Goal: Information Seeking & Learning: Learn about a topic

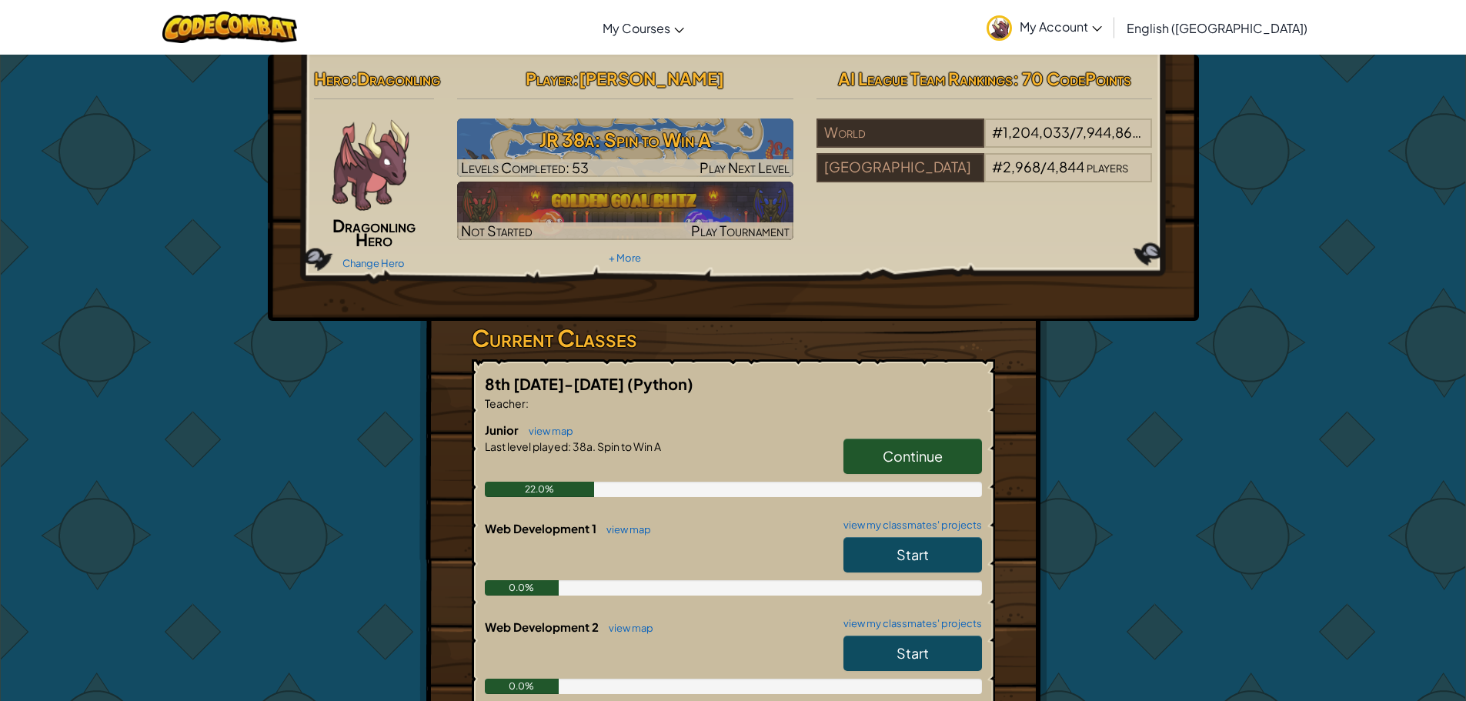
click at [887, 450] on span "Continue" at bounding box center [913, 456] width 60 height 18
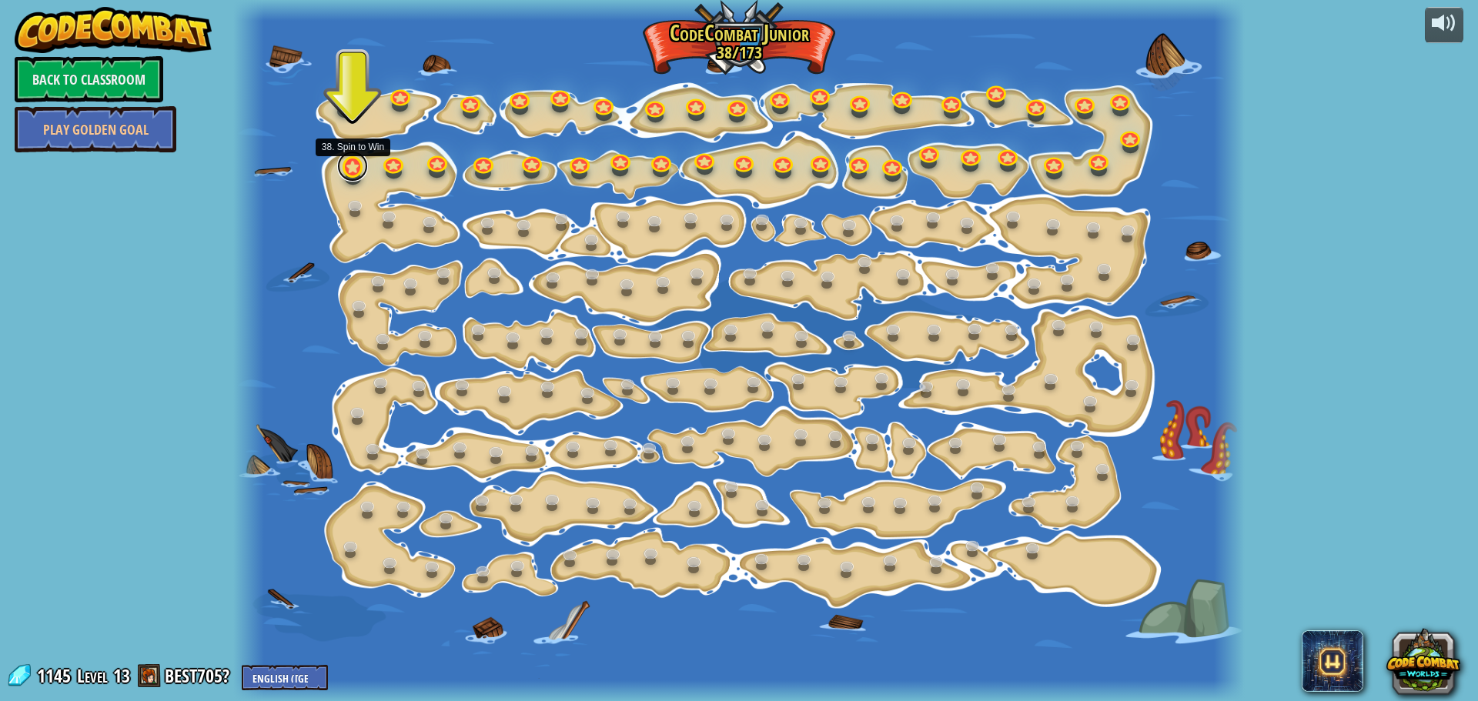
click at [344, 165] on link at bounding box center [352, 166] width 31 height 31
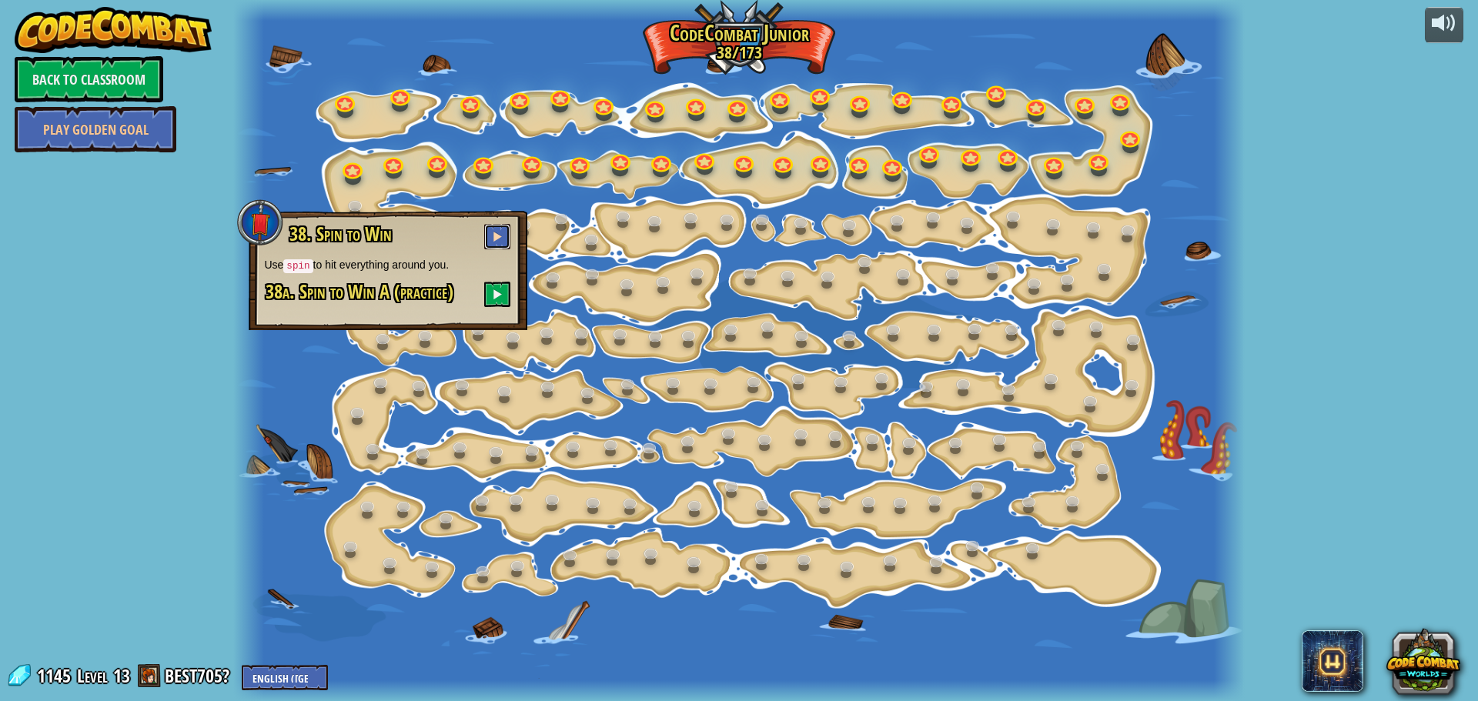
click at [498, 236] on span at bounding box center [497, 236] width 11 height 11
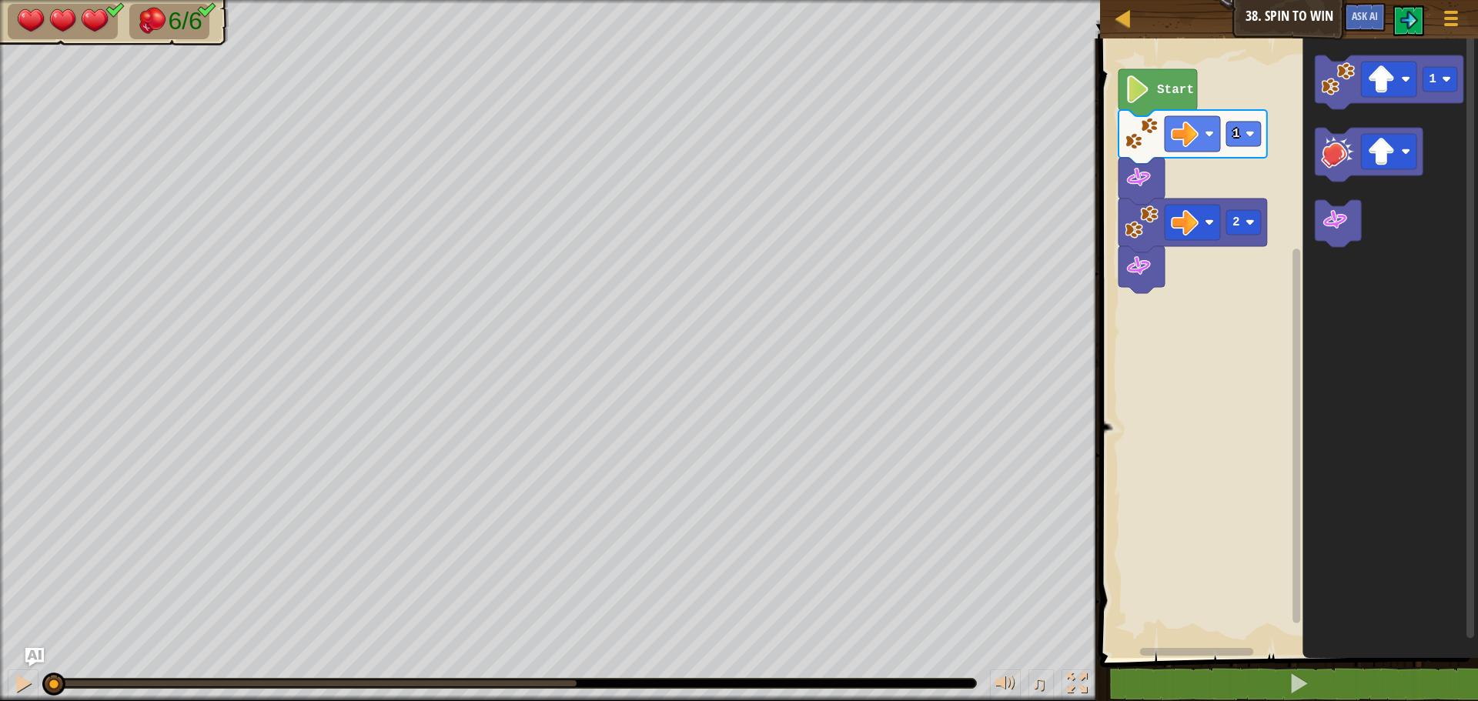
click at [1160, 102] on icon "Blockly Workspace" at bounding box center [1157, 92] width 79 height 47
click at [1344, 232] on image "Blockly Workspace" at bounding box center [1335, 220] width 28 height 28
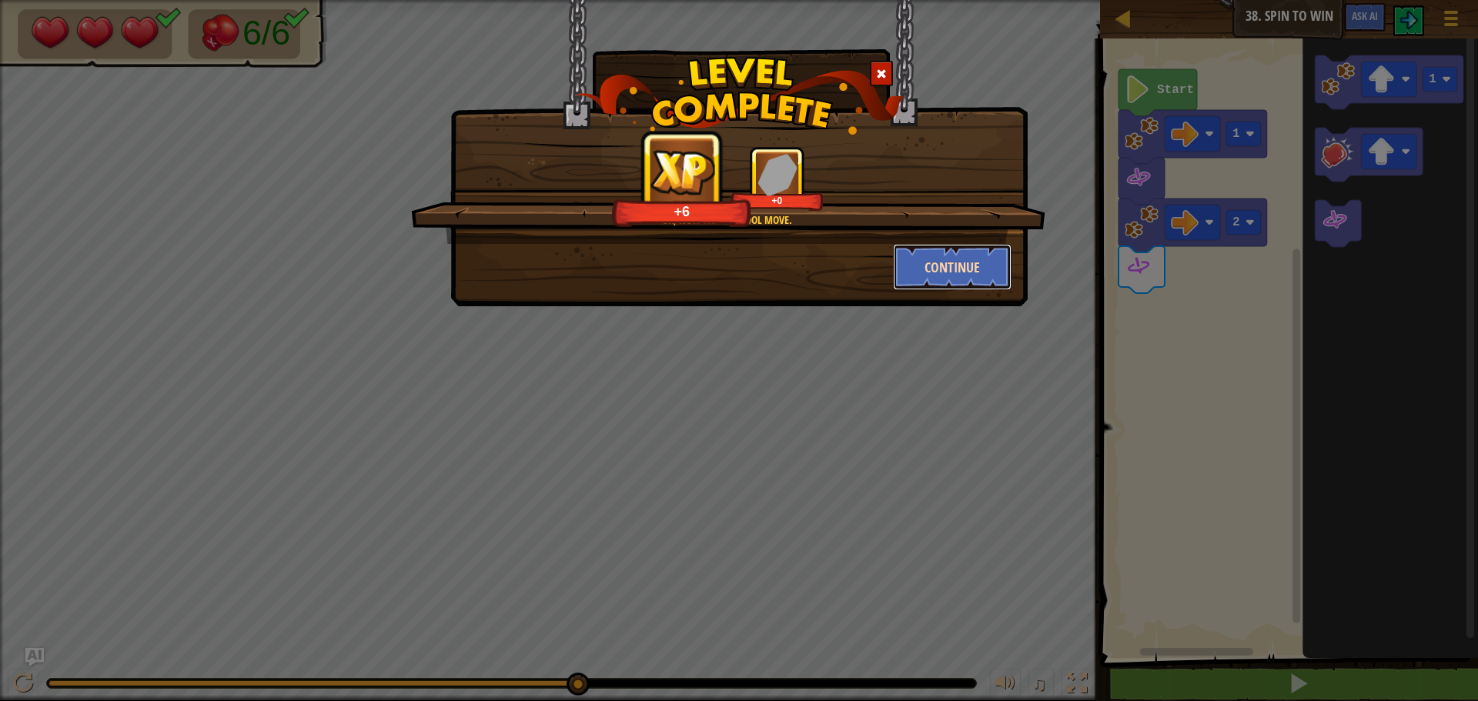
click at [910, 254] on button "Continue" at bounding box center [952, 267] width 119 height 46
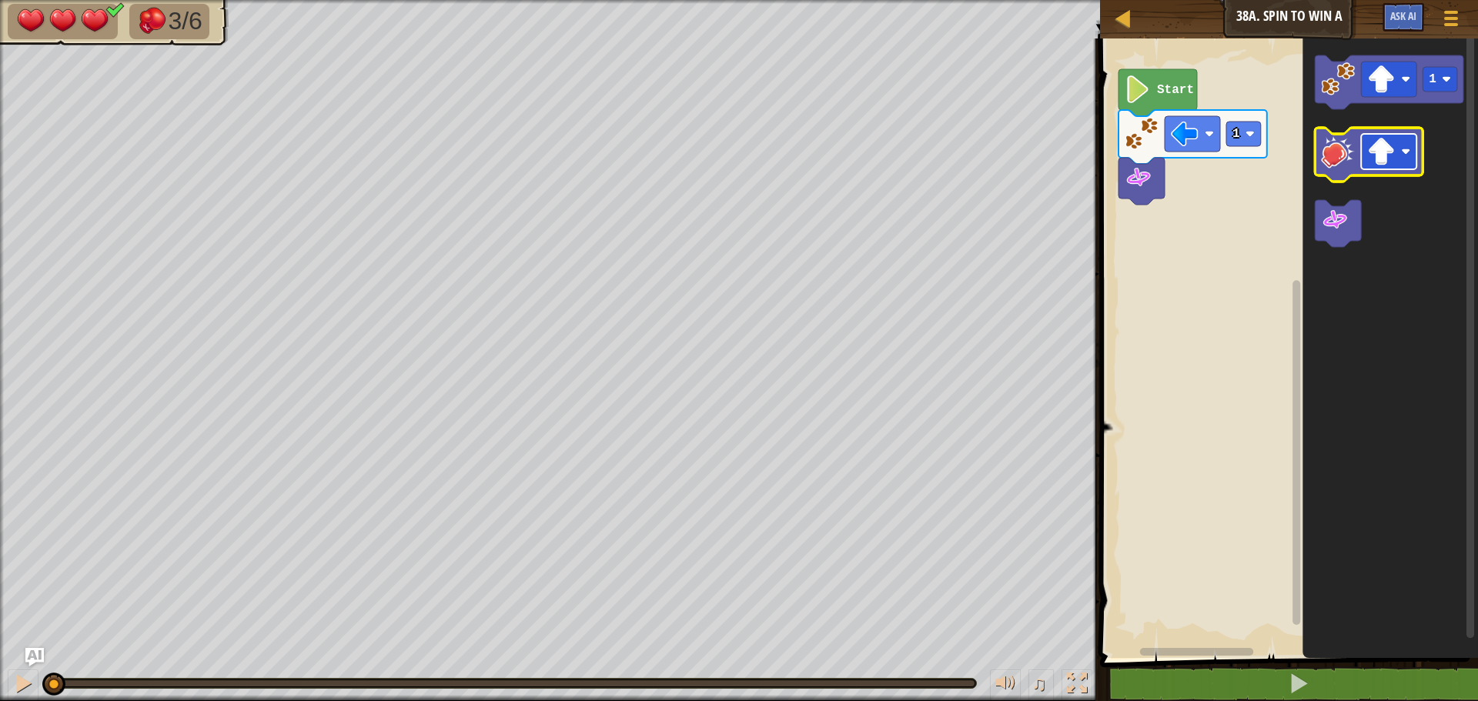
click at [1398, 162] on rect "Blockly Workspace" at bounding box center [1388, 151] width 55 height 35
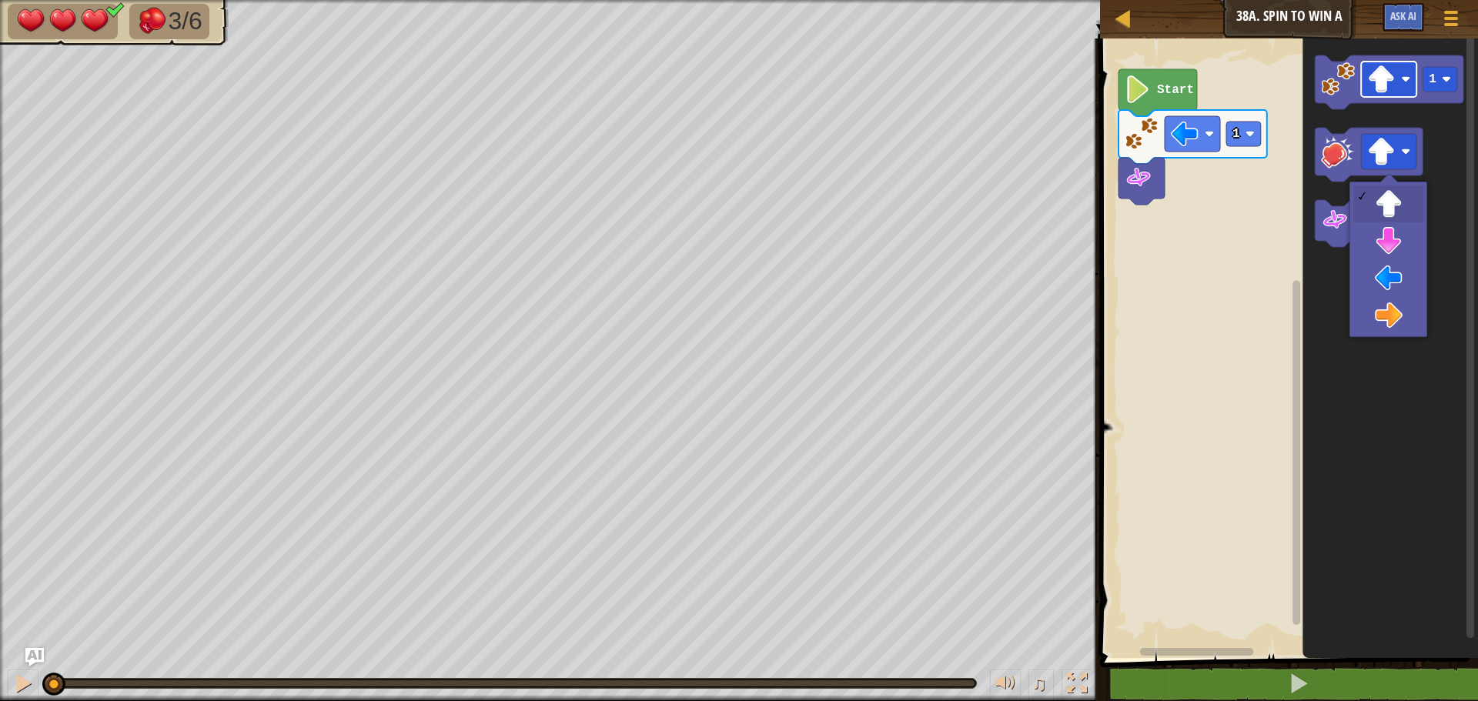
click at [1383, 65] on image "Blockly Workspace" at bounding box center [1381, 79] width 28 height 28
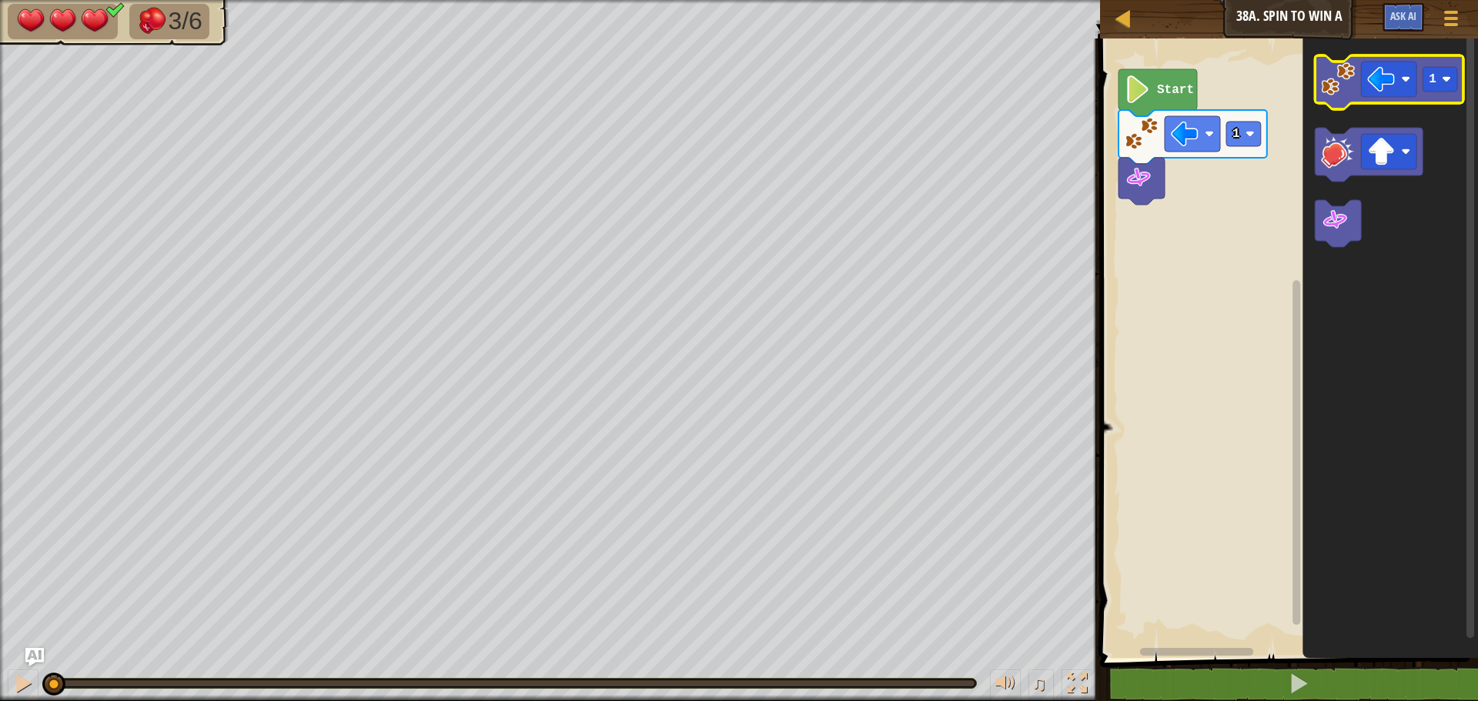
click at [1325, 93] on image "Blockly Workspace" at bounding box center [1338, 79] width 34 height 34
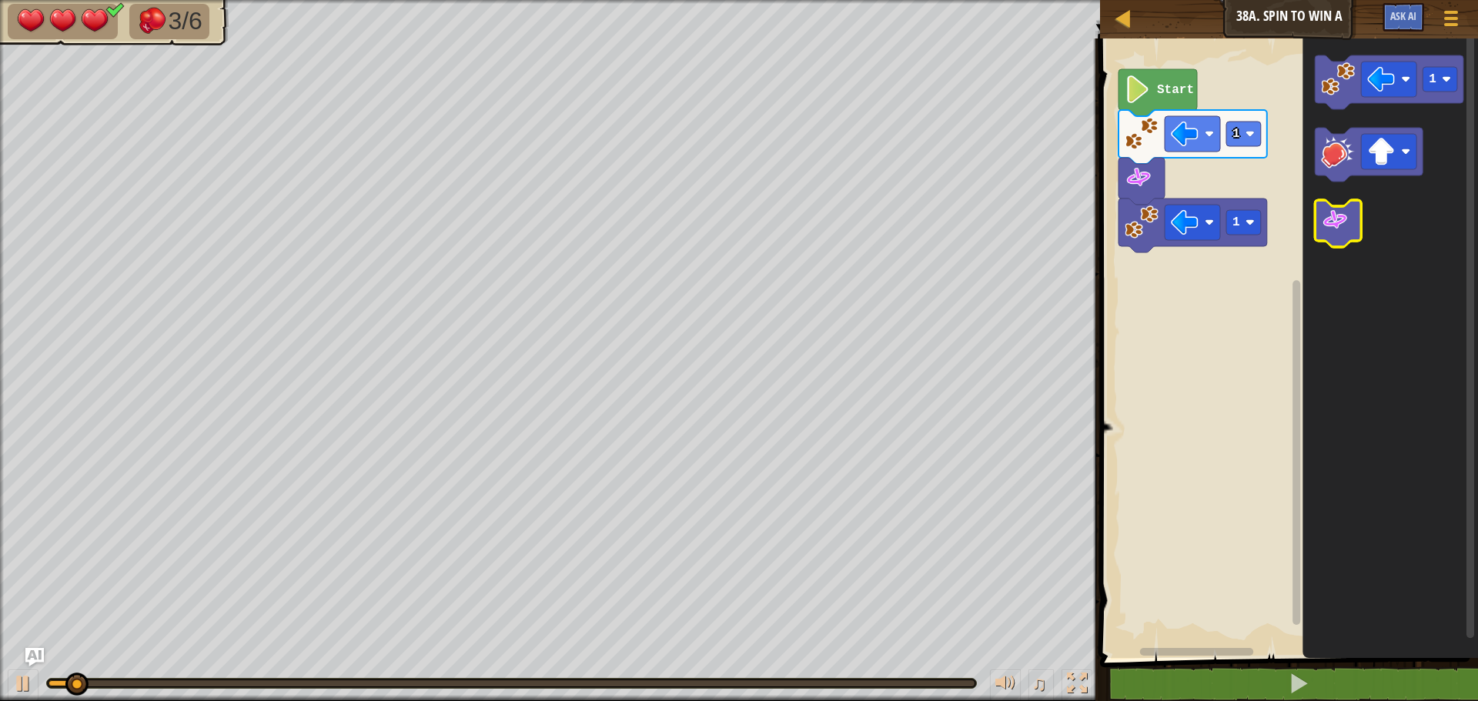
click at [1347, 225] on image "Blockly Workspace" at bounding box center [1335, 220] width 28 height 28
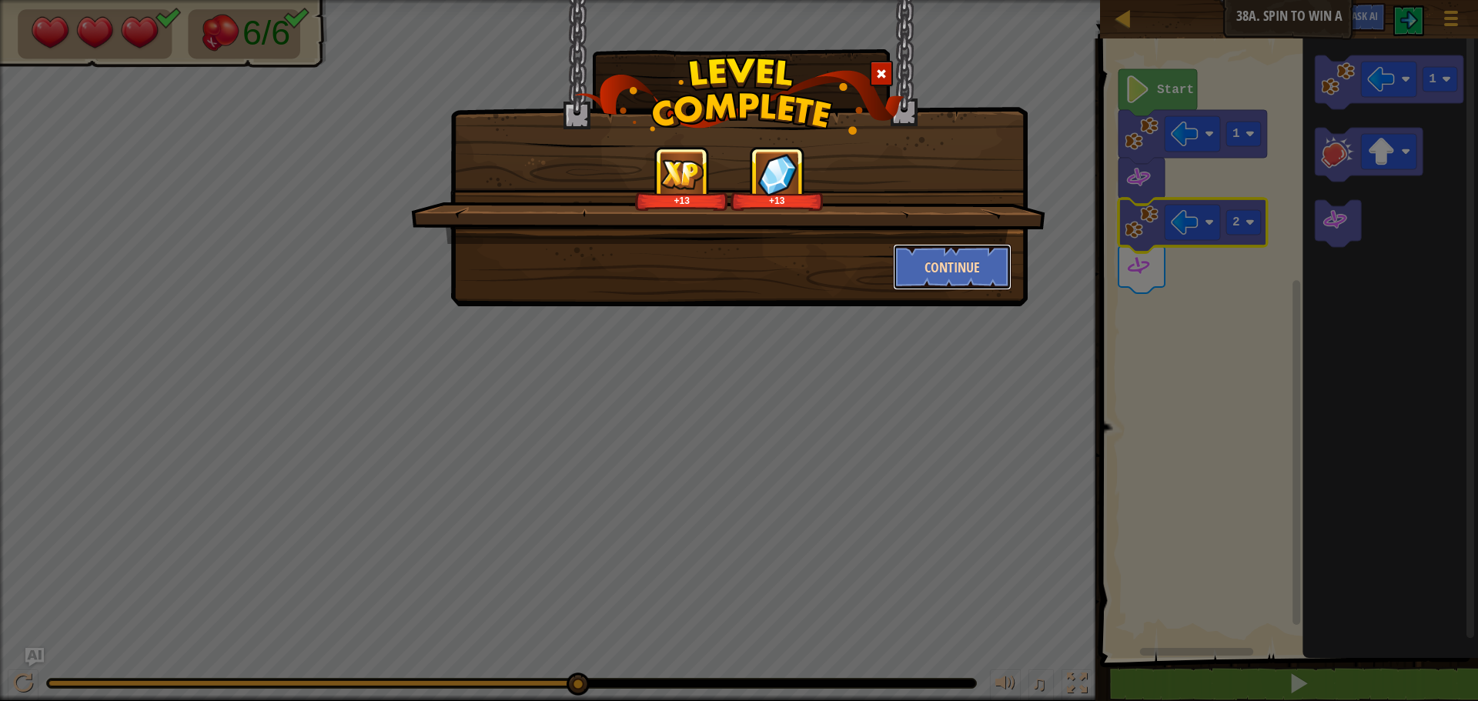
click at [973, 260] on button "Continue" at bounding box center [952, 267] width 119 height 46
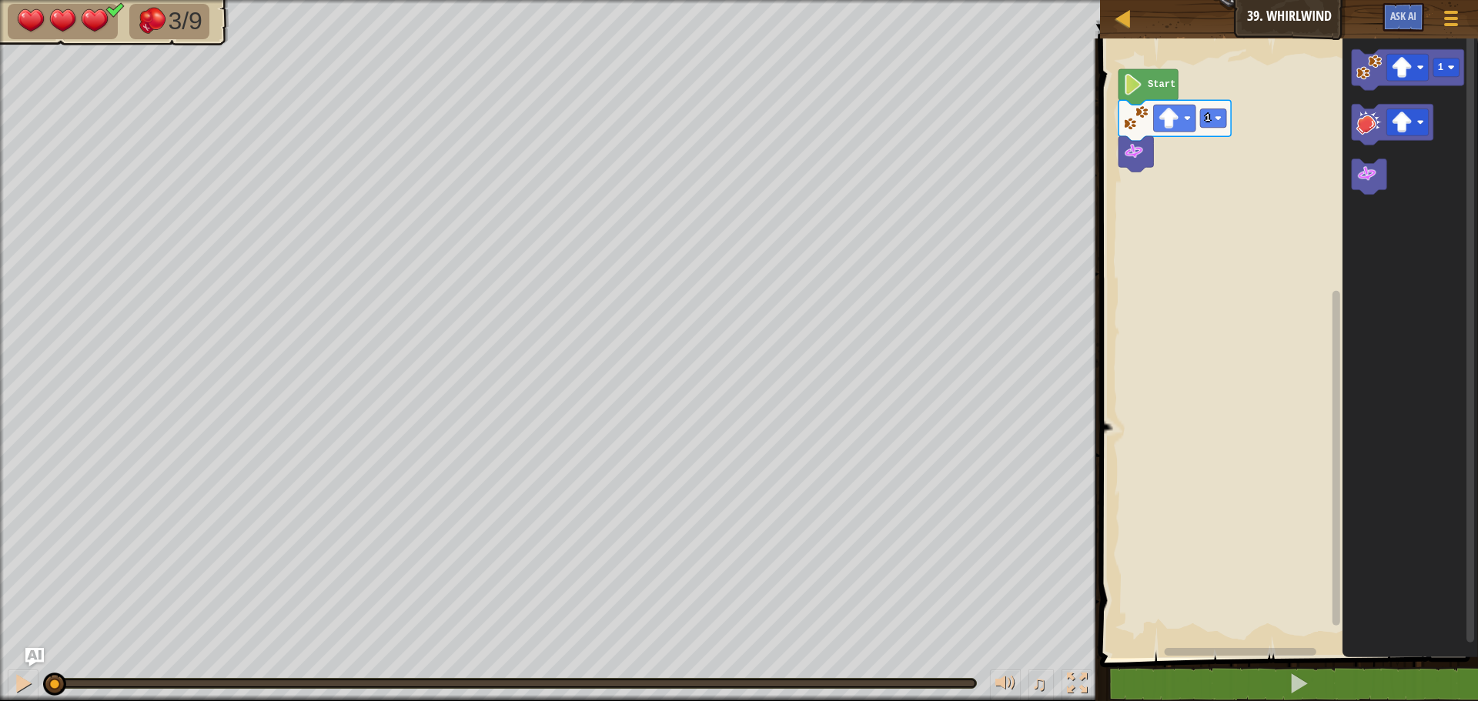
click at [1336, 71] on g "Blockly Workspace" at bounding box center [1336, 339] width 12 height 615
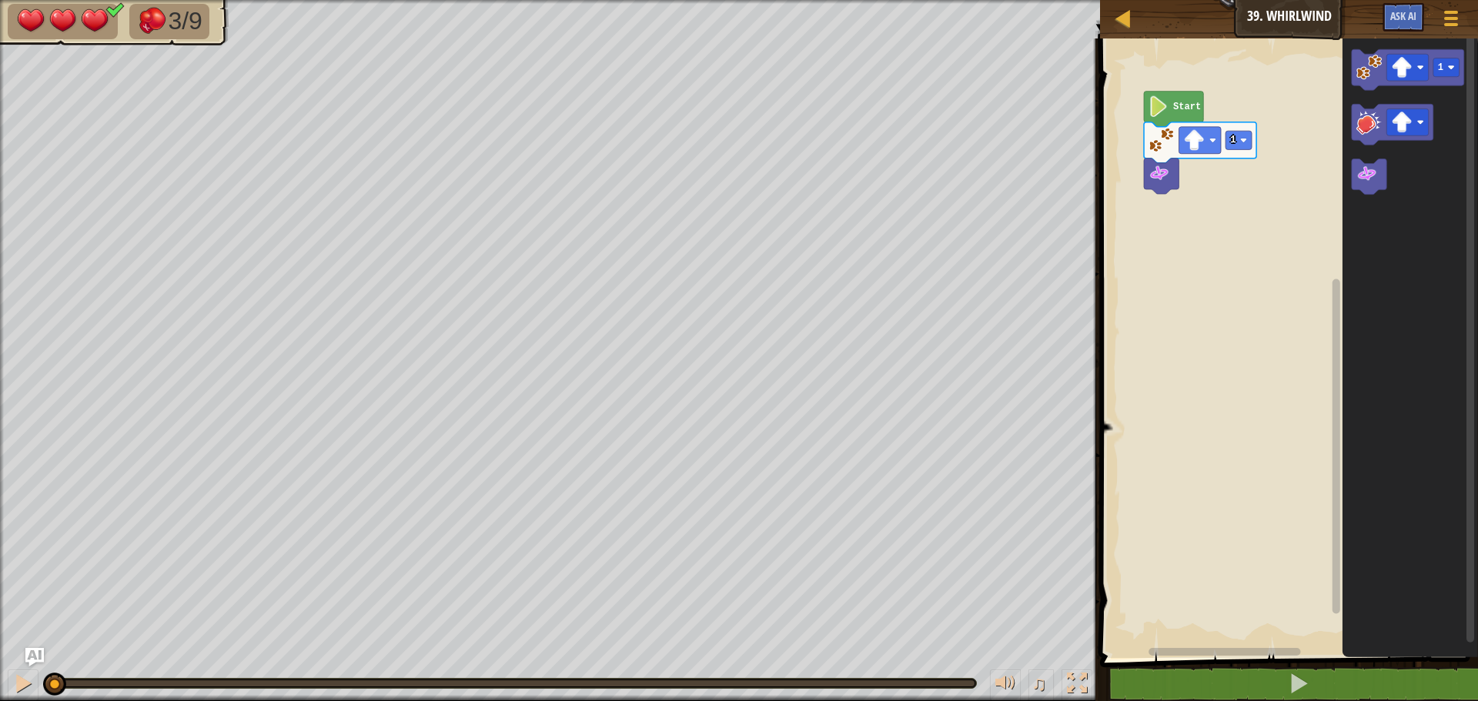
click at [1227, 0] on html "Map Junior 39. Whirlwind Game Menu Ask AI 1 ההההההההההההההההההההההההההההההההההה…" at bounding box center [739, 0] width 1478 height 0
click at [1378, 72] on image "Blockly Workspace" at bounding box center [1368, 67] width 25 height 25
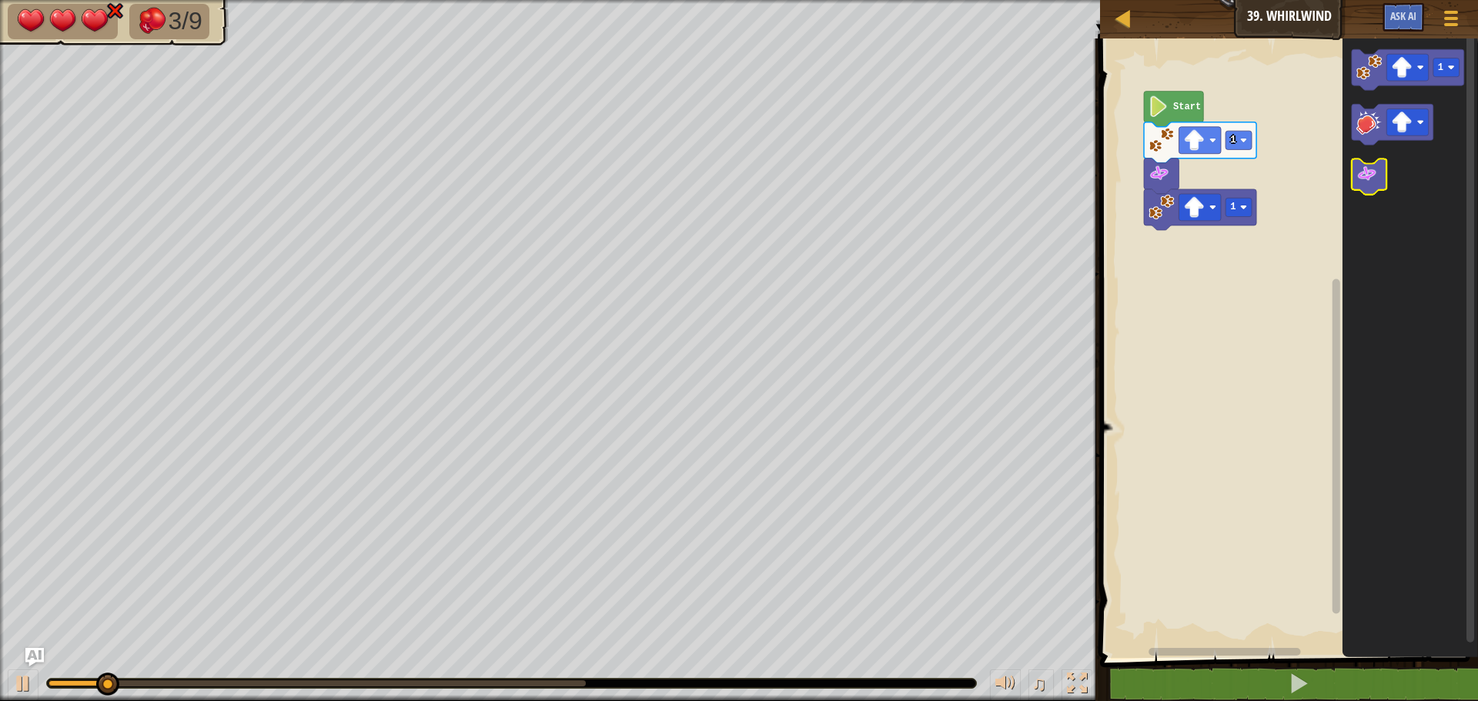
click at [1378, 182] on icon "Blockly Workspace" at bounding box center [1368, 176] width 35 height 35
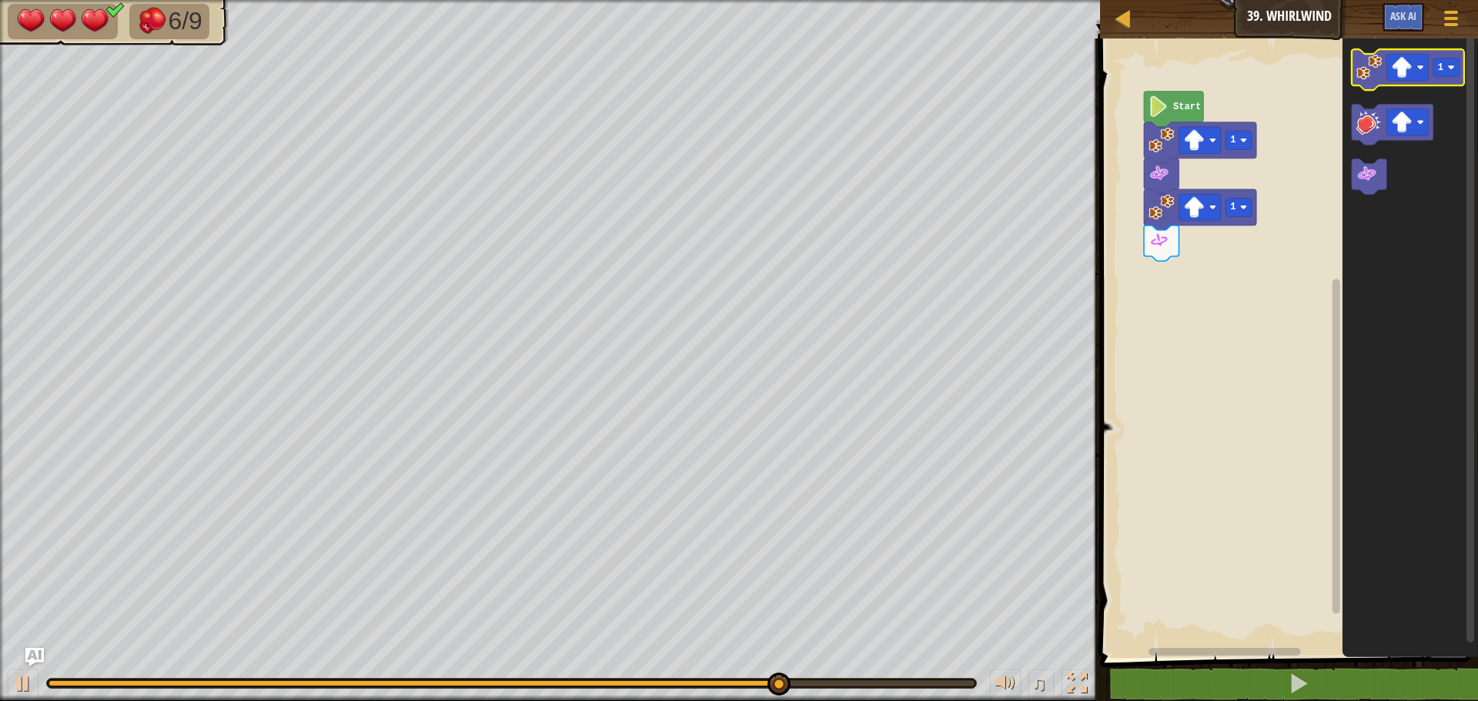
click at [1360, 78] on image "Blockly Workspace" at bounding box center [1368, 67] width 25 height 25
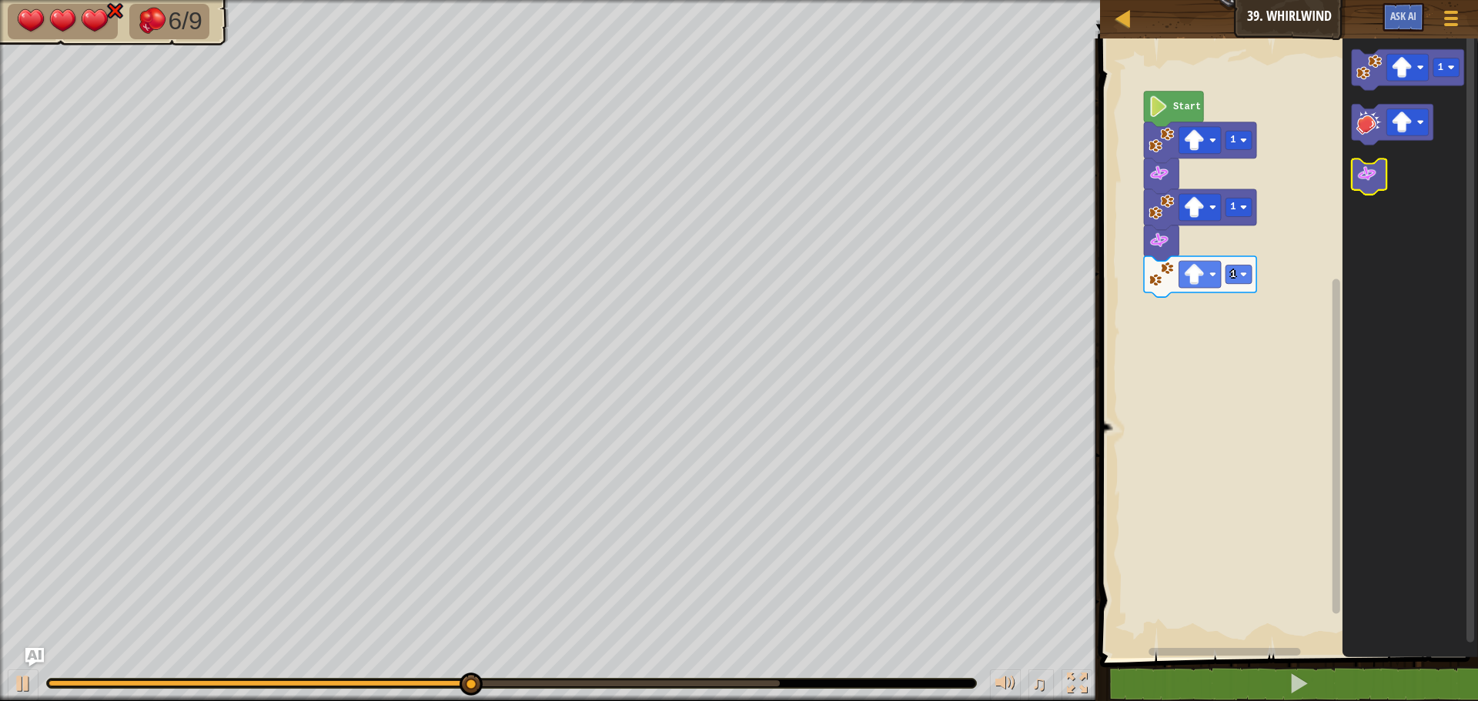
click at [1356, 185] on icon "Blockly Workspace" at bounding box center [1368, 176] width 35 height 35
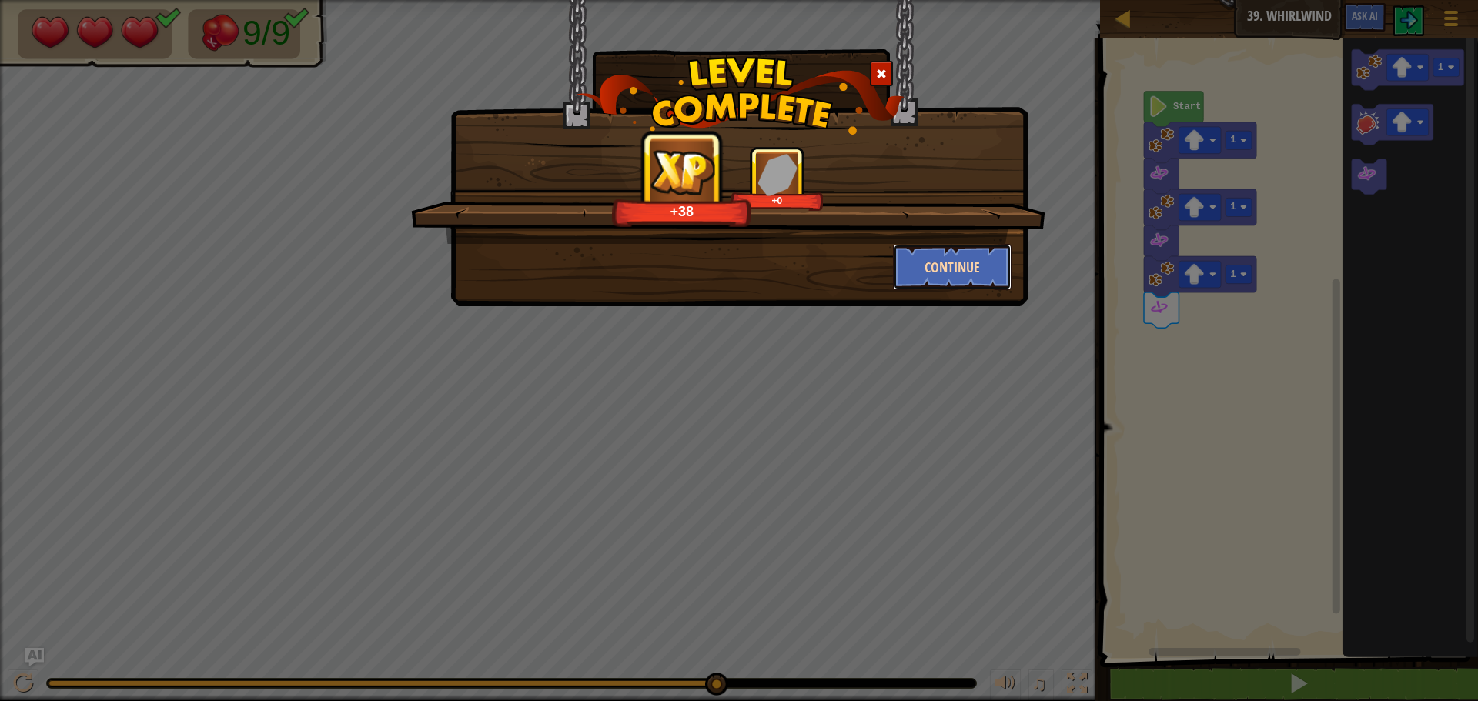
click at [962, 268] on button "Continue" at bounding box center [952, 267] width 119 height 46
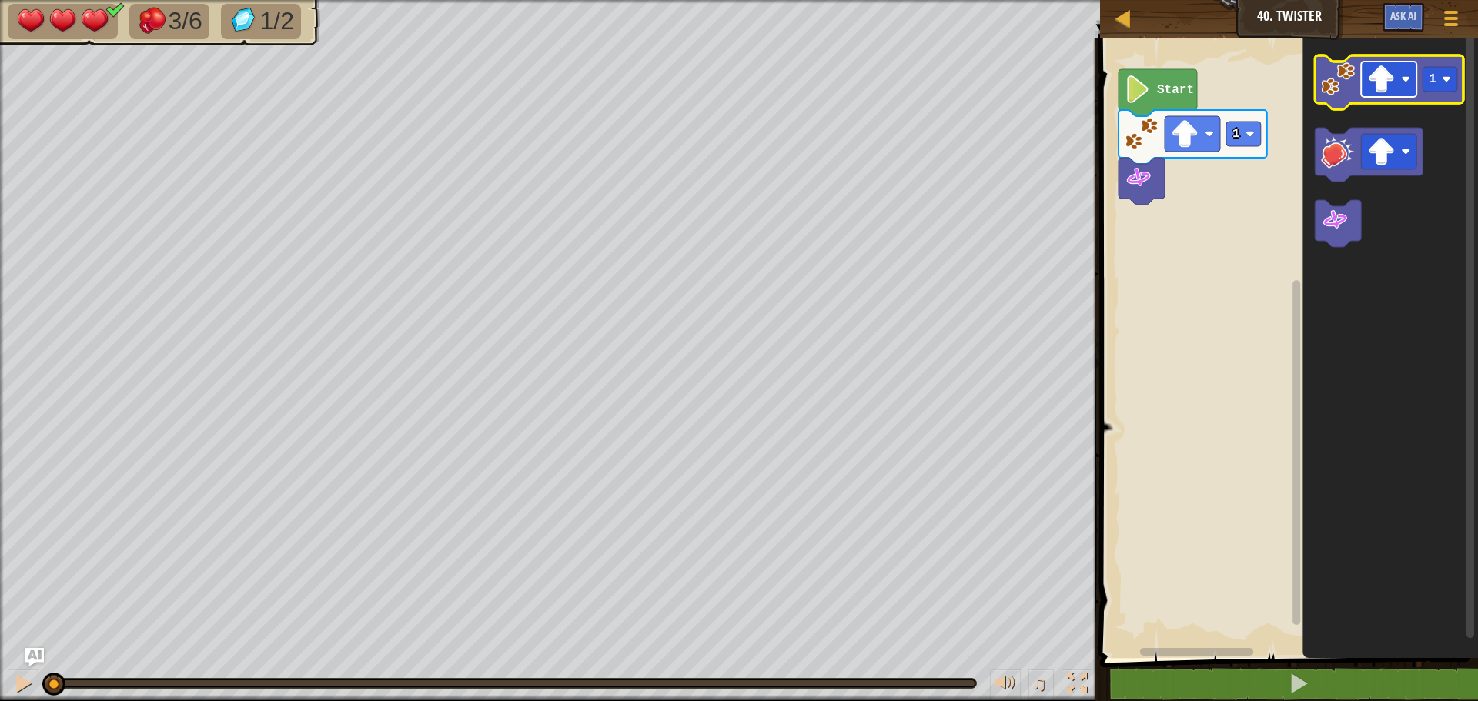
click at [1398, 83] on rect "Blockly Workspace" at bounding box center [1388, 79] width 55 height 35
click at [1443, 89] on rect "Blockly Workspace" at bounding box center [1439, 79] width 35 height 25
click at [1332, 92] on image "Blockly Workspace" at bounding box center [1338, 79] width 34 height 34
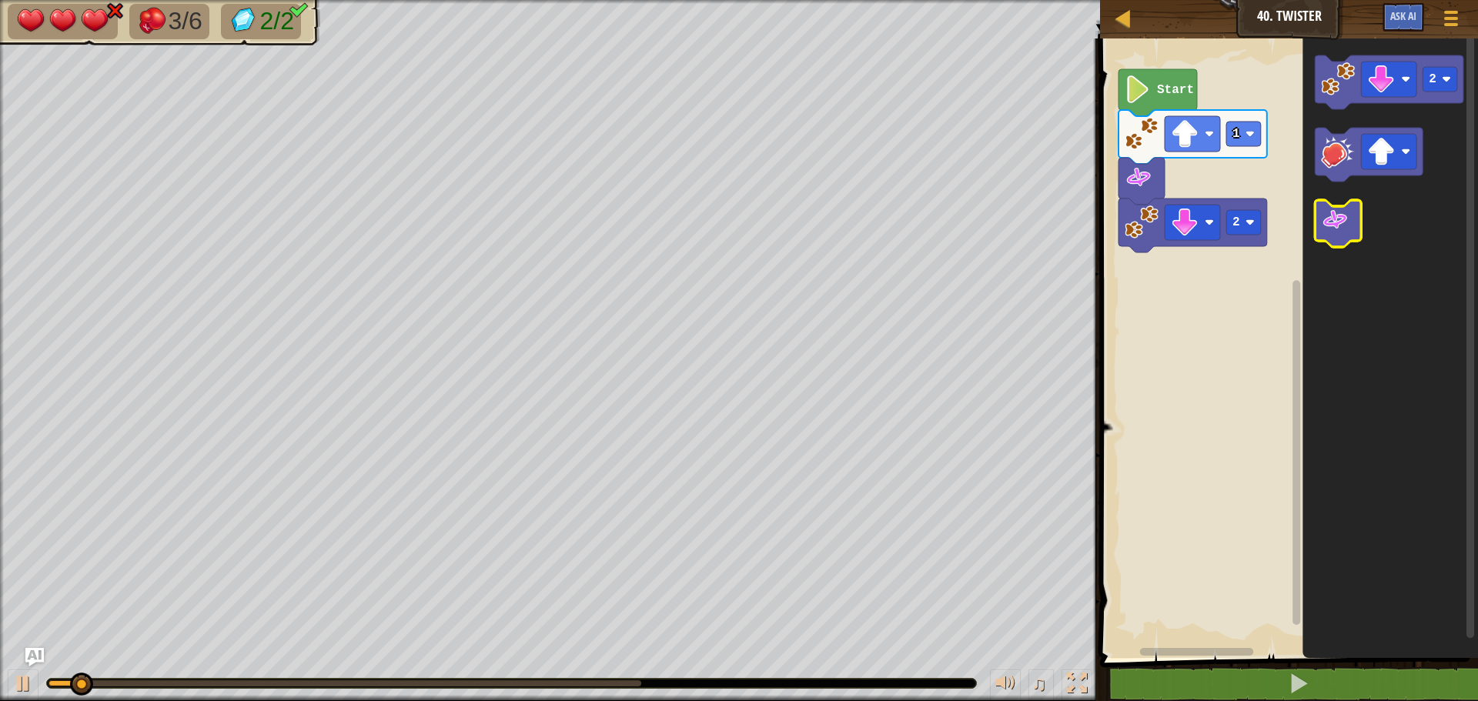
click at [1337, 229] on image "Blockly Workspace" at bounding box center [1335, 220] width 28 height 28
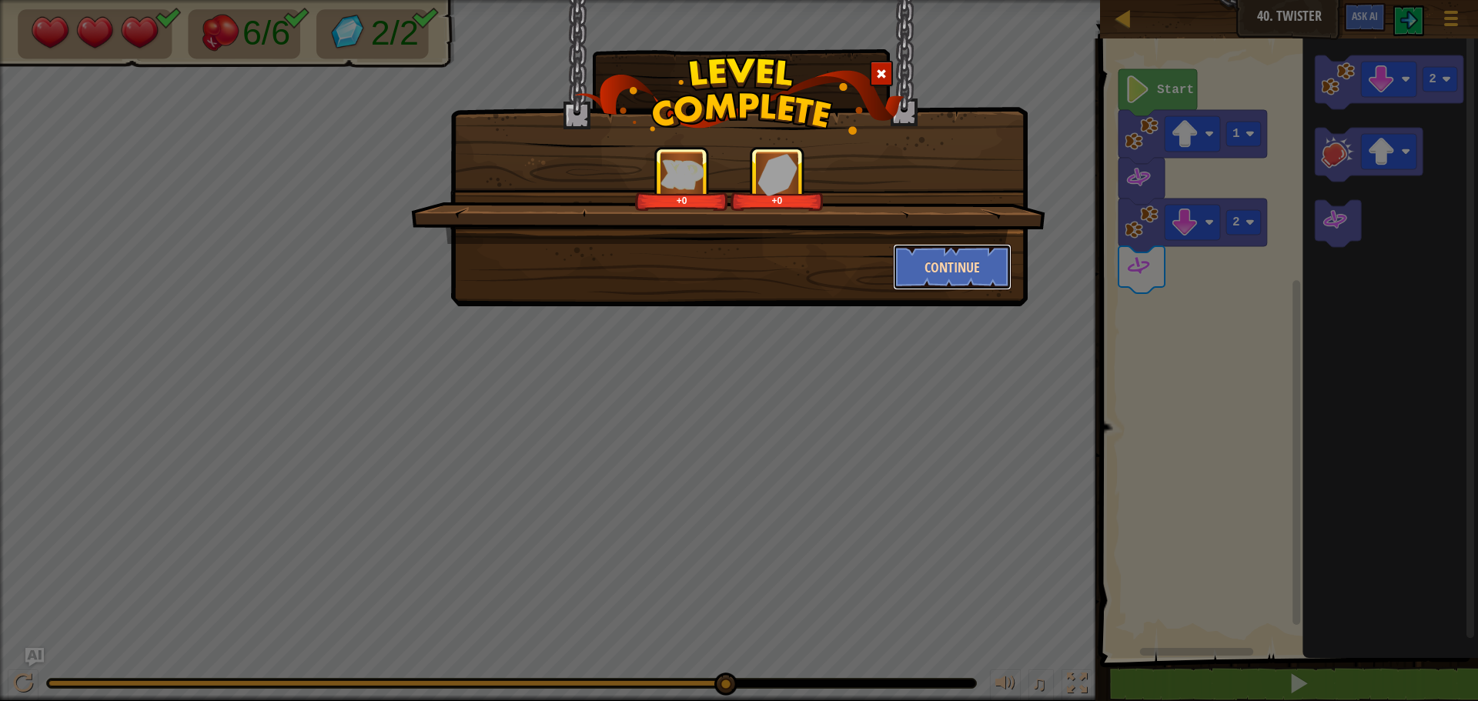
click at [927, 261] on button "Continue" at bounding box center [952, 267] width 119 height 46
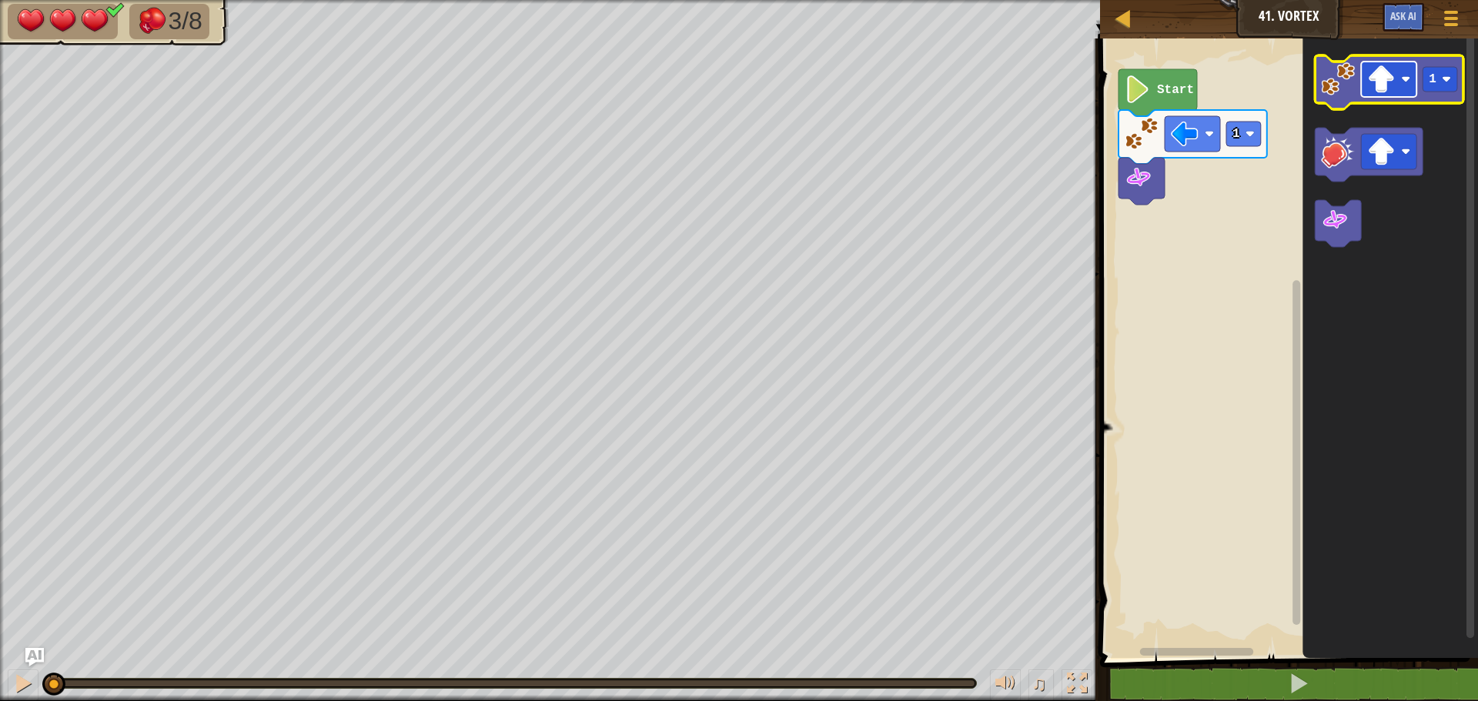
click at [1389, 83] on image "Blockly Workspace" at bounding box center [1381, 79] width 28 height 28
click at [1336, 84] on image "Blockly Workspace" at bounding box center [1338, 79] width 34 height 34
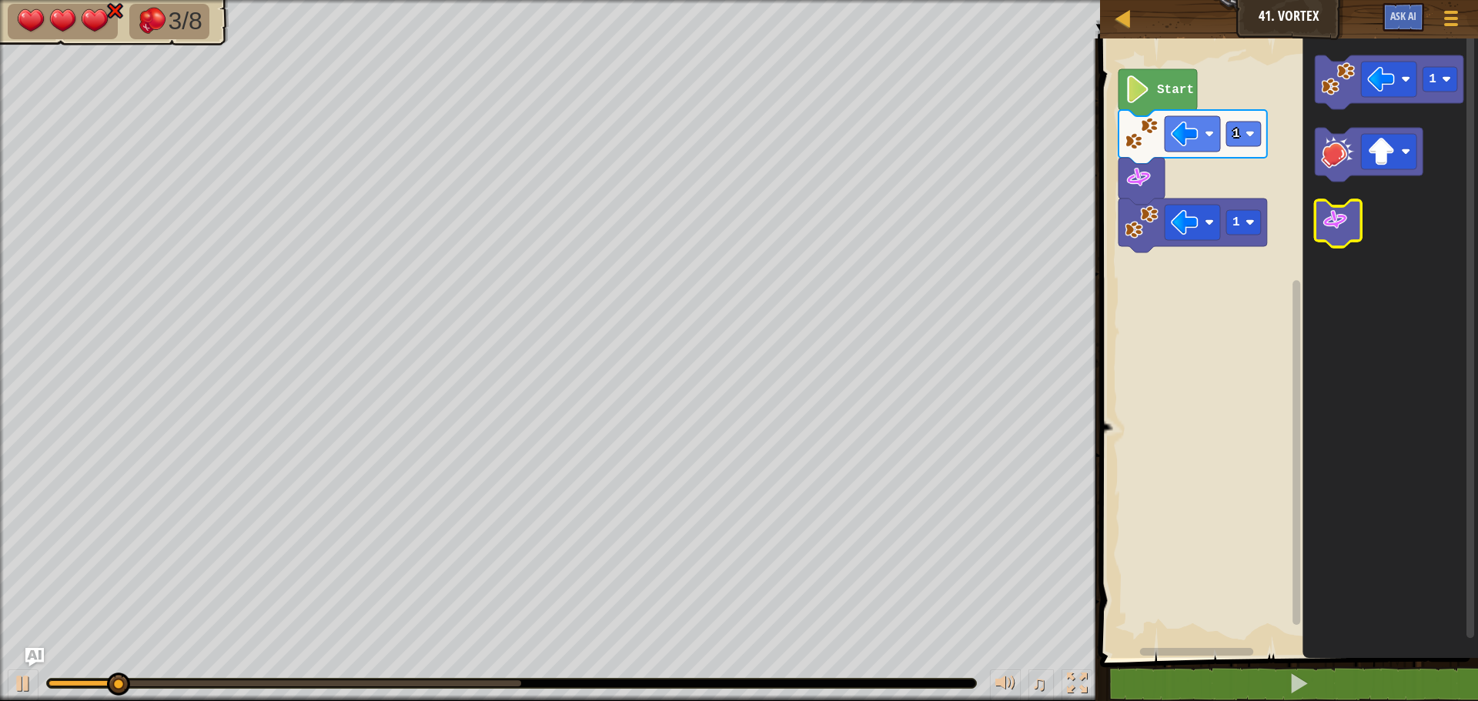
click at [1354, 223] on icon "Blockly Workspace" at bounding box center [1338, 223] width 46 height 47
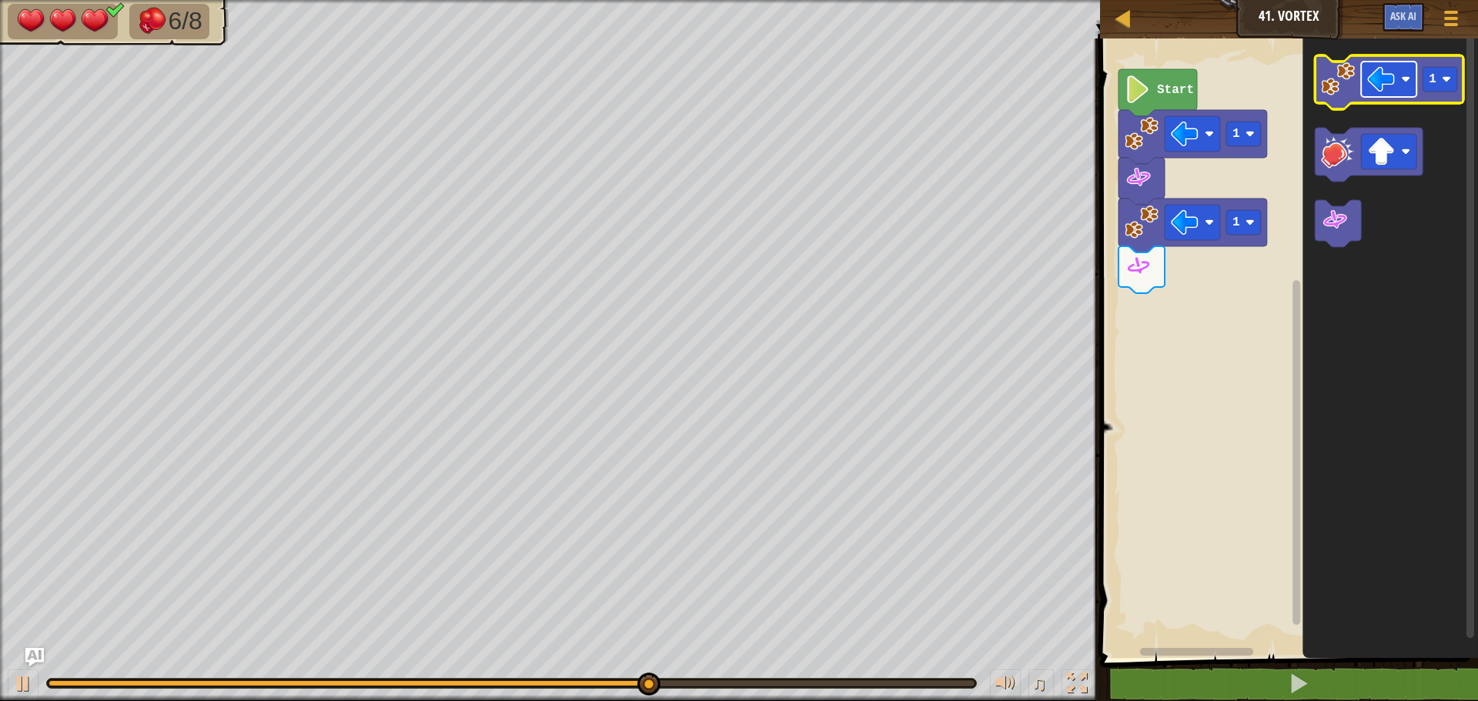
click at [1375, 68] on image "Blockly Workspace" at bounding box center [1381, 79] width 28 height 28
click at [1335, 94] on image "Blockly Workspace" at bounding box center [1338, 79] width 34 height 34
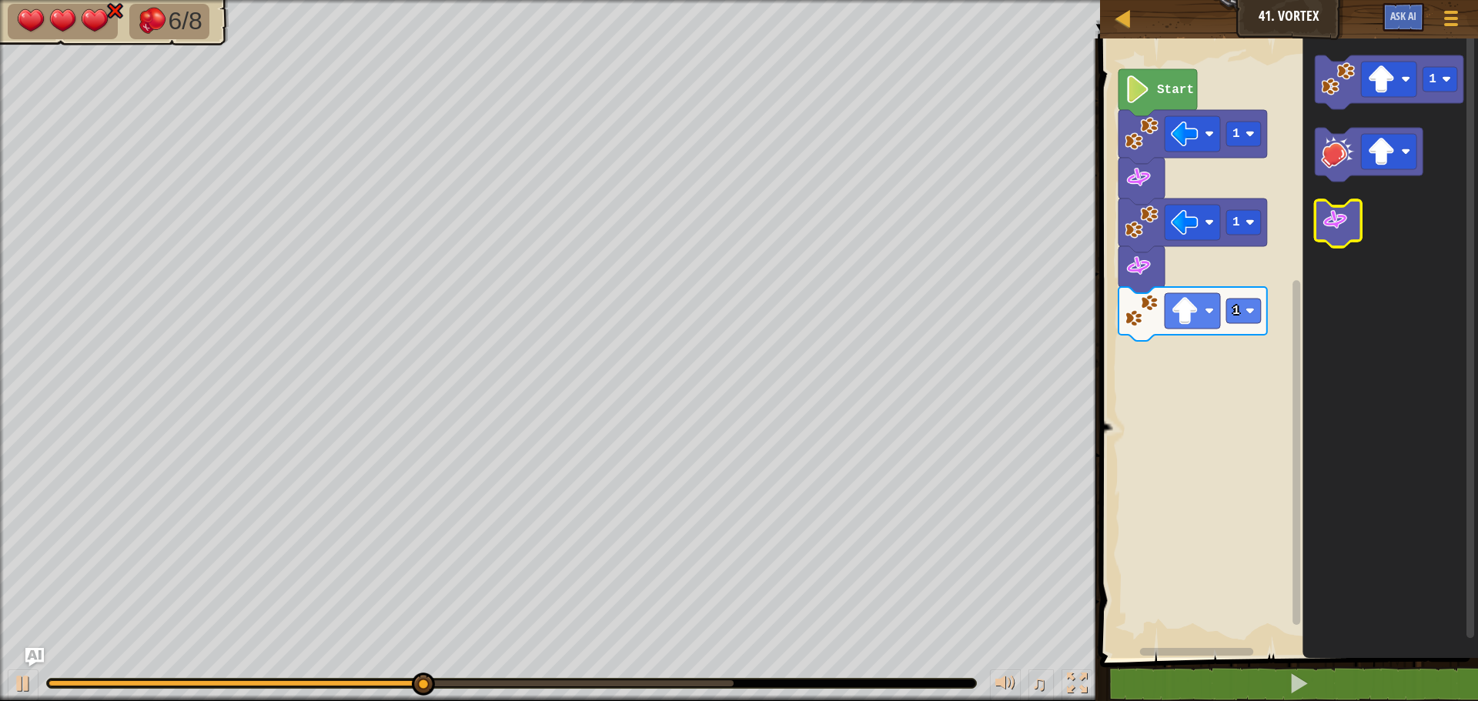
click at [1341, 216] on image "Blockly Workspace" at bounding box center [1335, 220] width 28 height 28
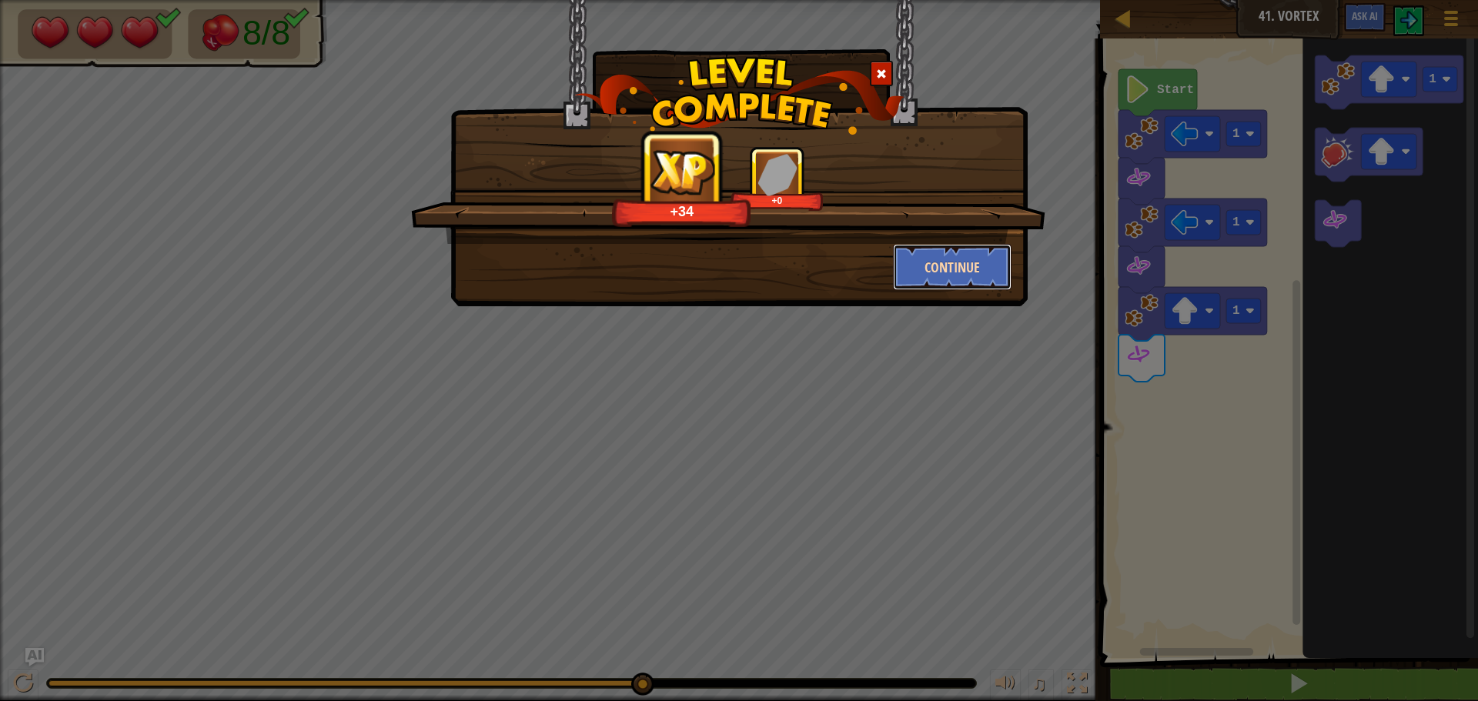
click at [984, 259] on button "Continue" at bounding box center [952, 267] width 119 height 46
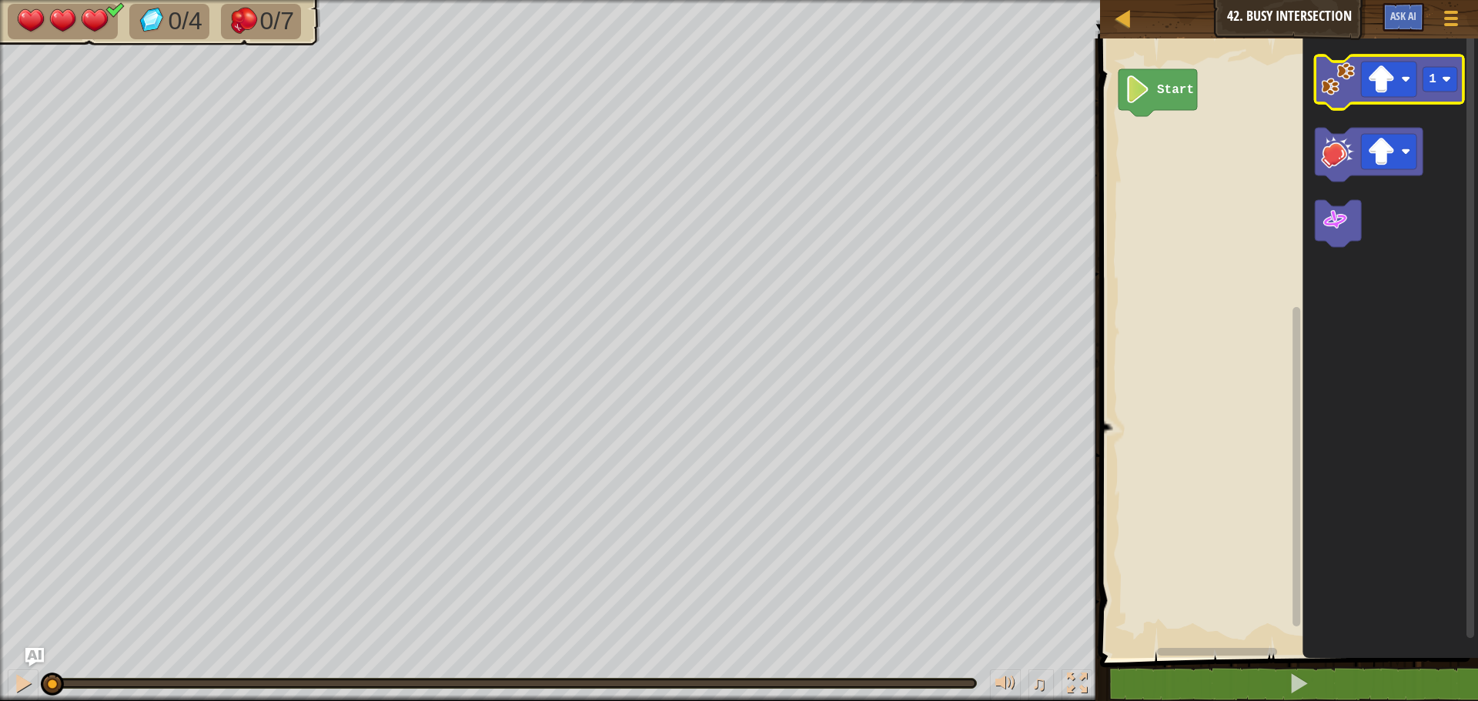
click at [1333, 94] on image "Blockly Workspace" at bounding box center [1338, 79] width 34 height 34
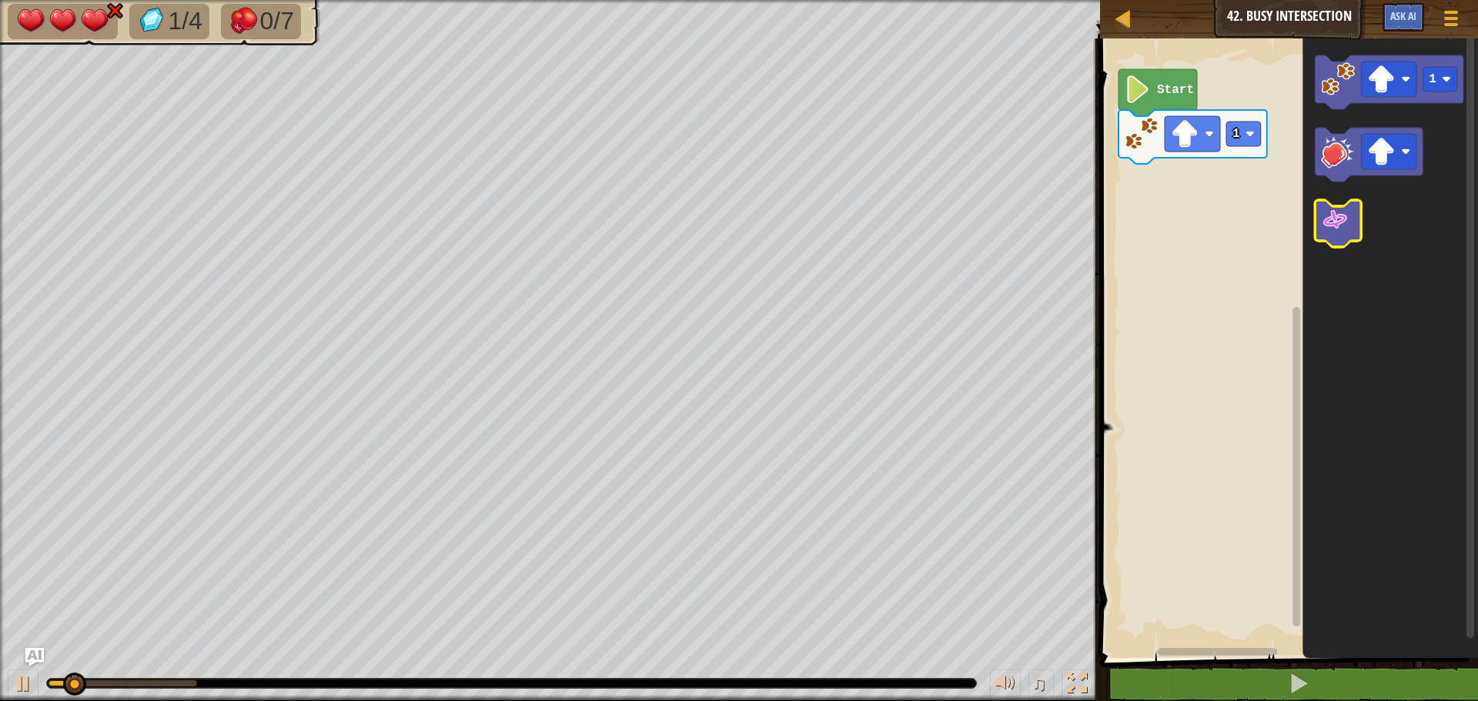
click at [1332, 241] on icon "Blockly Workspace" at bounding box center [1338, 223] width 46 height 47
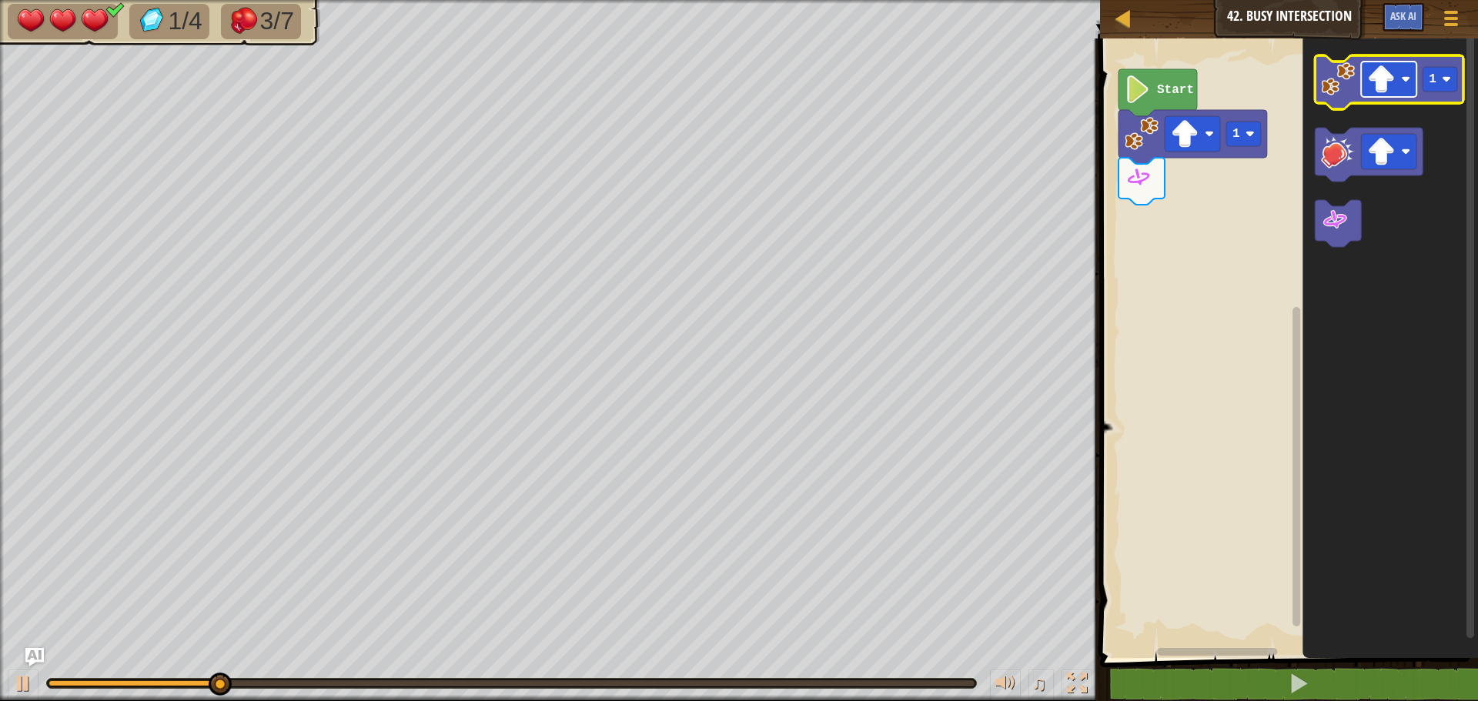
click at [1377, 82] on image "Blockly Workspace" at bounding box center [1381, 79] width 28 height 28
click at [1434, 84] on text "1" at bounding box center [1432, 79] width 8 height 14
click at [1348, 92] on image "Blockly Workspace" at bounding box center [1338, 79] width 34 height 34
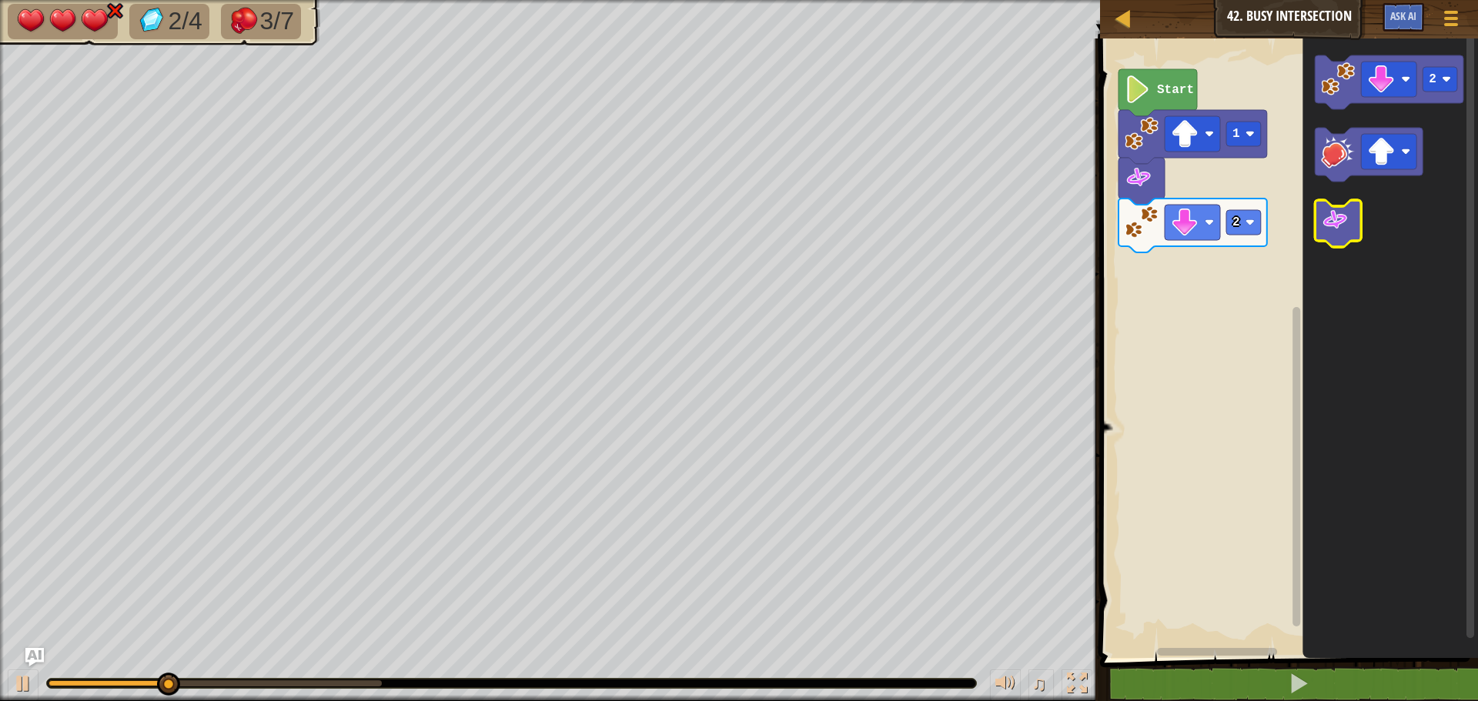
click at [1333, 209] on image "Blockly Workspace" at bounding box center [1335, 220] width 28 height 28
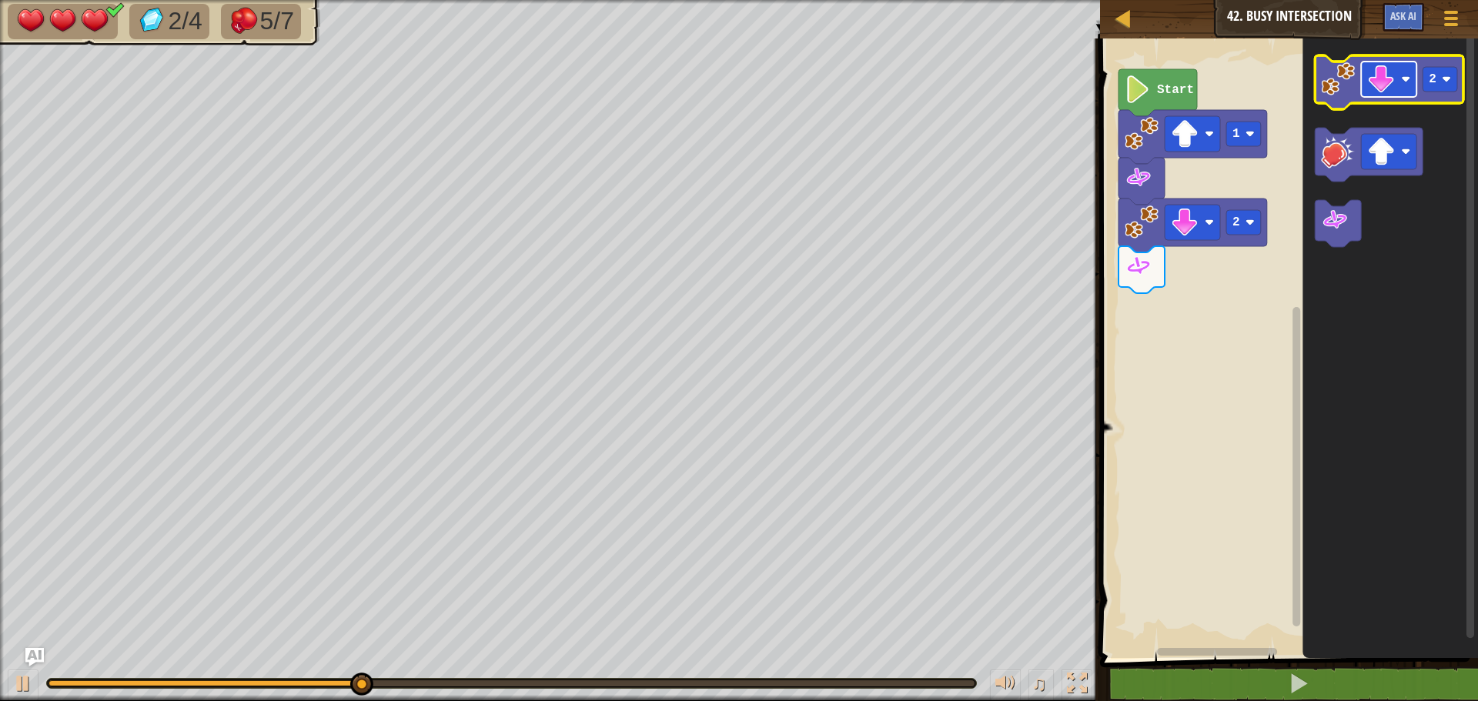
click at [1375, 75] on image "Blockly Workspace" at bounding box center [1381, 79] width 28 height 28
click at [1345, 104] on icon "Blockly Workspace" at bounding box center [1389, 82] width 149 height 54
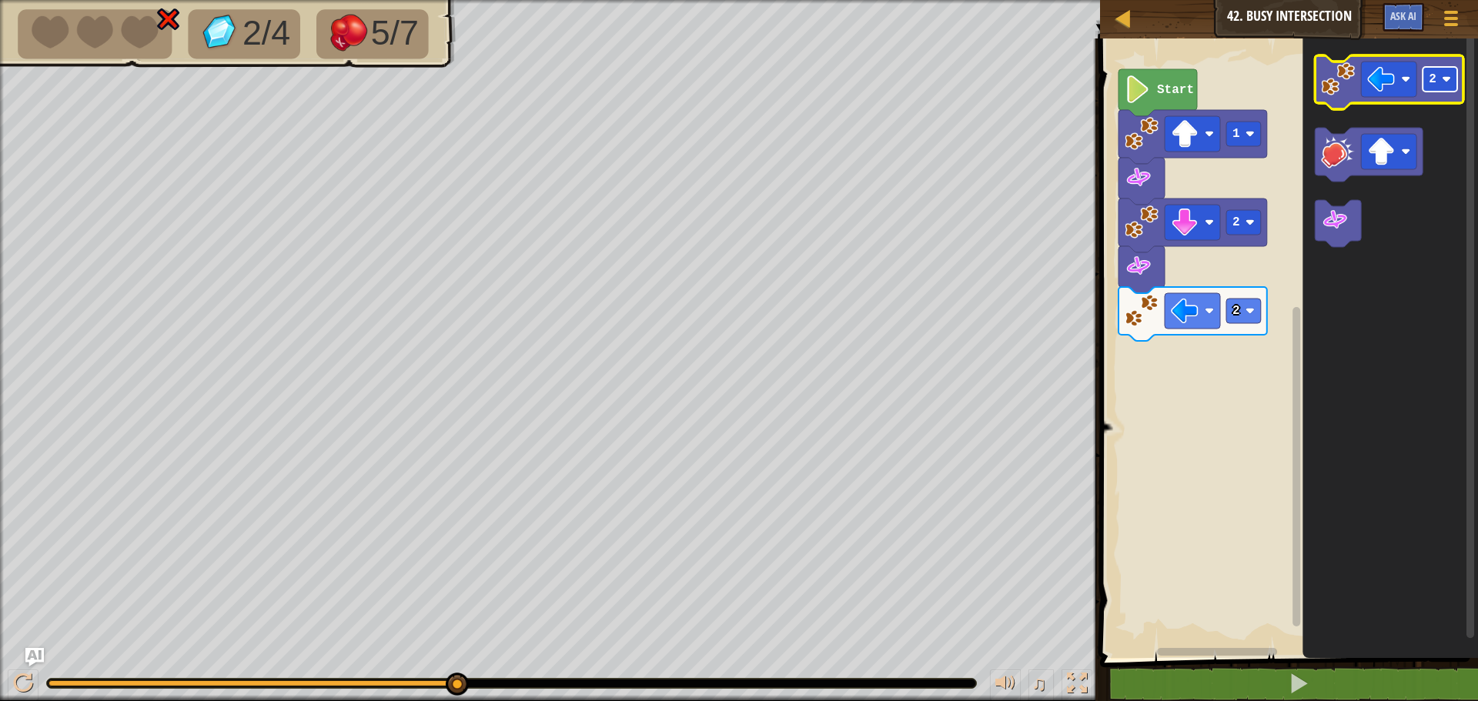
click at [1441, 78] on rect "Blockly Workspace" at bounding box center [1439, 79] width 35 height 25
click at [1245, 306] on image "Blockly Workspace" at bounding box center [1249, 310] width 9 height 9
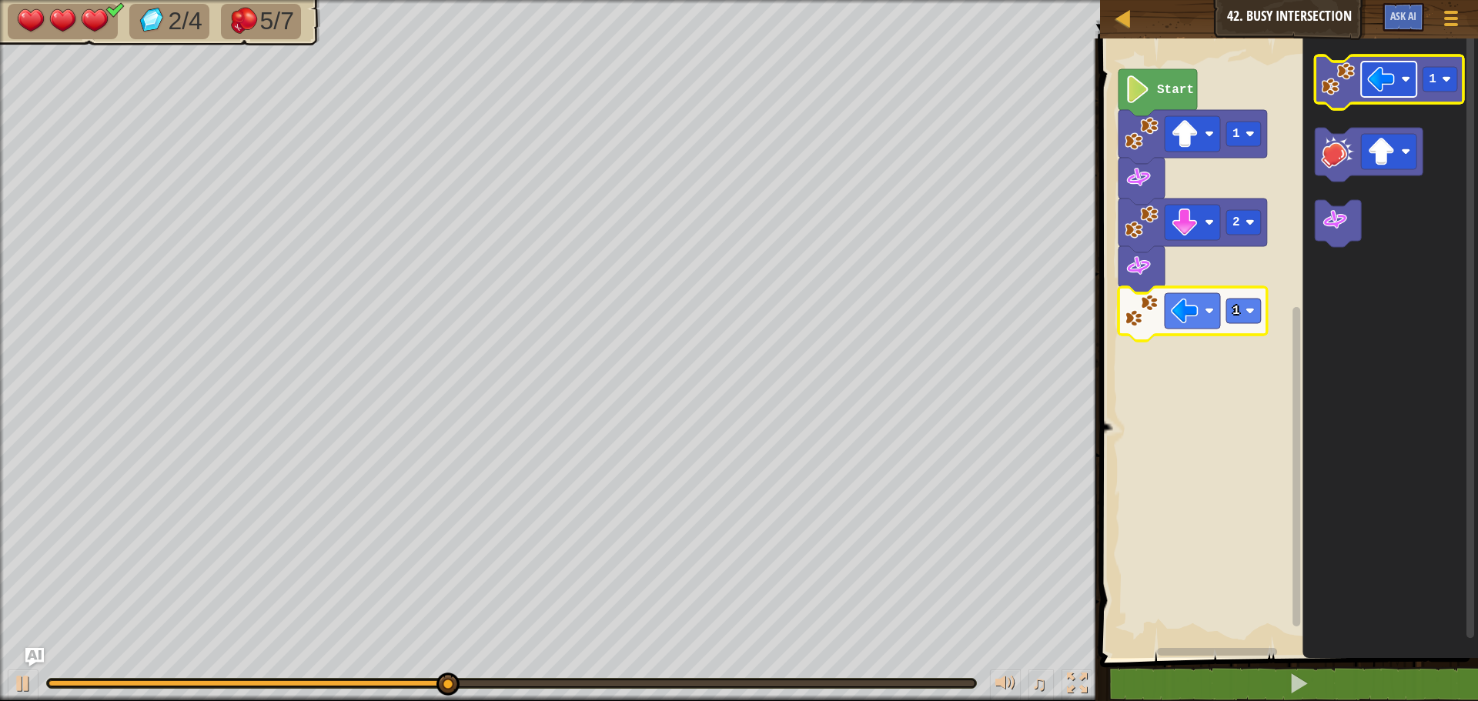
click at [1384, 87] on image "Blockly Workspace" at bounding box center [1381, 79] width 28 height 28
click at [1388, 83] on image "Blockly Workspace" at bounding box center [1381, 79] width 28 height 28
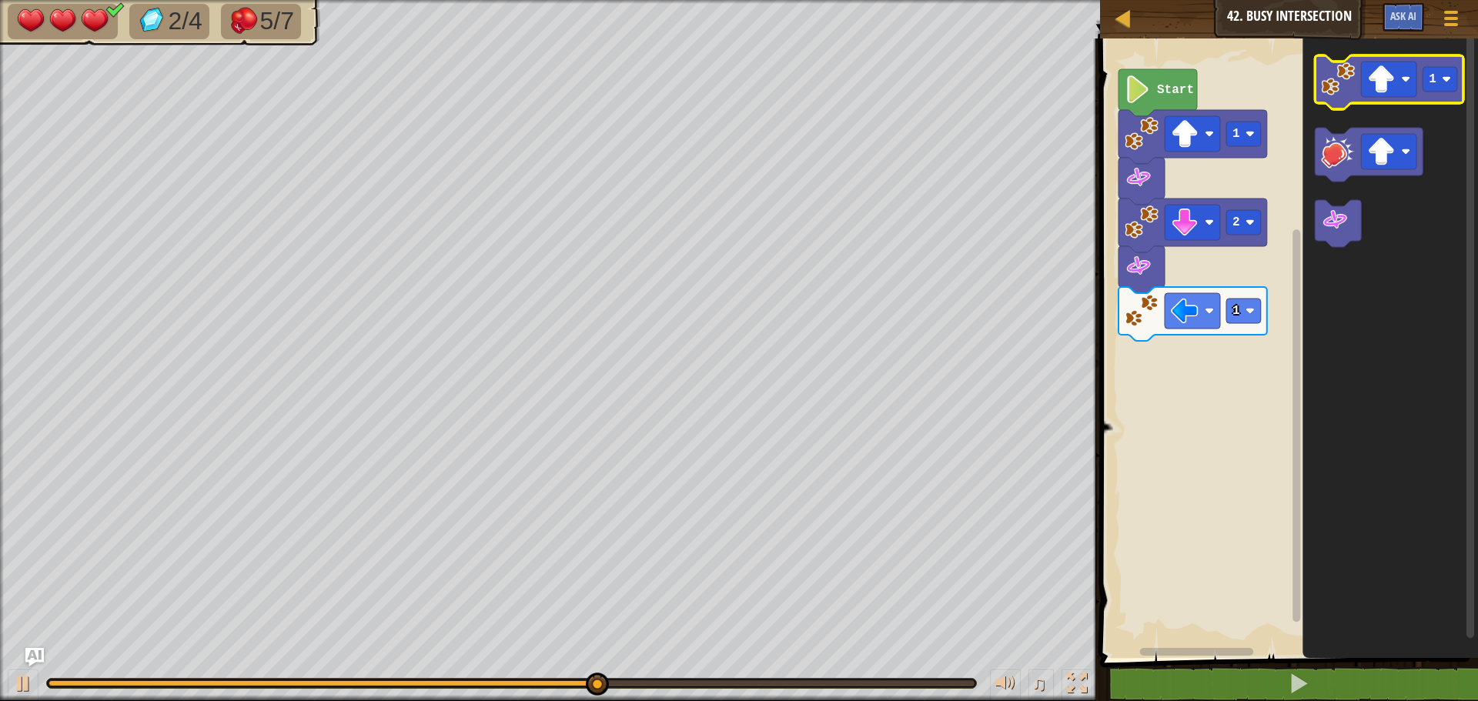
click at [1317, 78] on icon "Blockly Workspace" at bounding box center [1389, 82] width 149 height 54
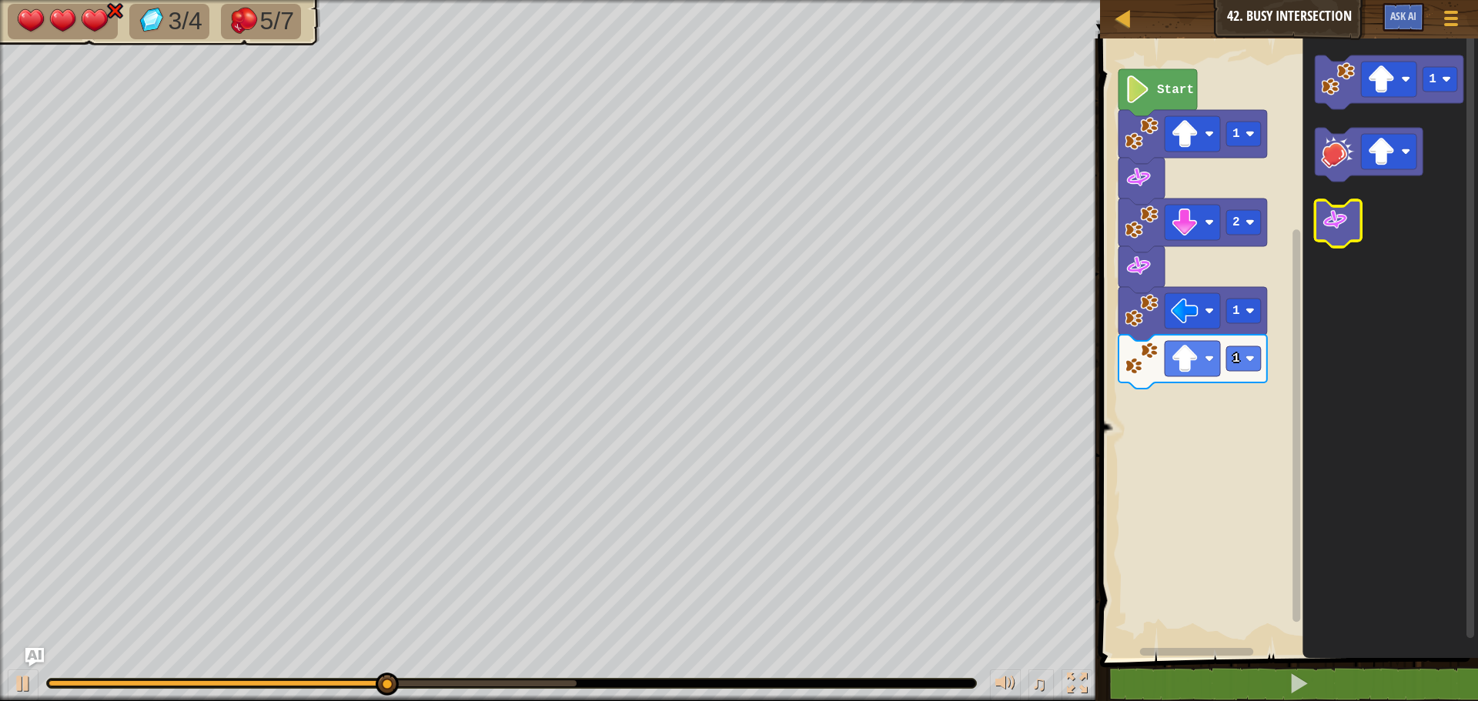
click at [1346, 235] on icon "Blockly Workspace" at bounding box center [1338, 223] width 46 height 47
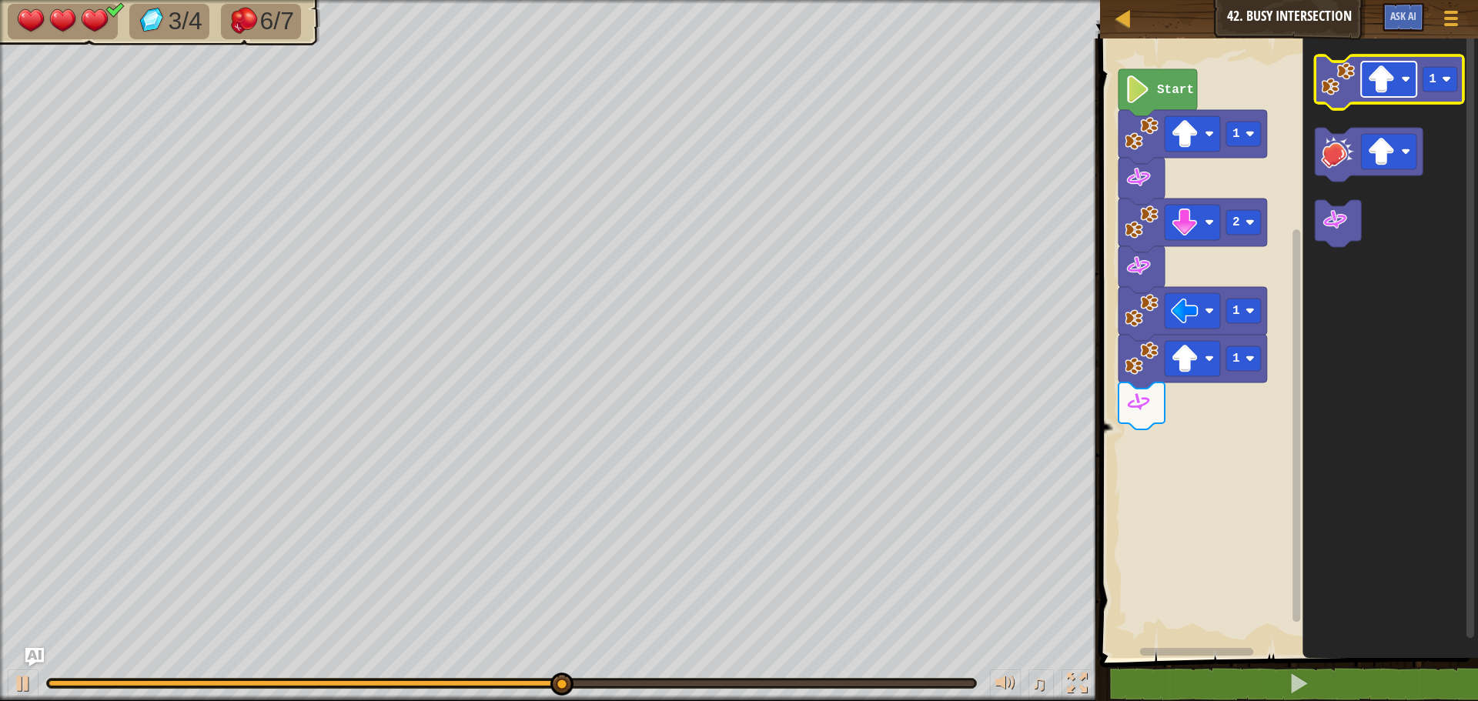
click at [1393, 74] on image "Blockly Workspace" at bounding box center [1381, 79] width 28 height 28
click at [1437, 78] on rect "Blockly Workspace" at bounding box center [1439, 79] width 35 height 25
click at [1341, 87] on image "Blockly Workspace" at bounding box center [1338, 79] width 34 height 34
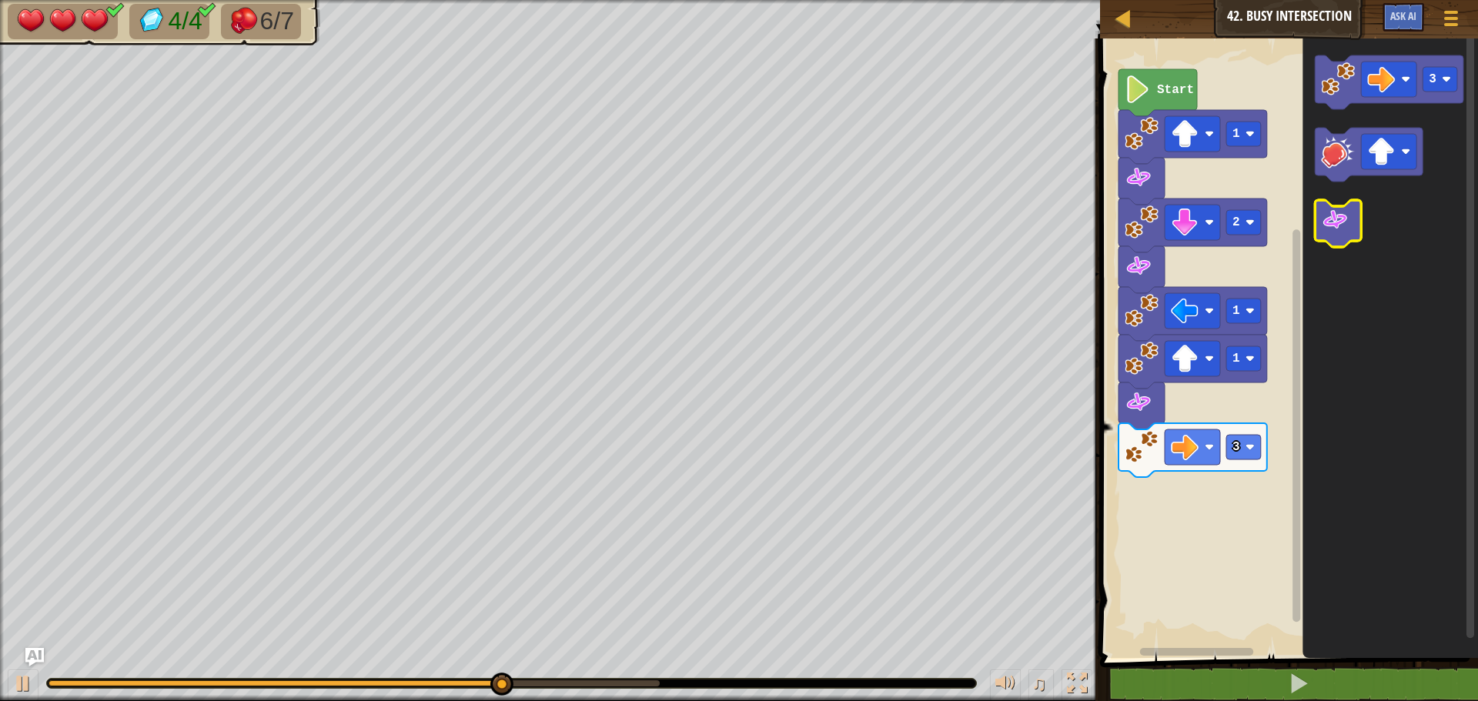
click at [1348, 234] on image "Blockly Workspace" at bounding box center [1335, 220] width 28 height 28
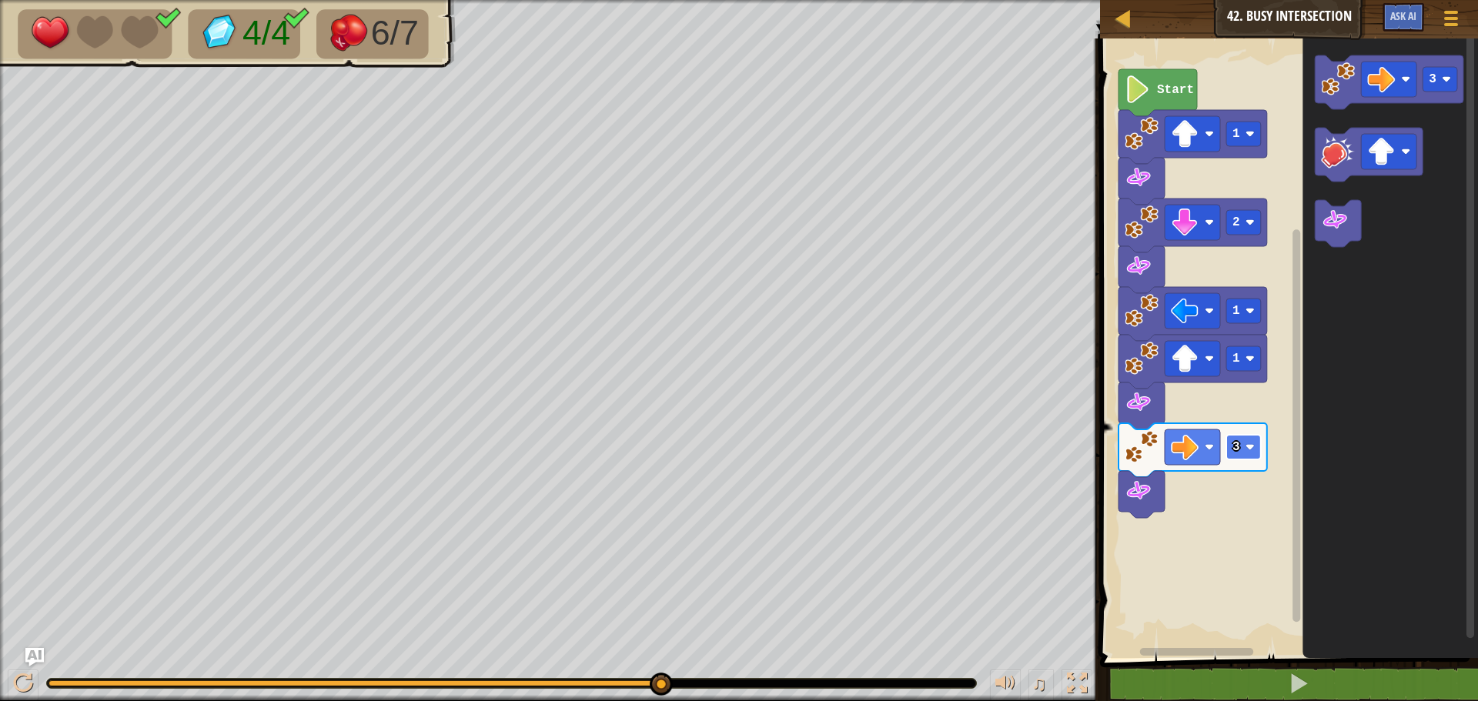
click at [1247, 445] on image "Blockly Workspace" at bounding box center [1249, 447] width 9 height 9
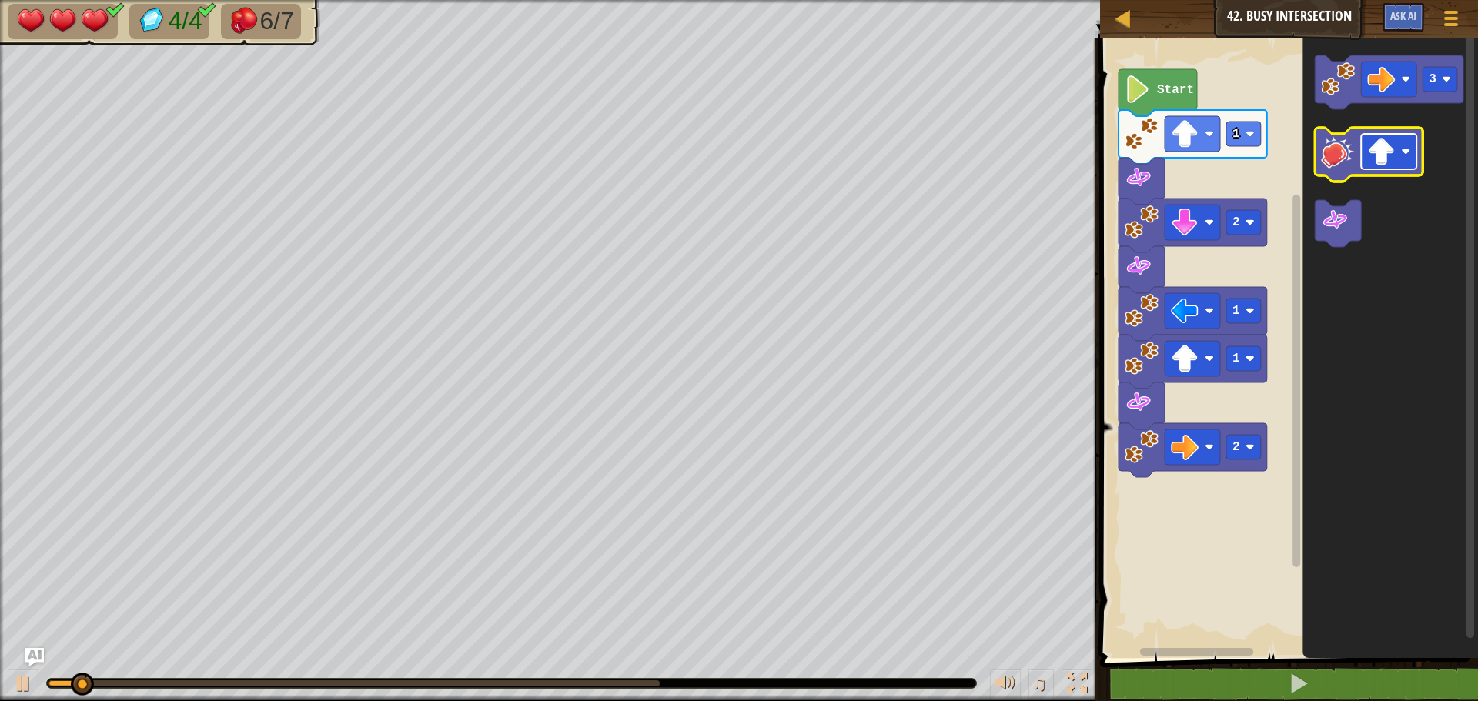
click at [1381, 152] on image "Blockly Workspace" at bounding box center [1381, 152] width 28 height 28
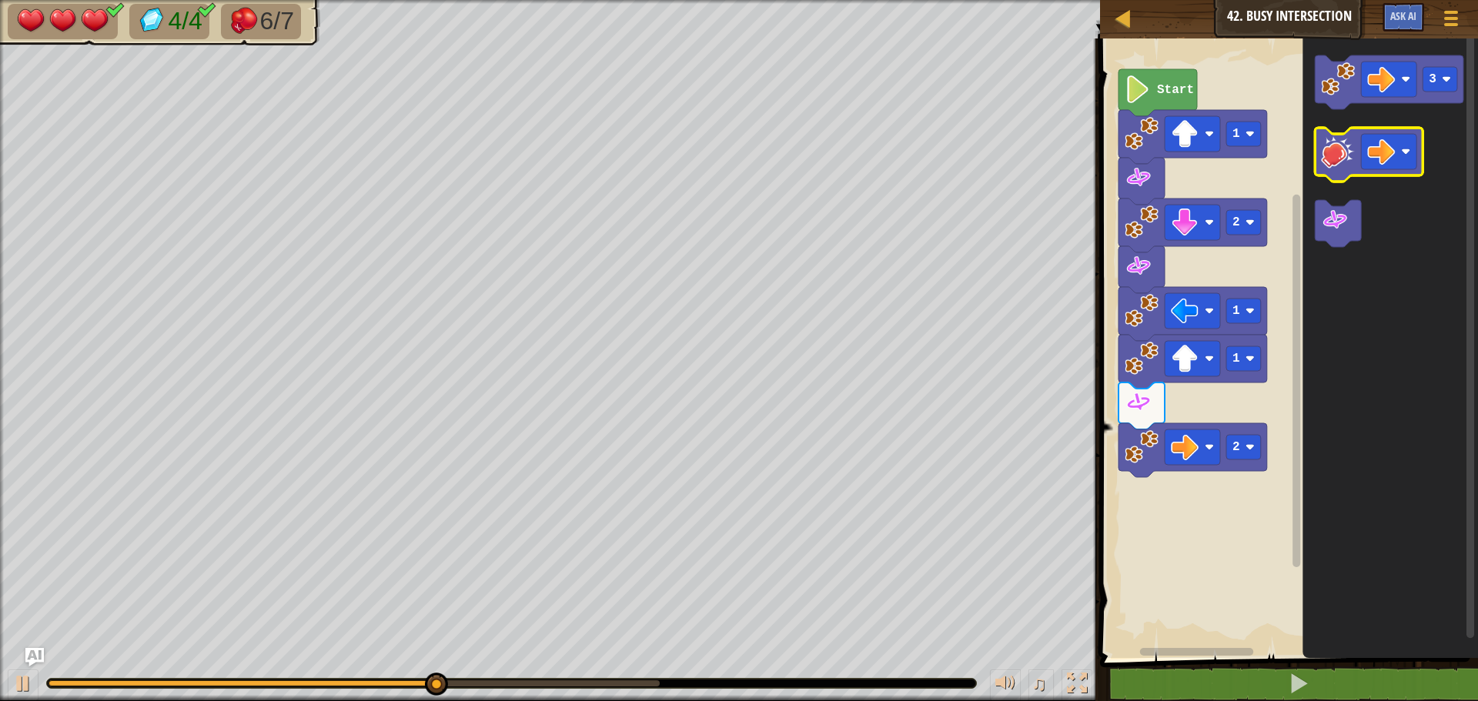
click at [1329, 159] on image "Blockly Workspace" at bounding box center [1338, 152] width 34 height 34
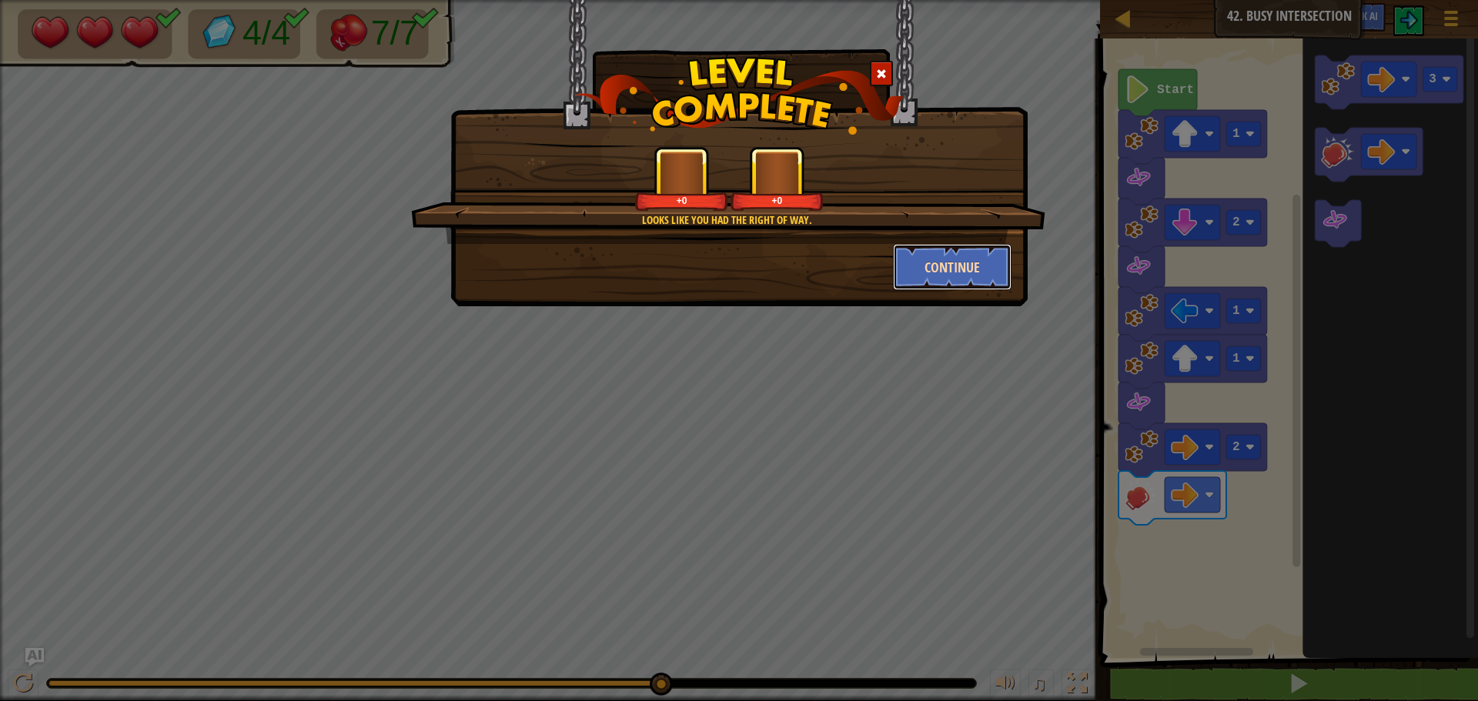
click at [950, 248] on button "Continue" at bounding box center [952, 267] width 119 height 46
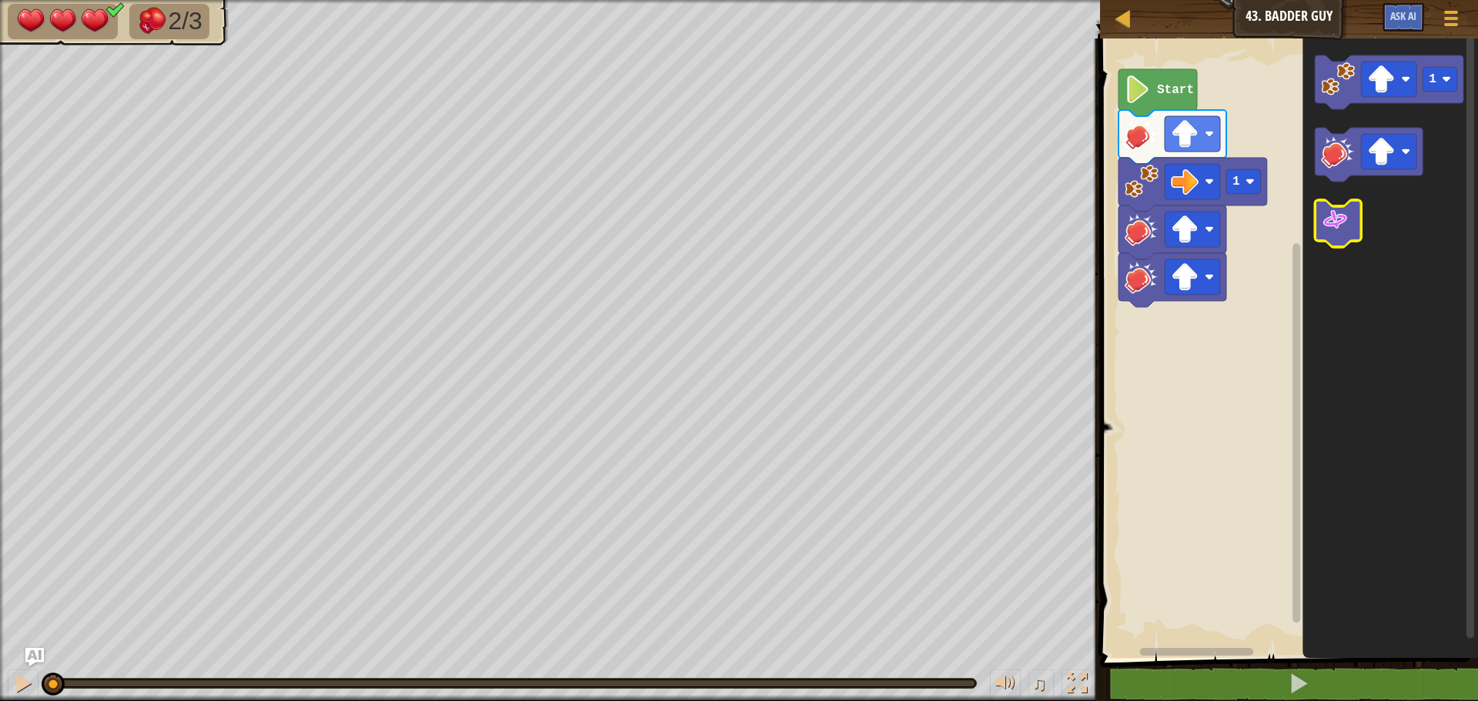
click at [1340, 222] on image "Blockly Workspace" at bounding box center [1335, 220] width 28 height 28
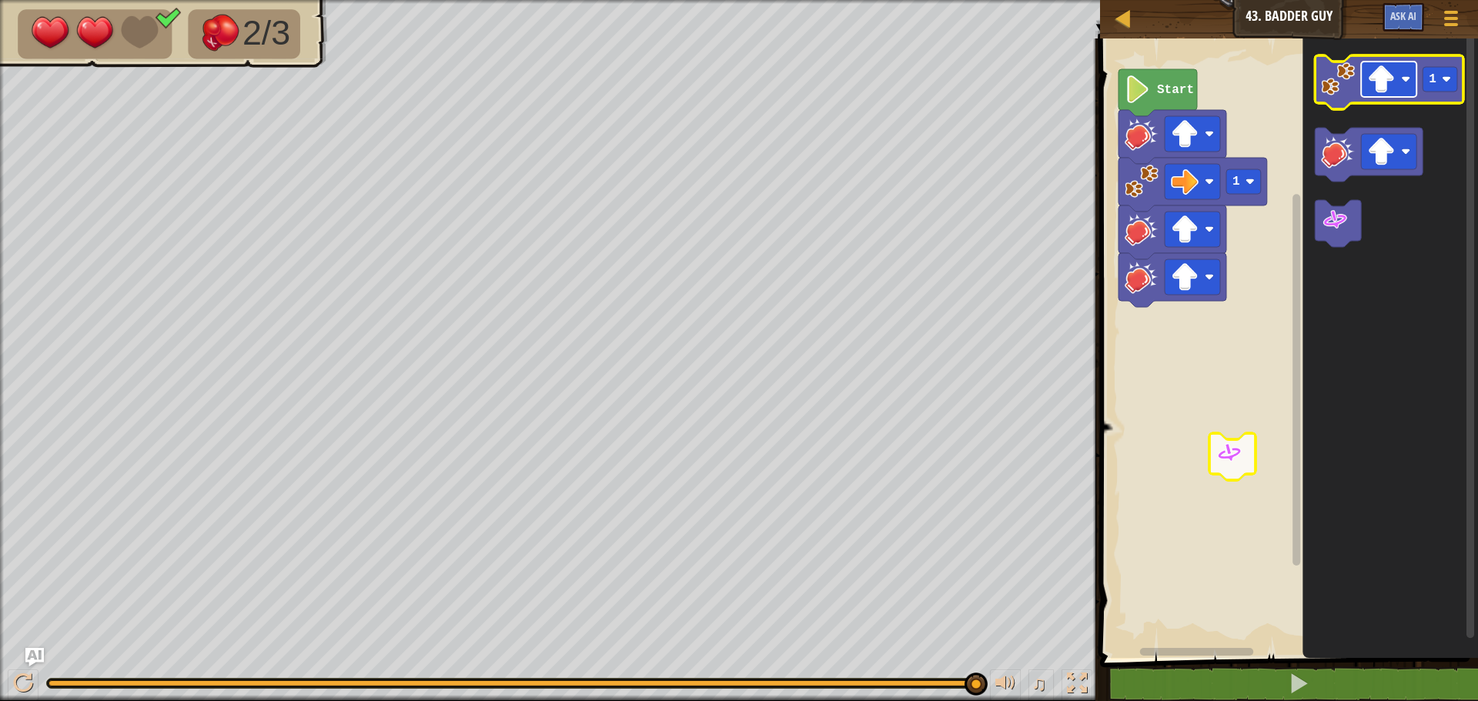
click at [1376, 75] on image "Blockly Workspace" at bounding box center [1381, 79] width 28 height 28
click at [1339, 98] on icon "Blockly Workspace" at bounding box center [1389, 82] width 149 height 54
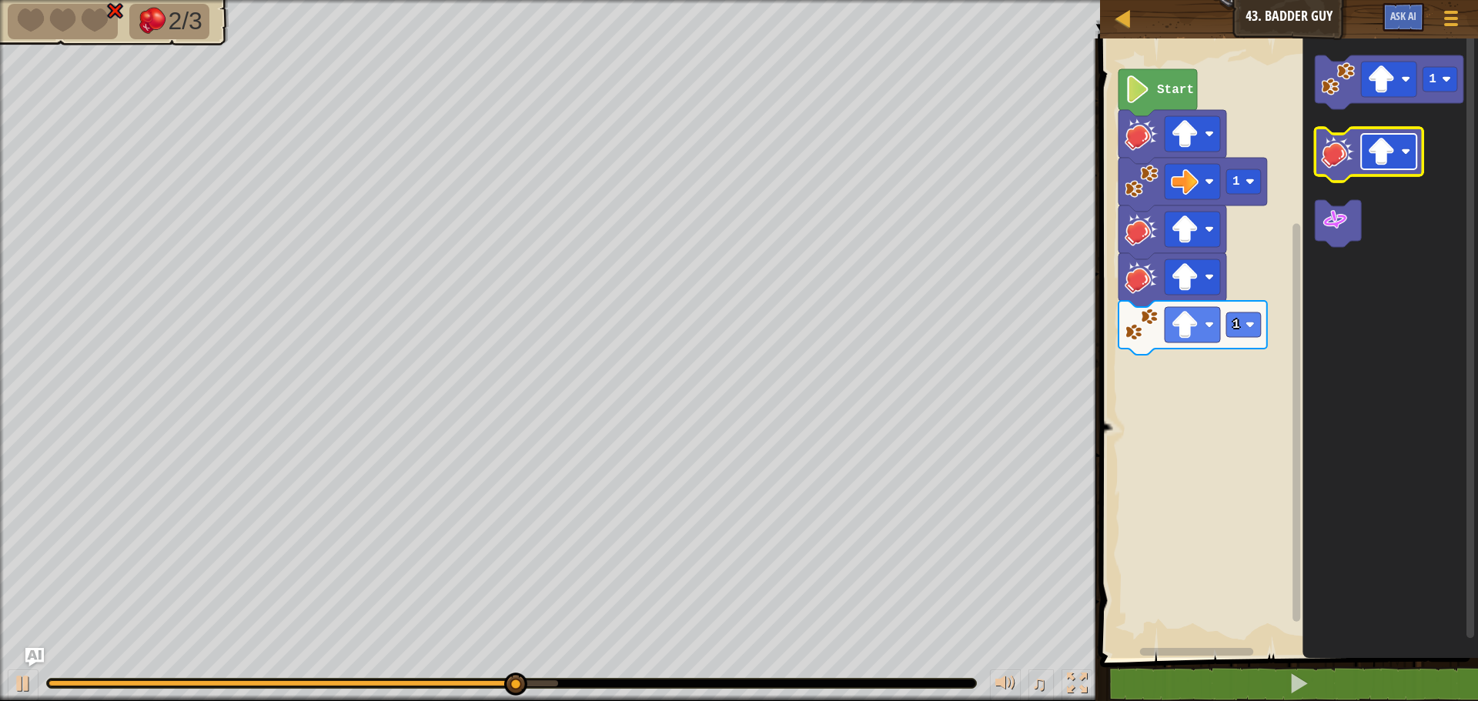
click at [1375, 165] on image "Blockly Workspace" at bounding box center [1381, 152] width 28 height 28
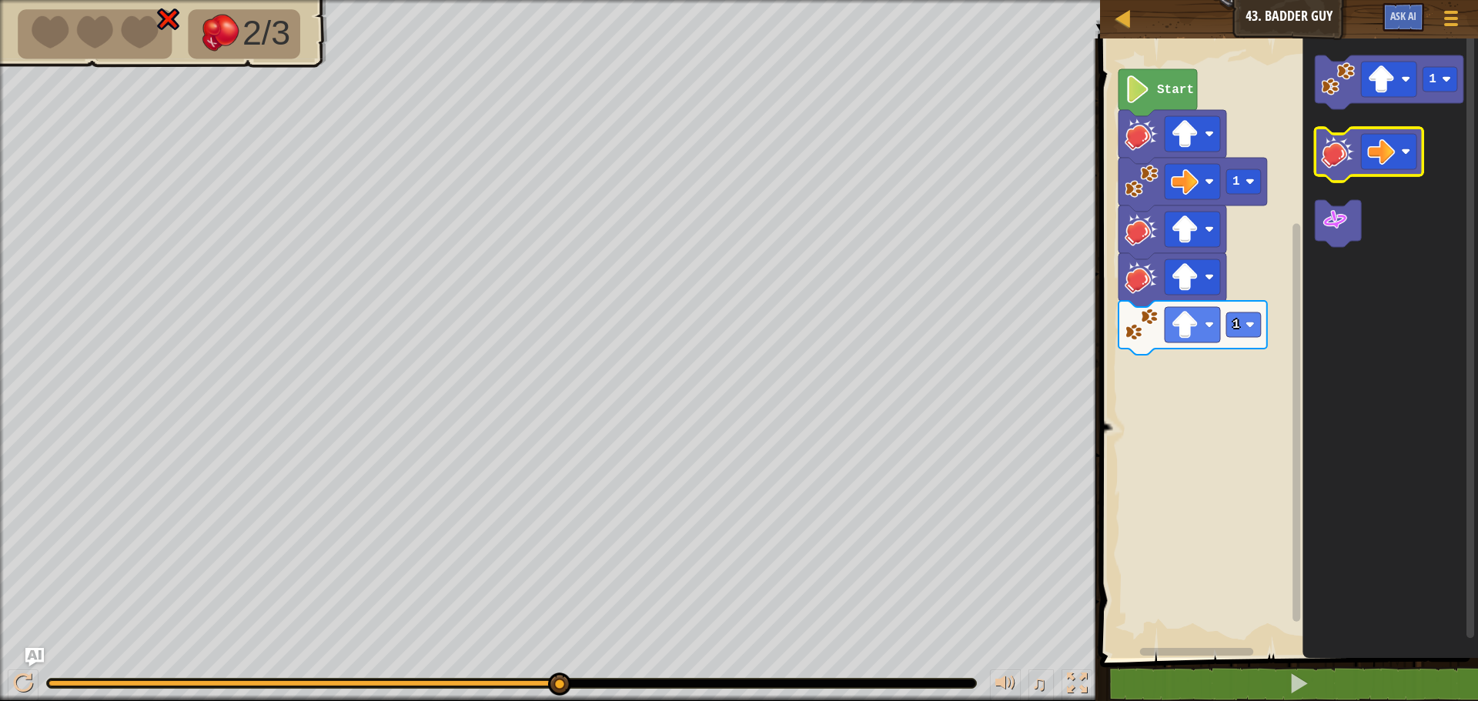
click at [1345, 163] on image "Blockly Workspace" at bounding box center [1338, 152] width 34 height 34
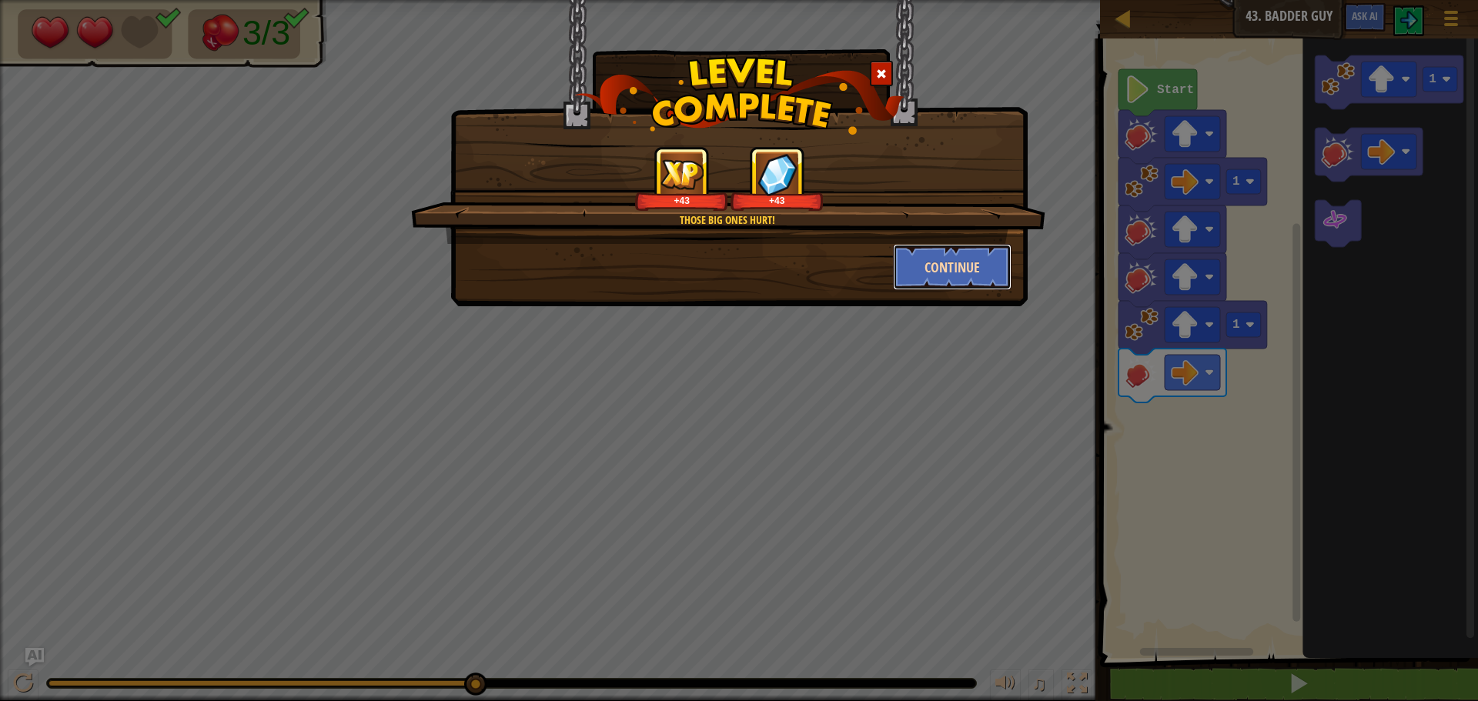
click at [906, 268] on button "Continue" at bounding box center [952, 267] width 119 height 46
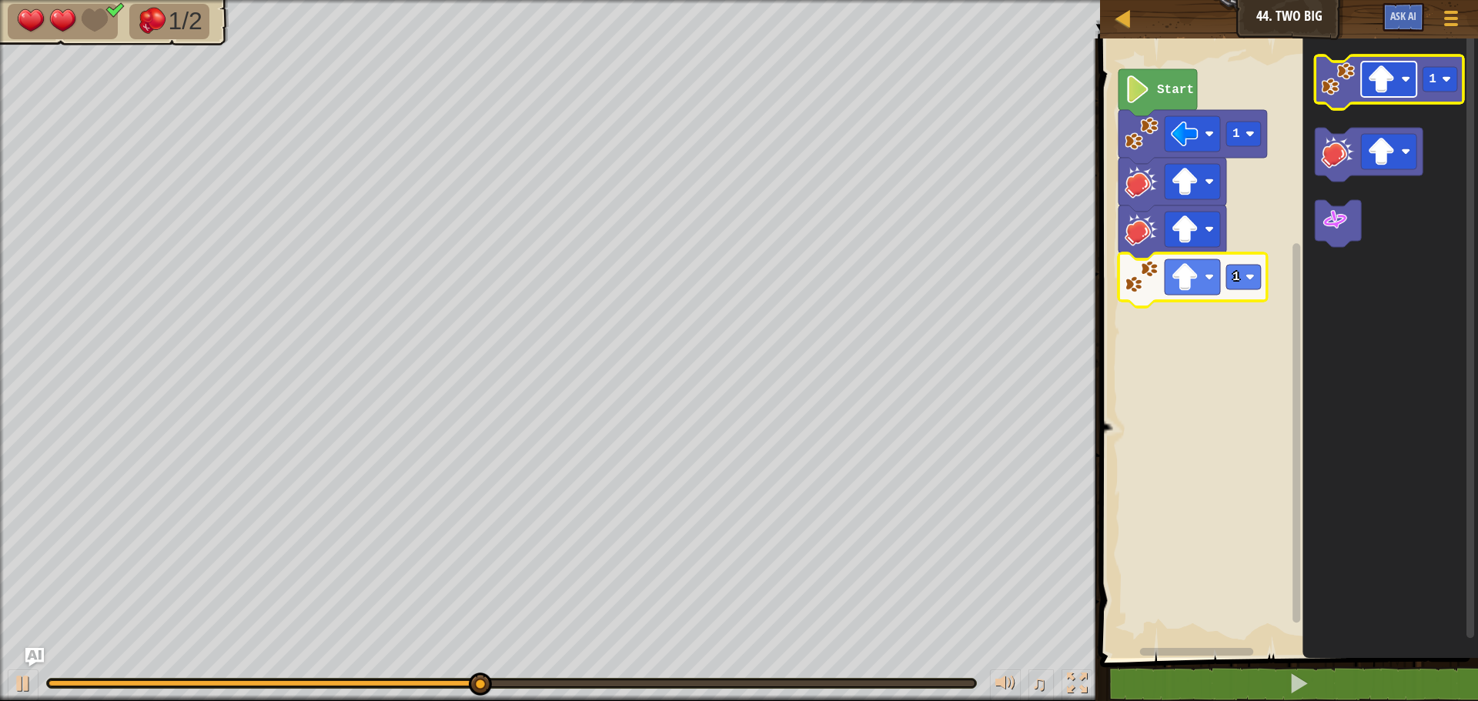
click at [1404, 74] on rect "Blockly Workspace" at bounding box center [1388, 79] width 55 height 35
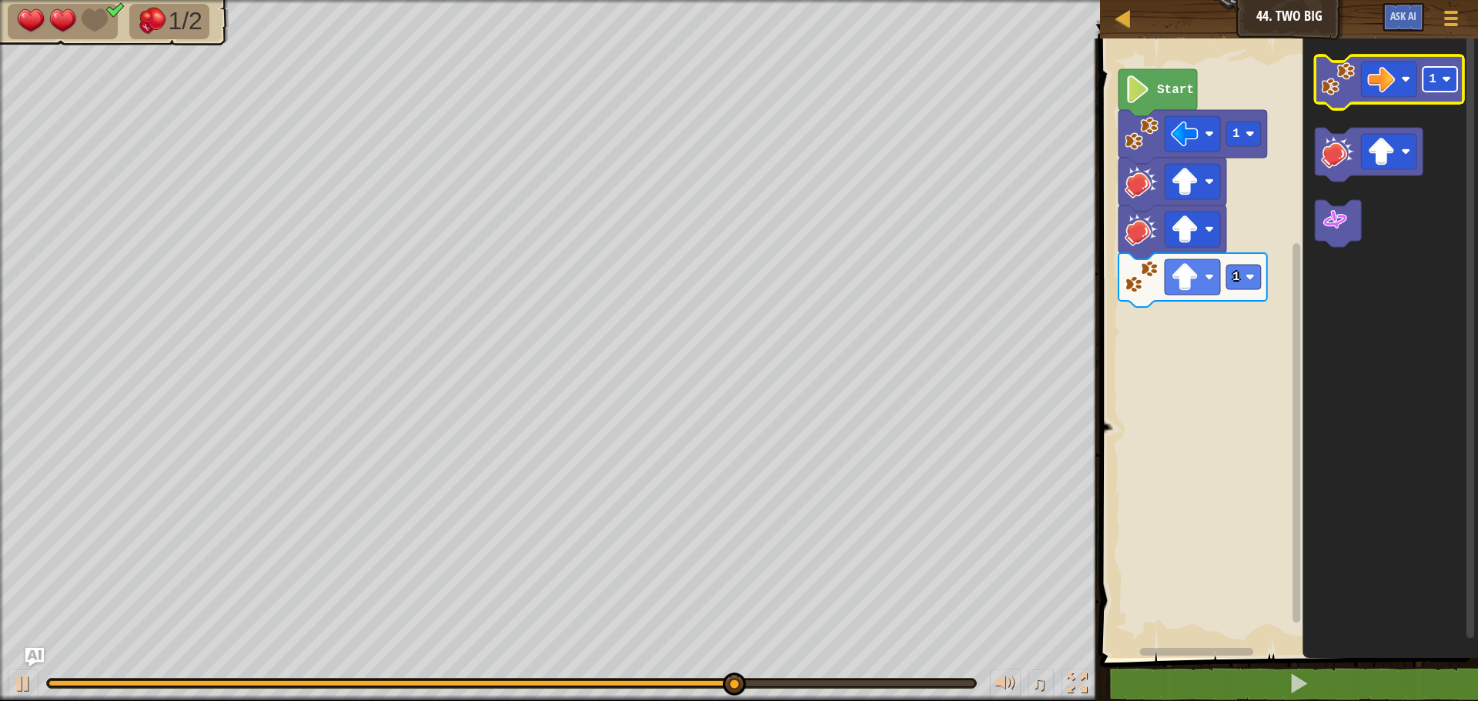
click at [1429, 82] on text "1" at bounding box center [1432, 79] width 8 height 14
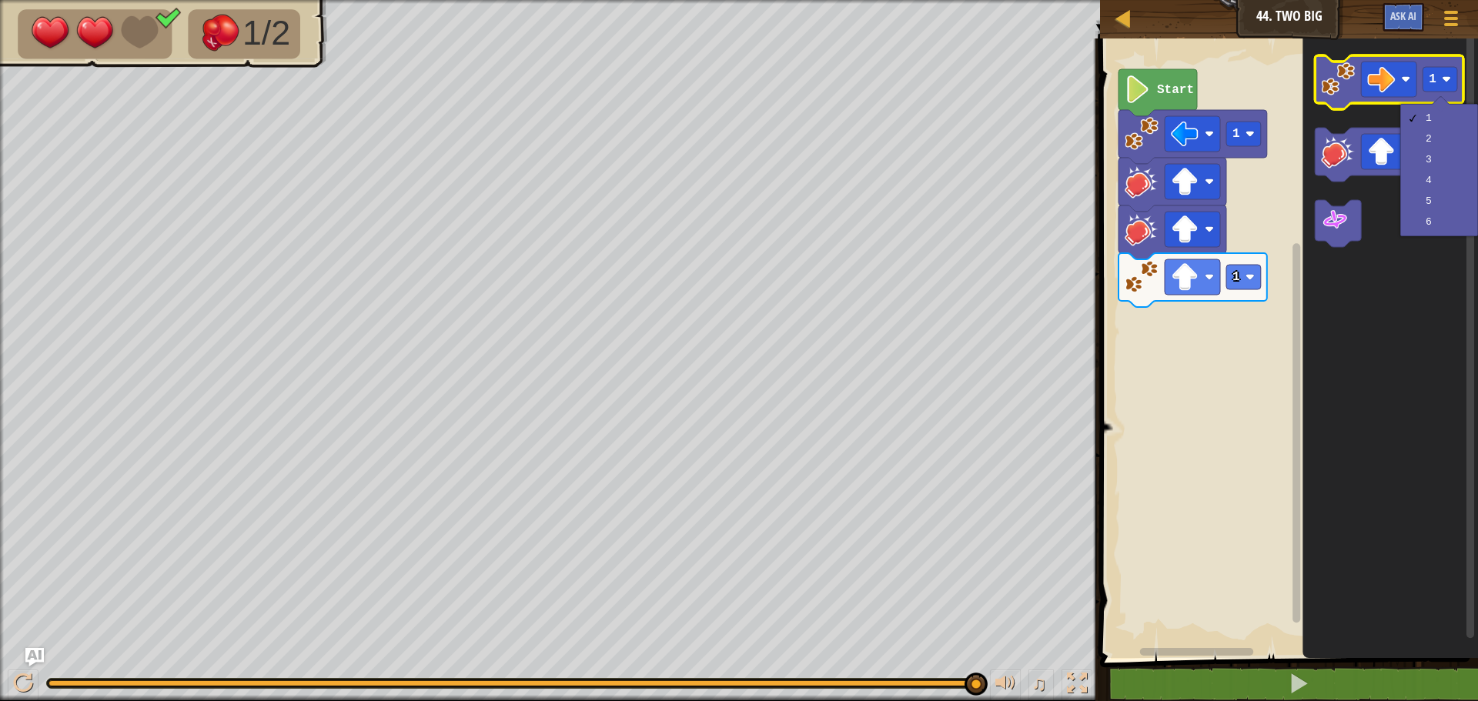
click at [1322, 85] on image "Blockly Workspace" at bounding box center [1338, 79] width 34 height 34
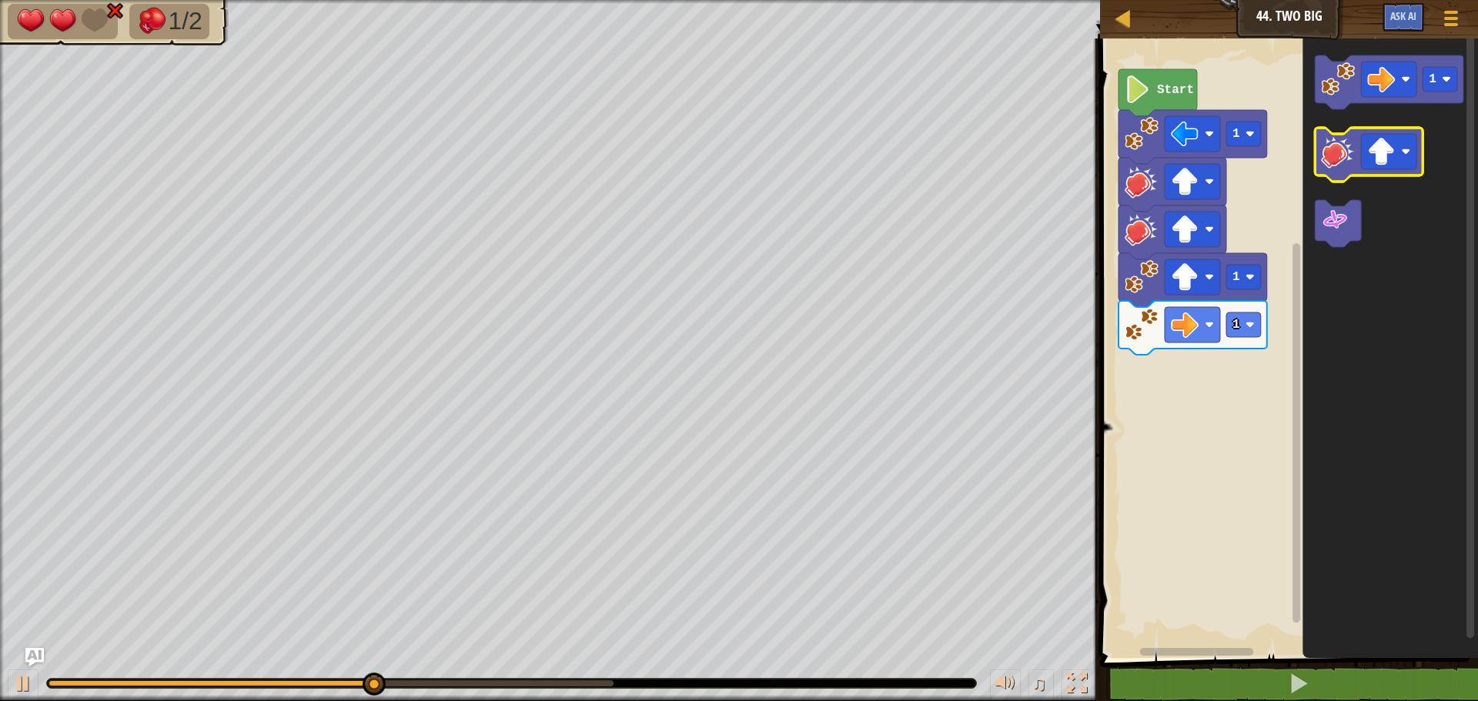
click at [1337, 161] on image "Blockly Workspace" at bounding box center [1338, 152] width 34 height 34
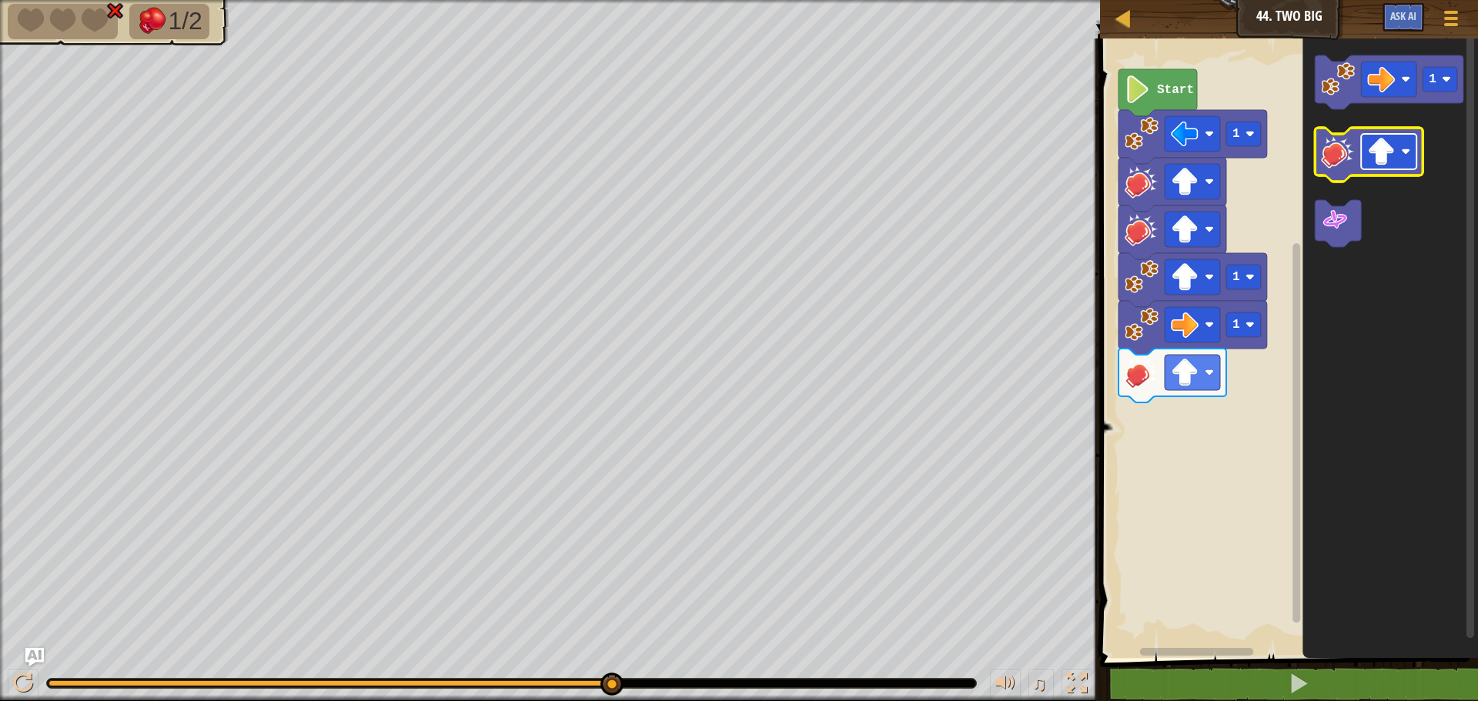
click at [1416, 152] on rect "Blockly Workspace" at bounding box center [1388, 151] width 55 height 35
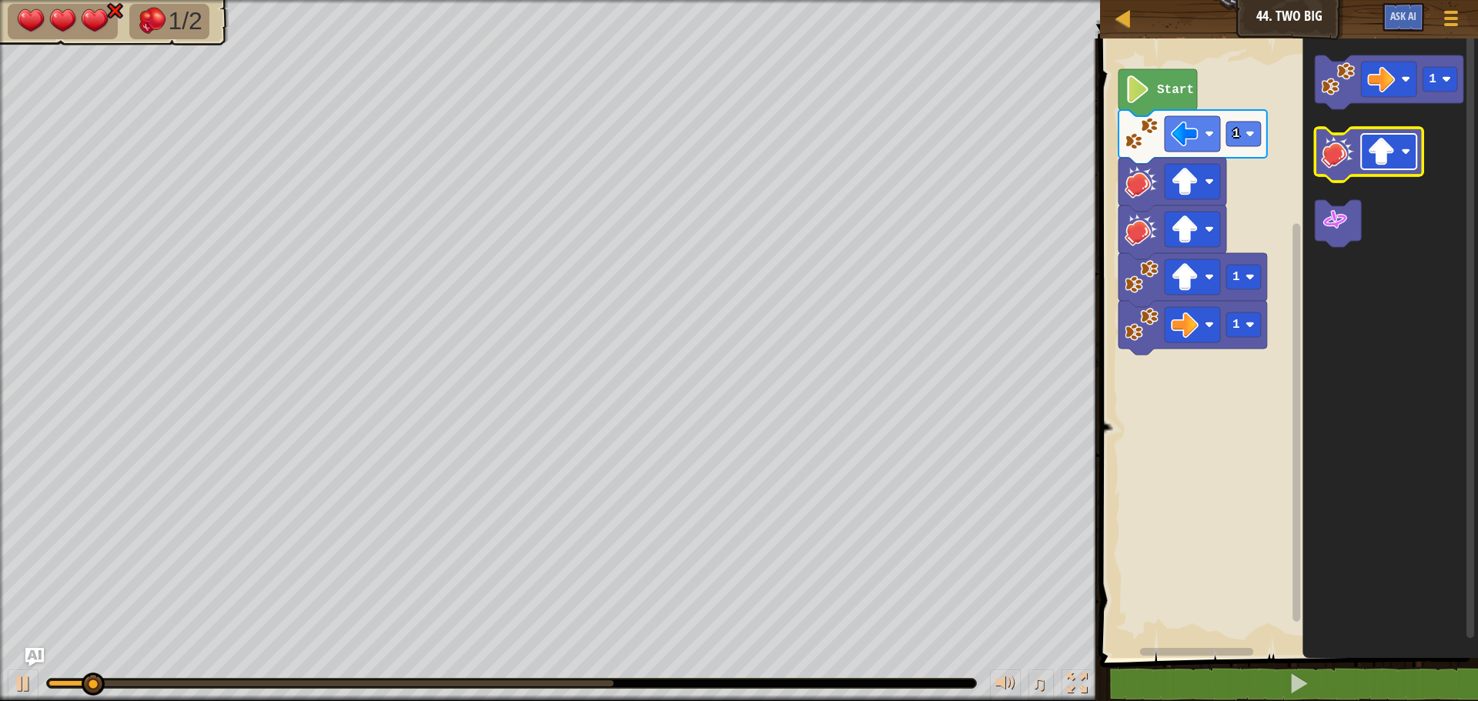
click at [1370, 145] on image "Blockly Workspace" at bounding box center [1381, 152] width 28 height 28
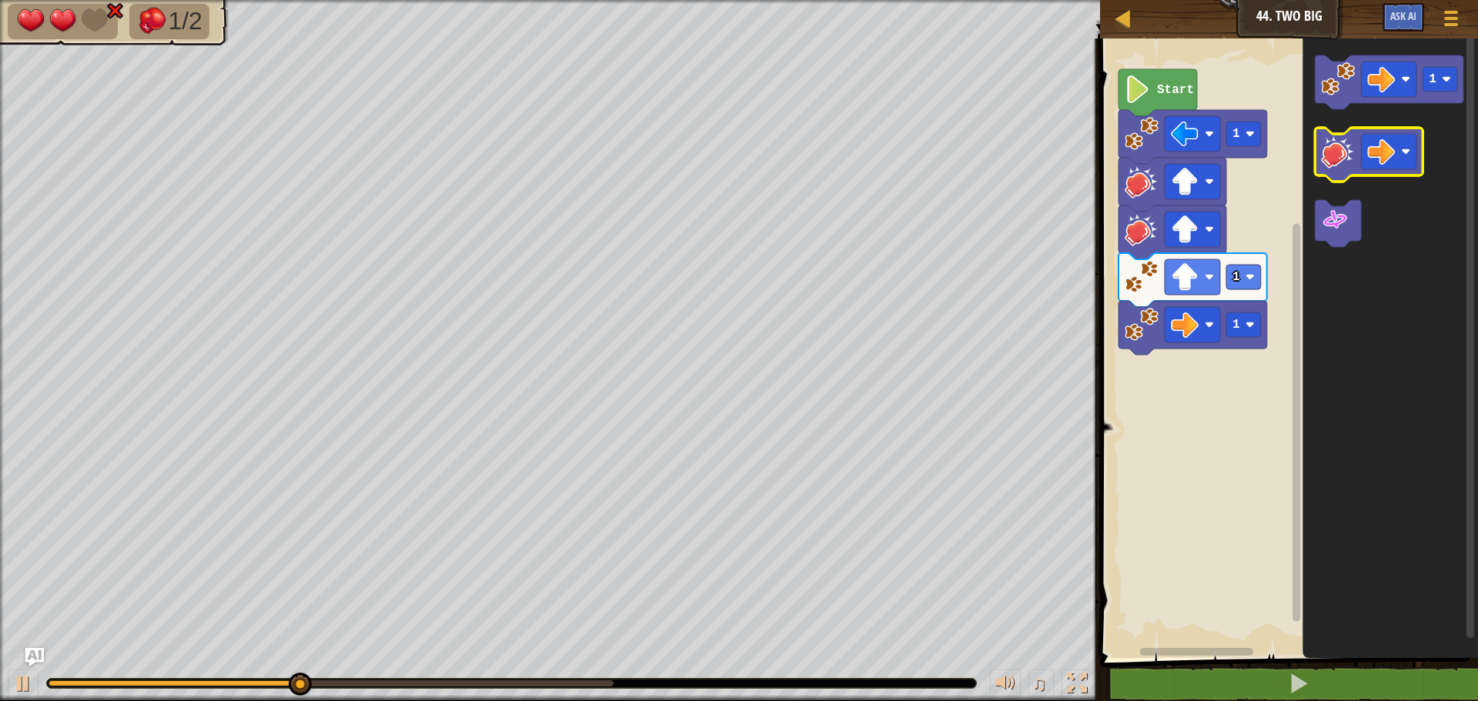
click at [1323, 150] on image "Blockly Workspace" at bounding box center [1338, 152] width 34 height 34
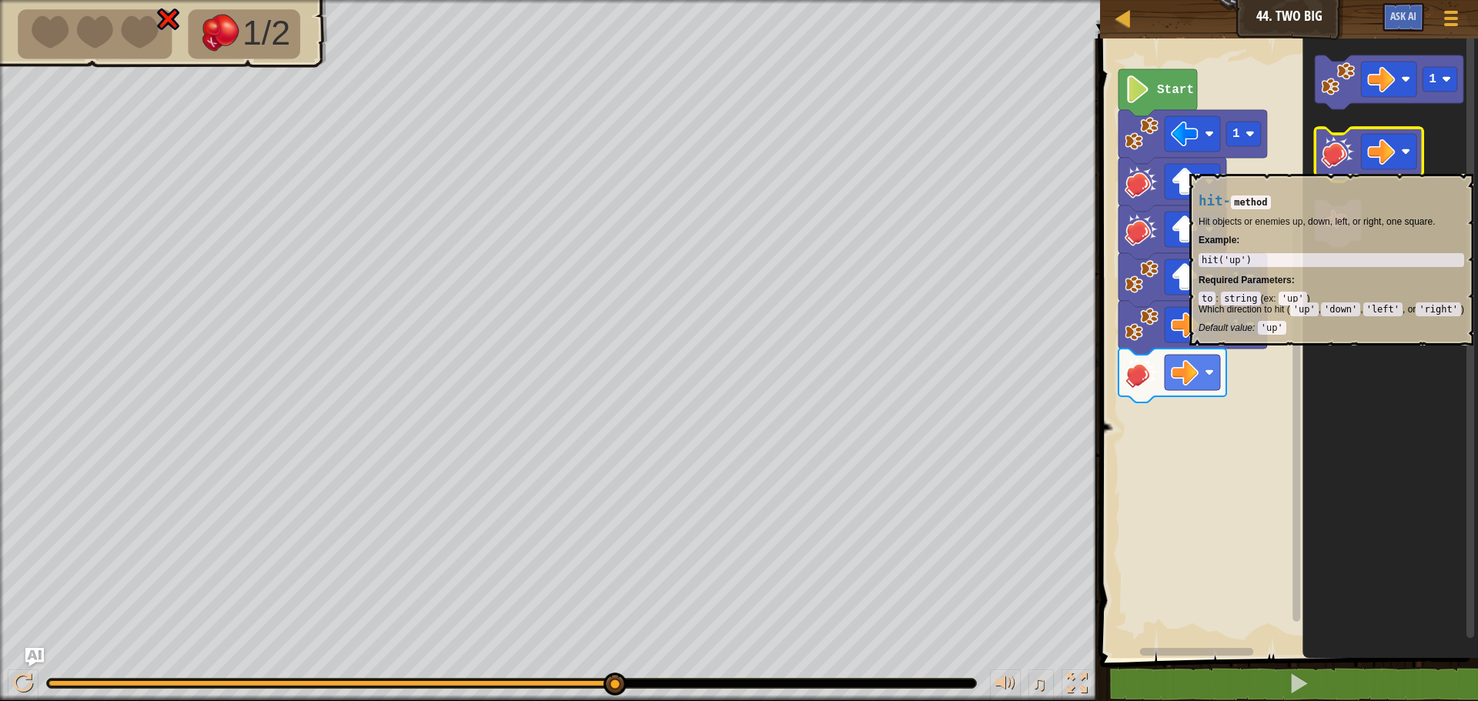
click at [1345, 166] on image "Blockly Workspace" at bounding box center [1338, 152] width 34 height 34
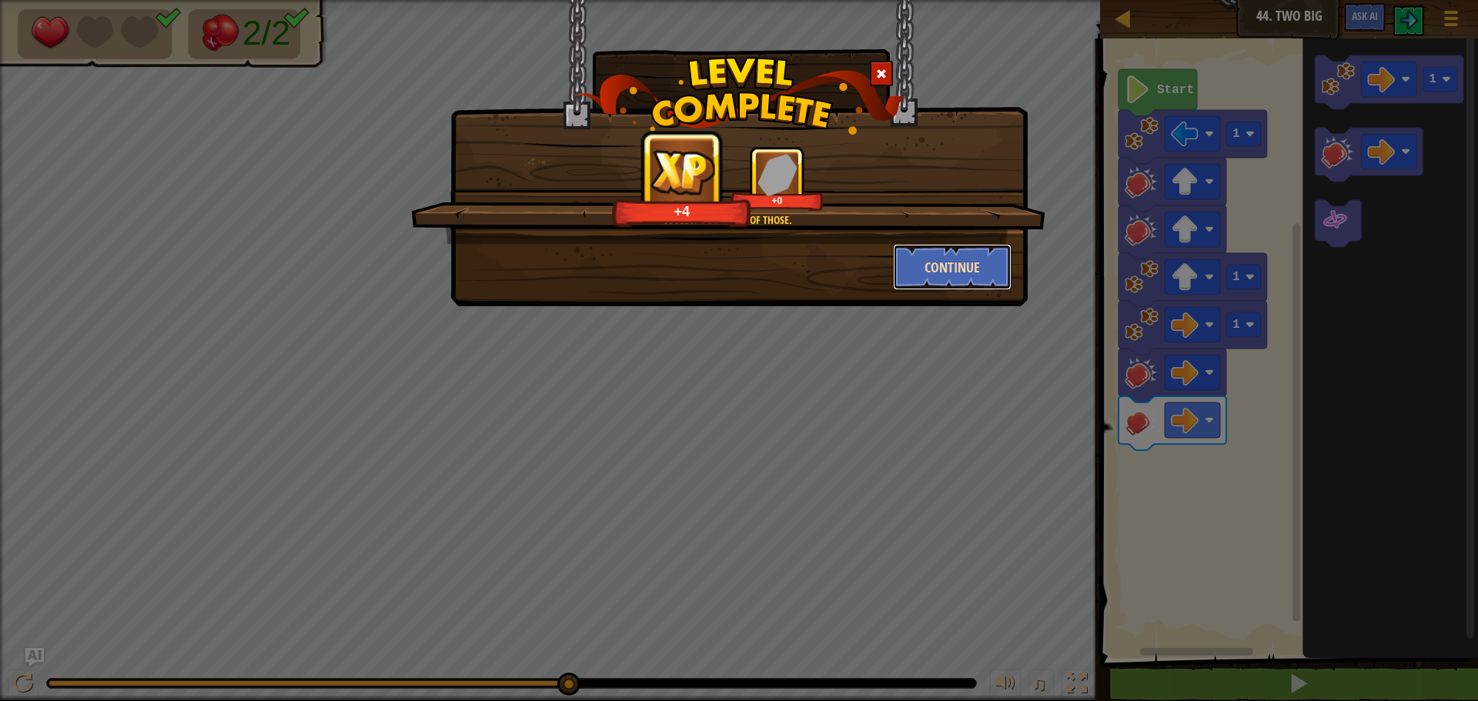
click at [932, 259] on button "Continue" at bounding box center [952, 267] width 119 height 46
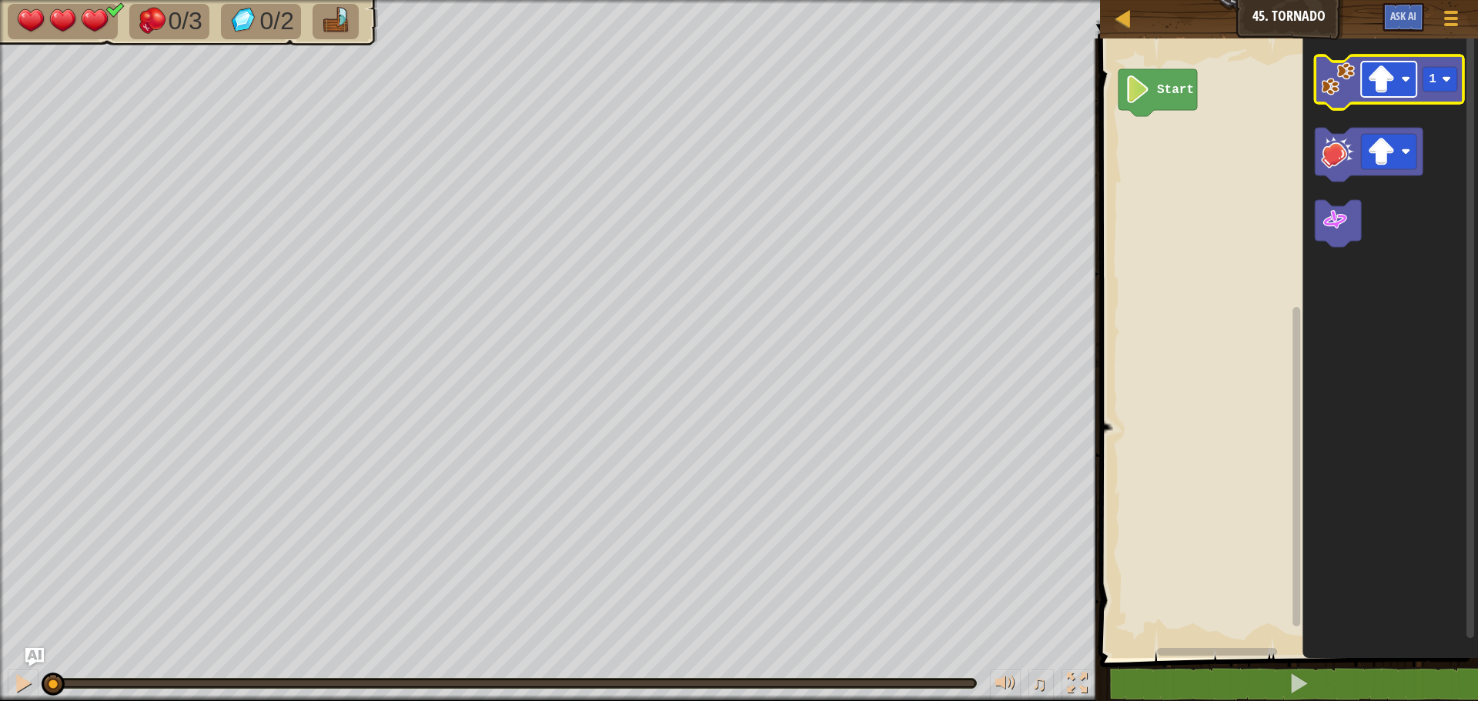
click at [1408, 66] on rect "Blockly Workspace" at bounding box center [1388, 79] width 55 height 35
click at [1334, 85] on image "Blockly Workspace" at bounding box center [1338, 79] width 34 height 34
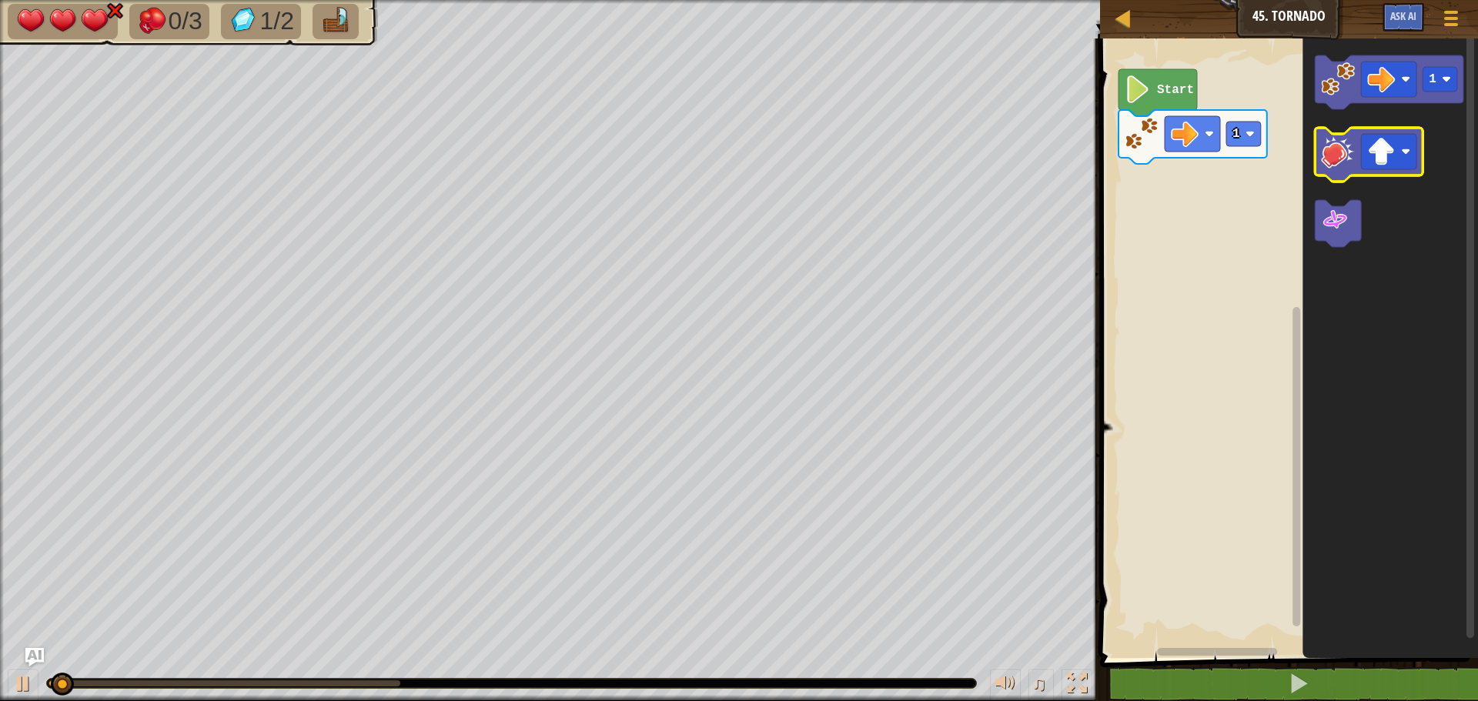
click at [1341, 149] on image "Blockly Workspace" at bounding box center [1338, 152] width 34 height 34
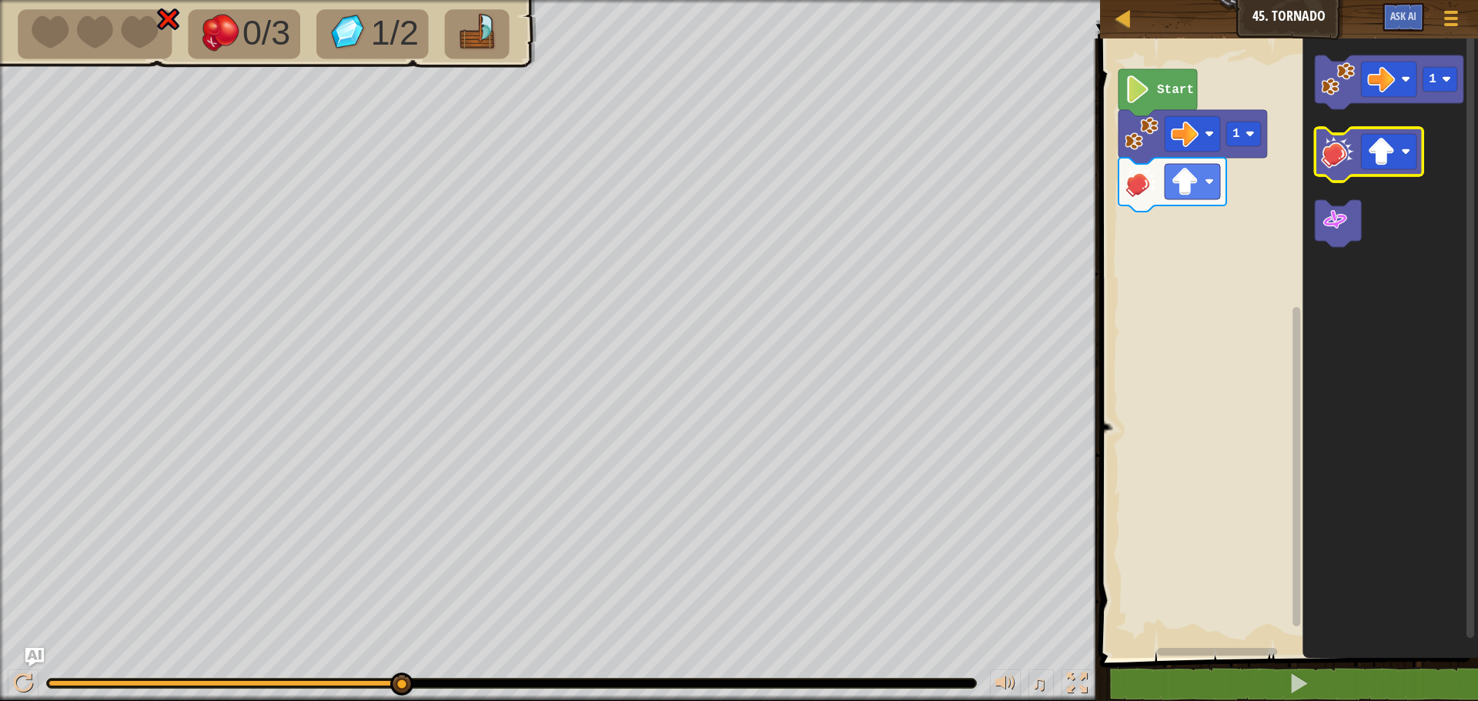
click at [1326, 149] on image "Blockly Workspace" at bounding box center [1338, 152] width 34 height 34
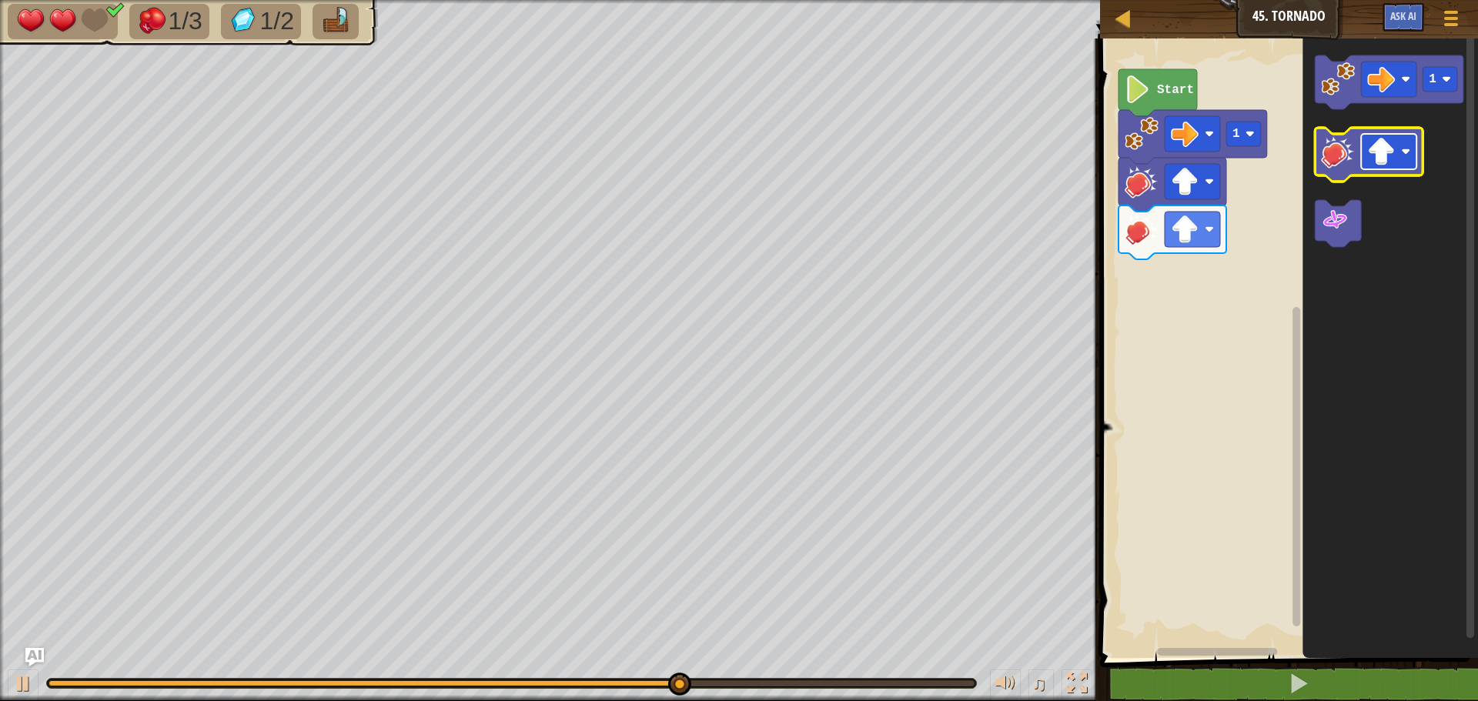
click at [1383, 152] on image "Blockly Workspace" at bounding box center [1381, 152] width 28 height 28
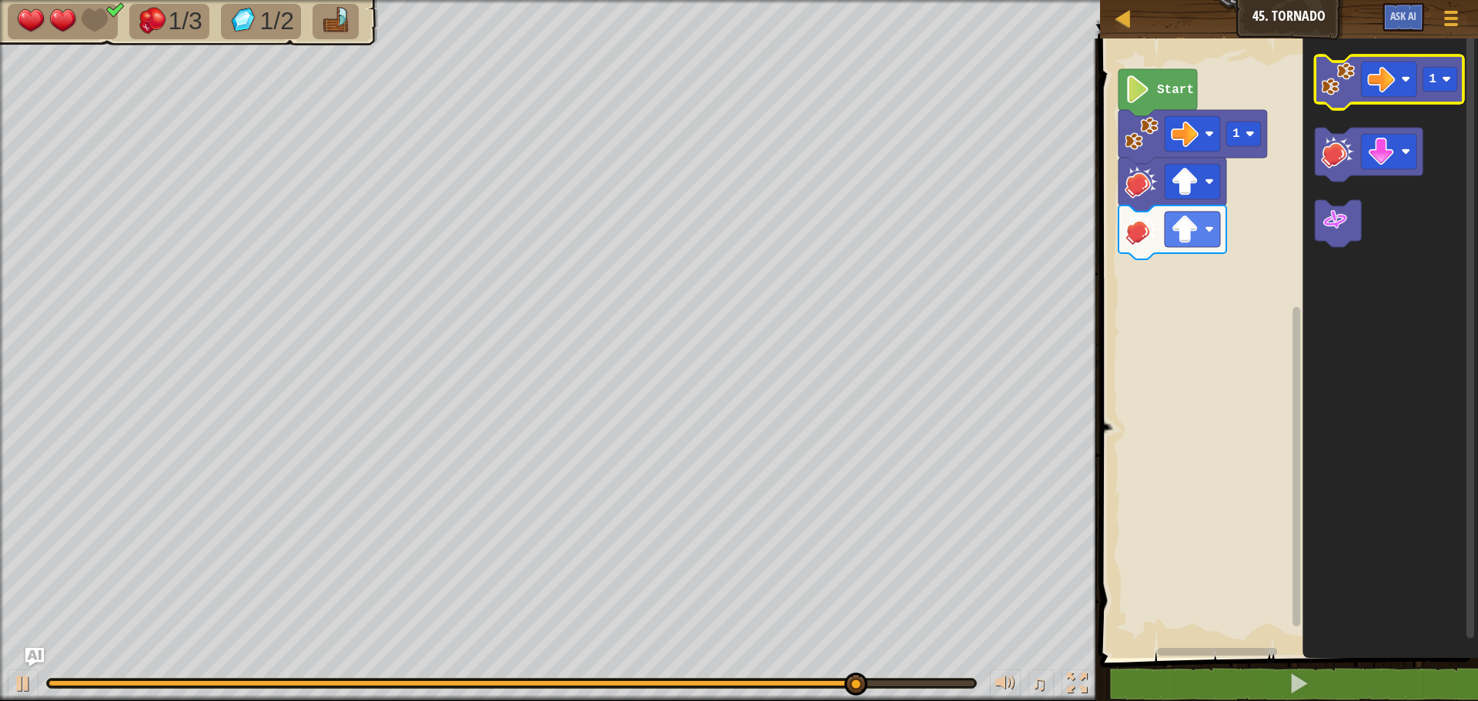
click at [1346, 102] on icon "Blockly Workspace" at bounding box center [1389, 82] width 149 height 54
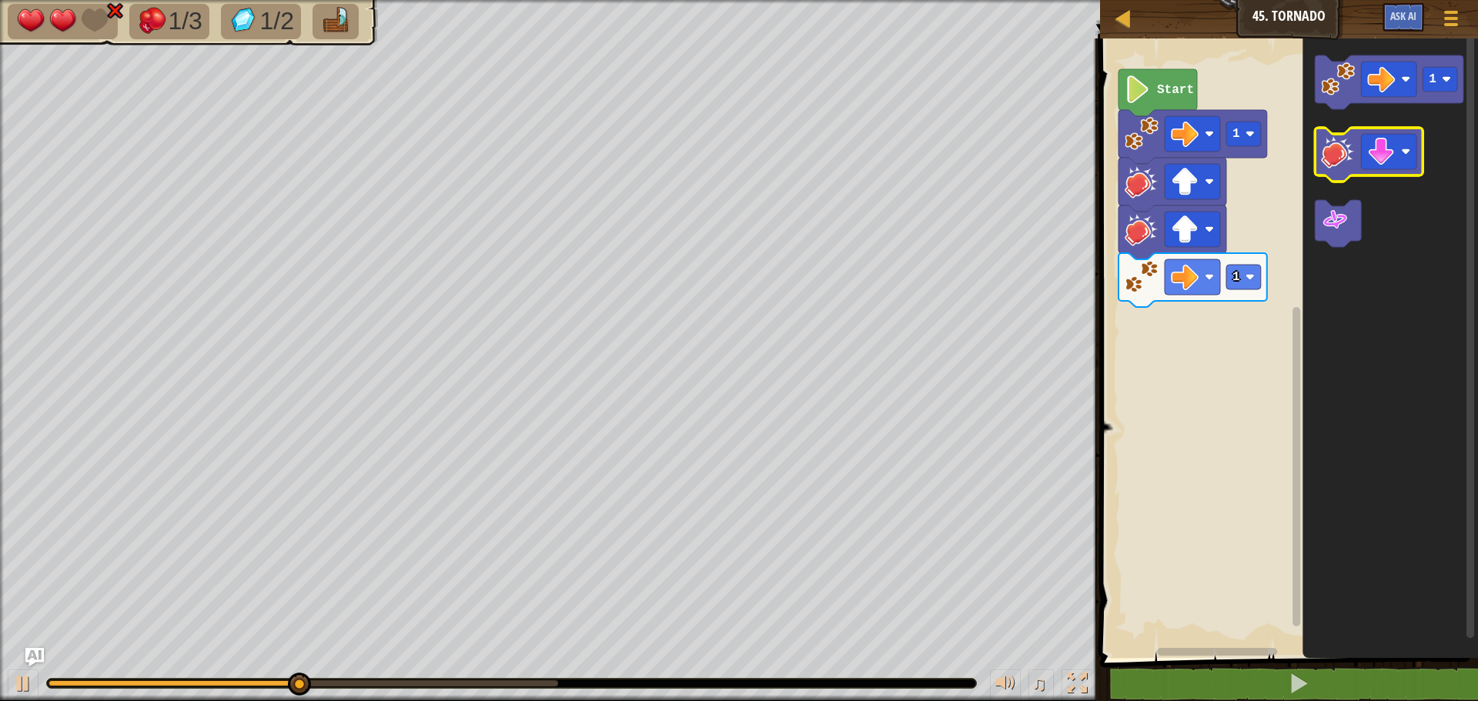
click at [1326, 150] on image "Blockly Workspace" at bounding box center [1338, 152] width 34 height 34
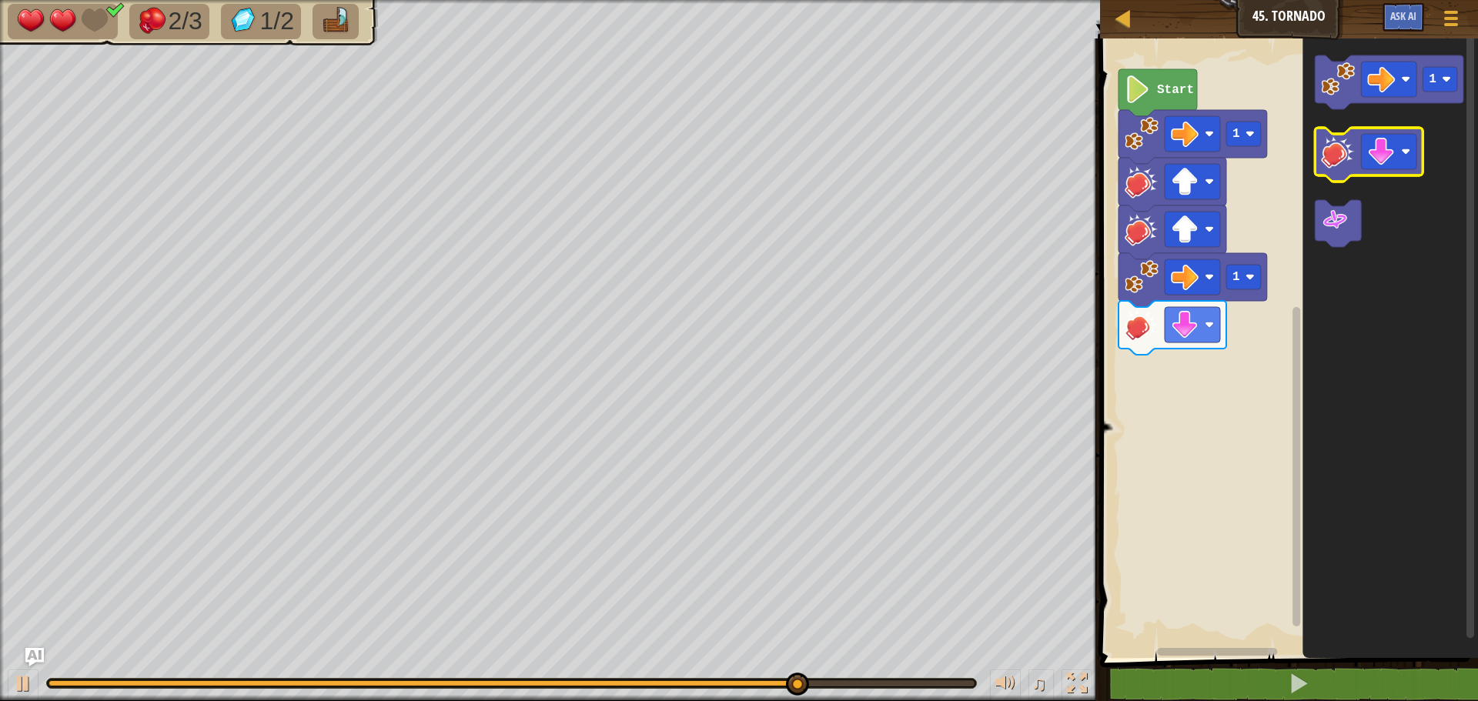
click at [1390, 171] on icon "Blockly Workspace" at bounding box center [1369, 155] width 108 height 54
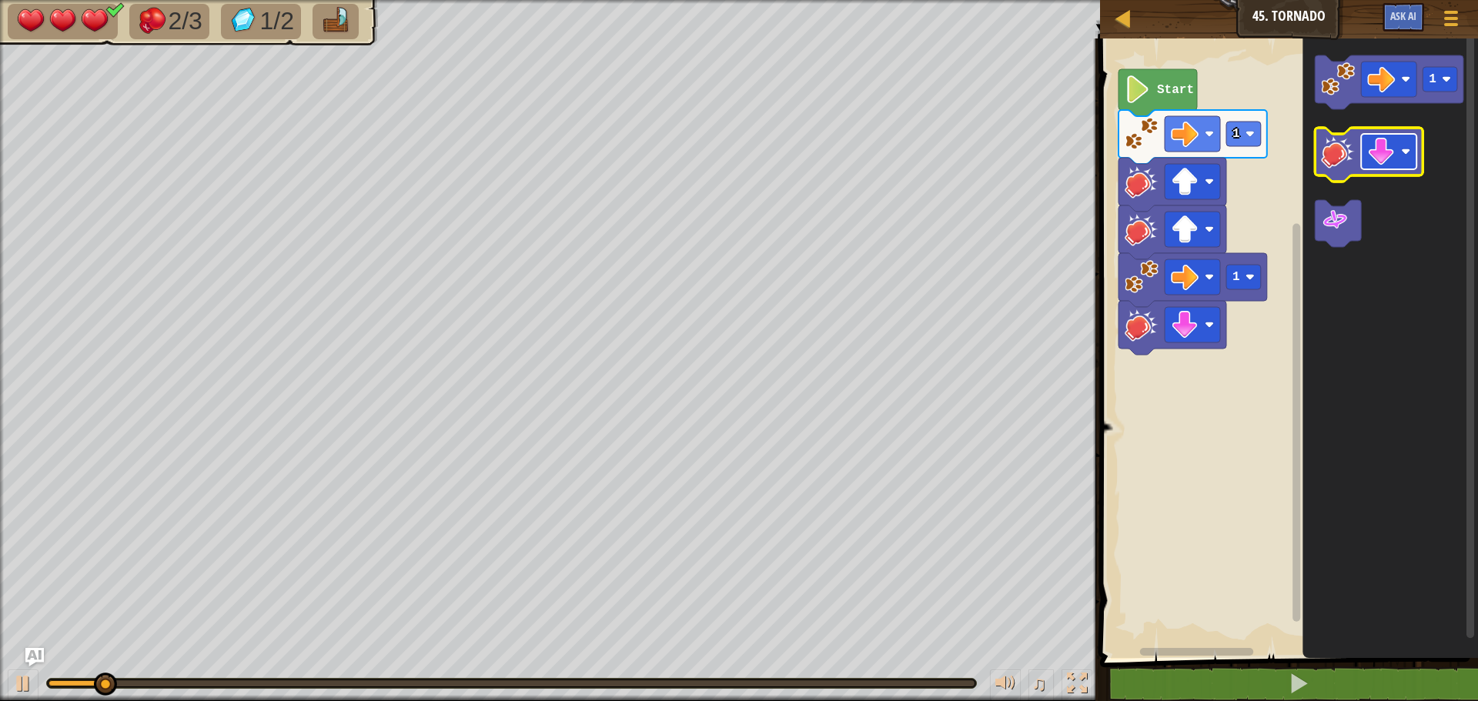
click at [1382, 149] on image "Blockly Workspace" at bounding box center [1381, 152] width 28 height 28
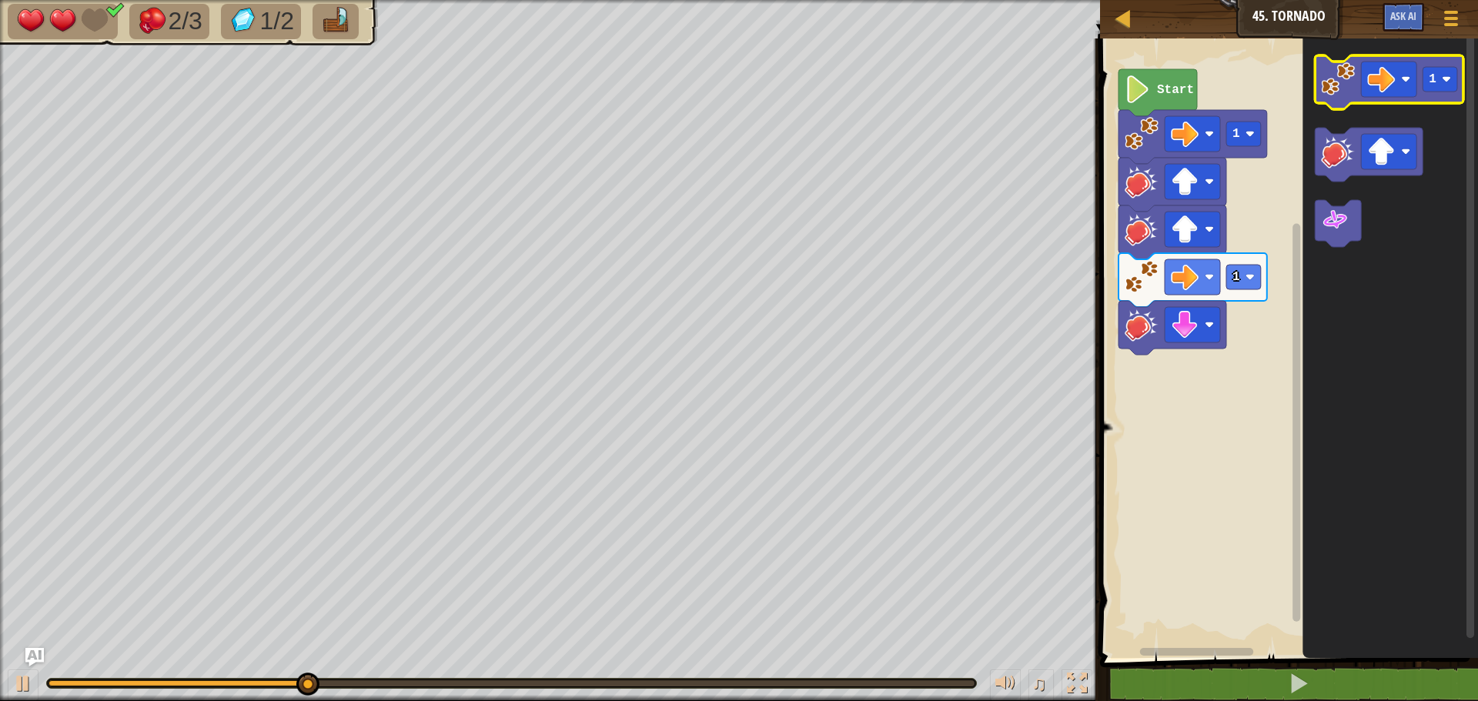
click at [1316, 69] on icon "Blockly Workspace" at bounding box center [1389, 82] width 149 height 54
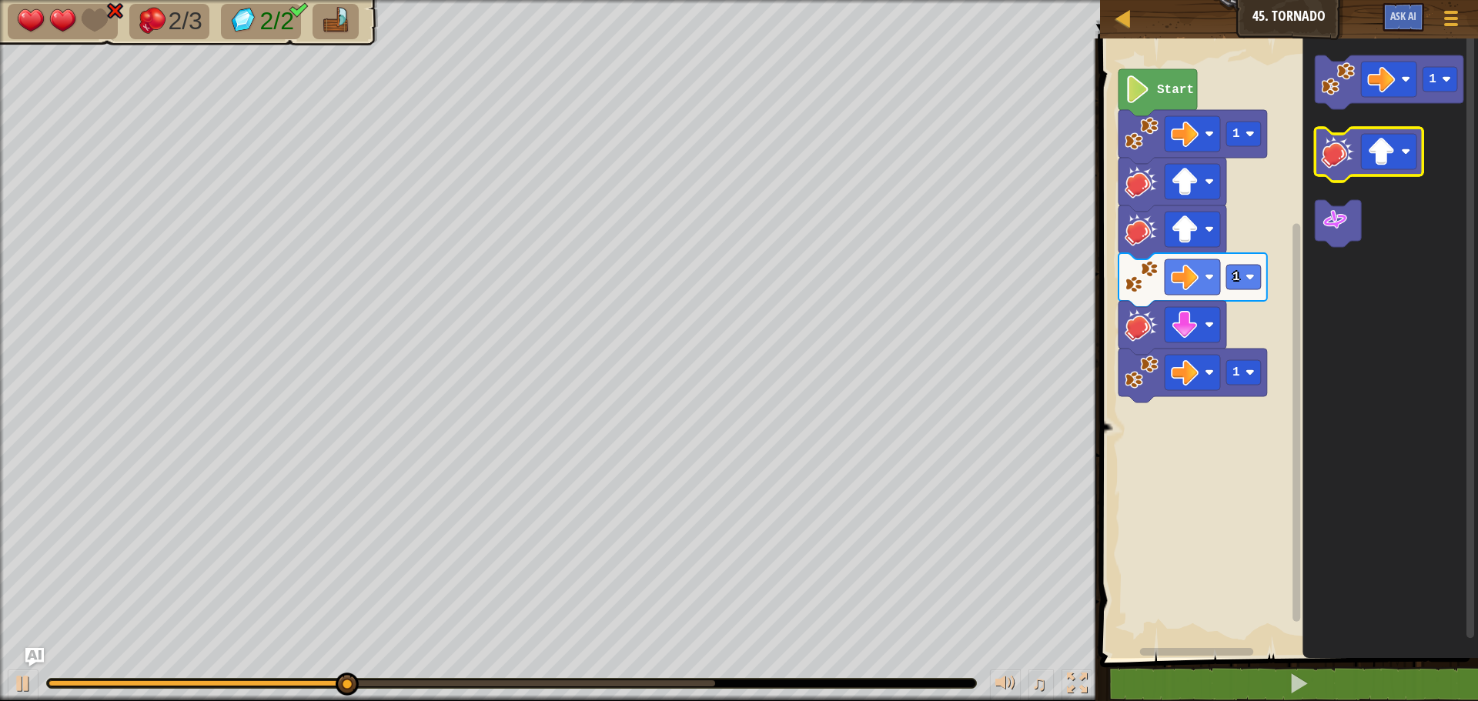
click at [1351, 165] on image "Blockly Workspace" at bounding box center [1338, 152] width 34 height 34
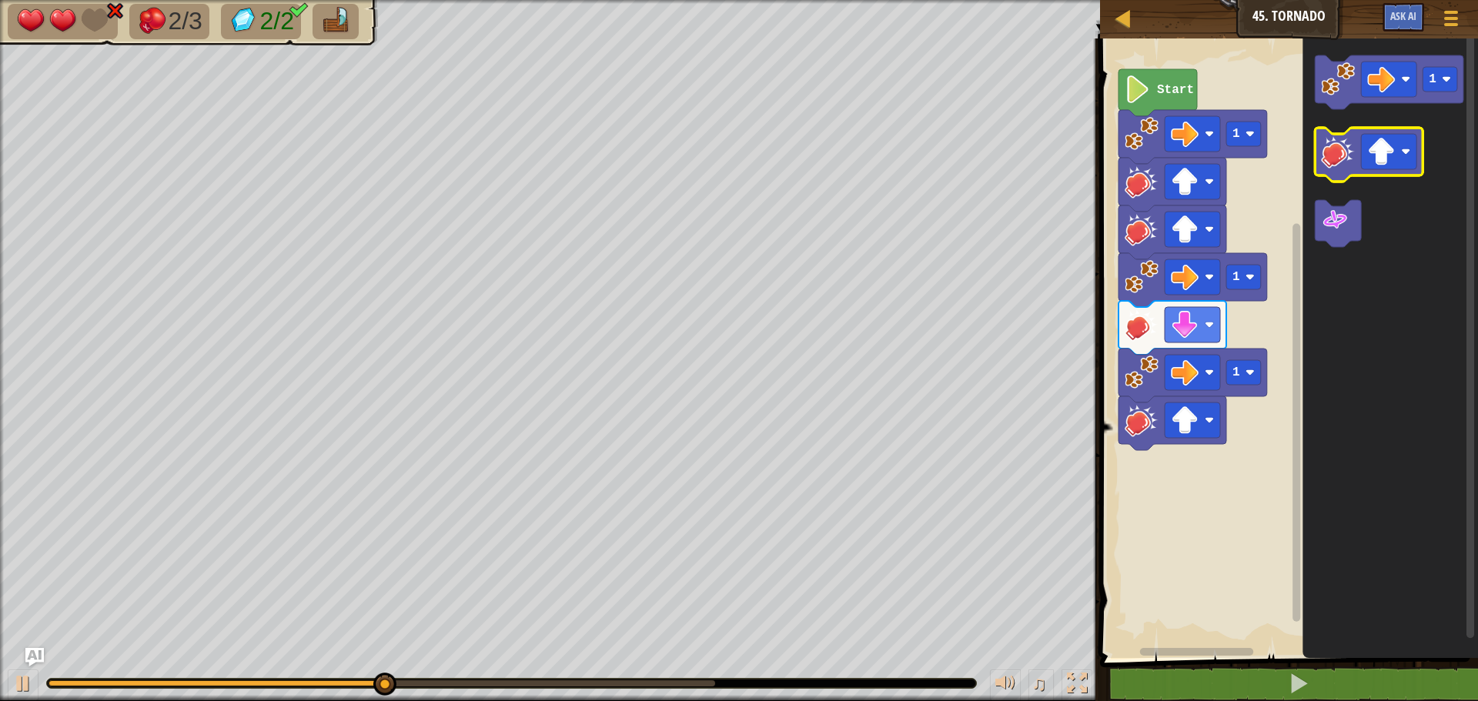
click at [1351, 165] on image "Blockly Workspace" at bounding box center [1338, 152] width 34 height 34
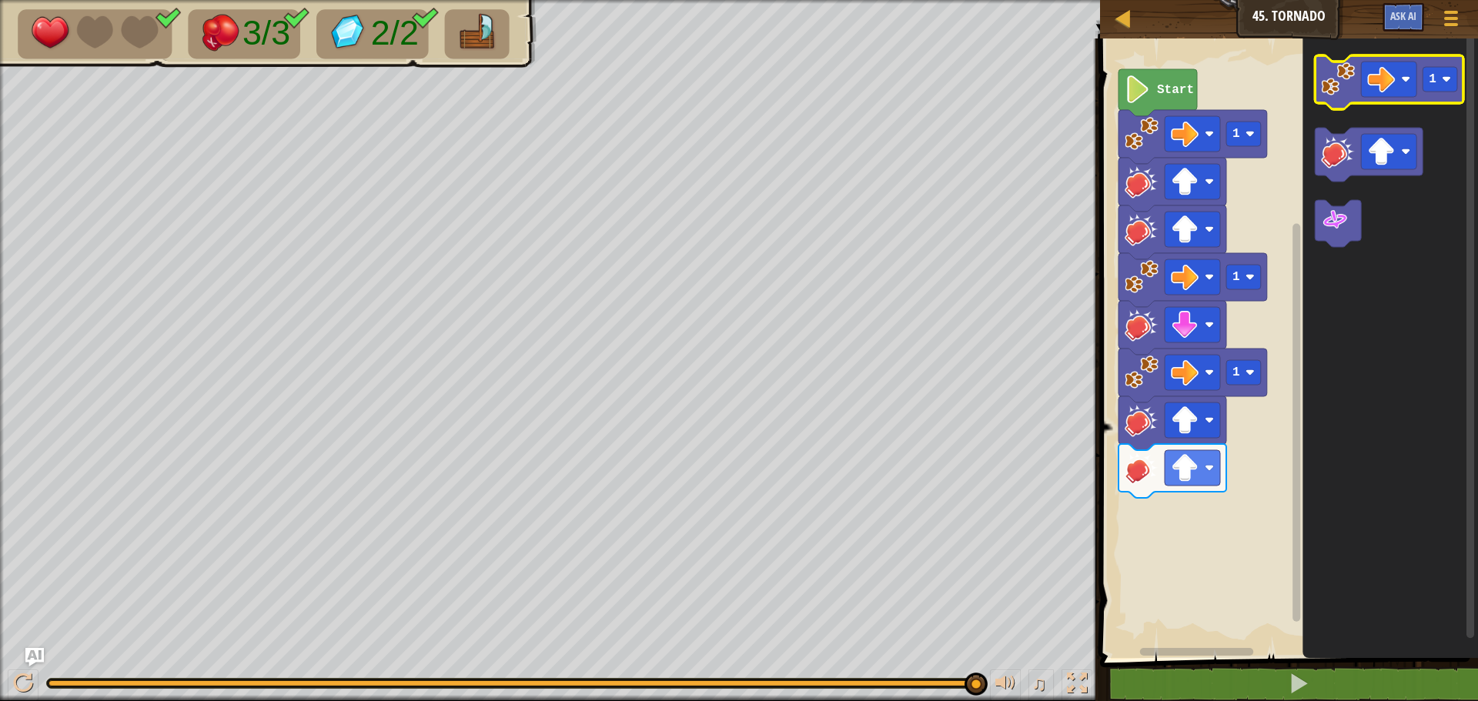
click at [1325, 89] on image "Blockly Workspace" at bounding box center [1338, 79] width 34 height 34
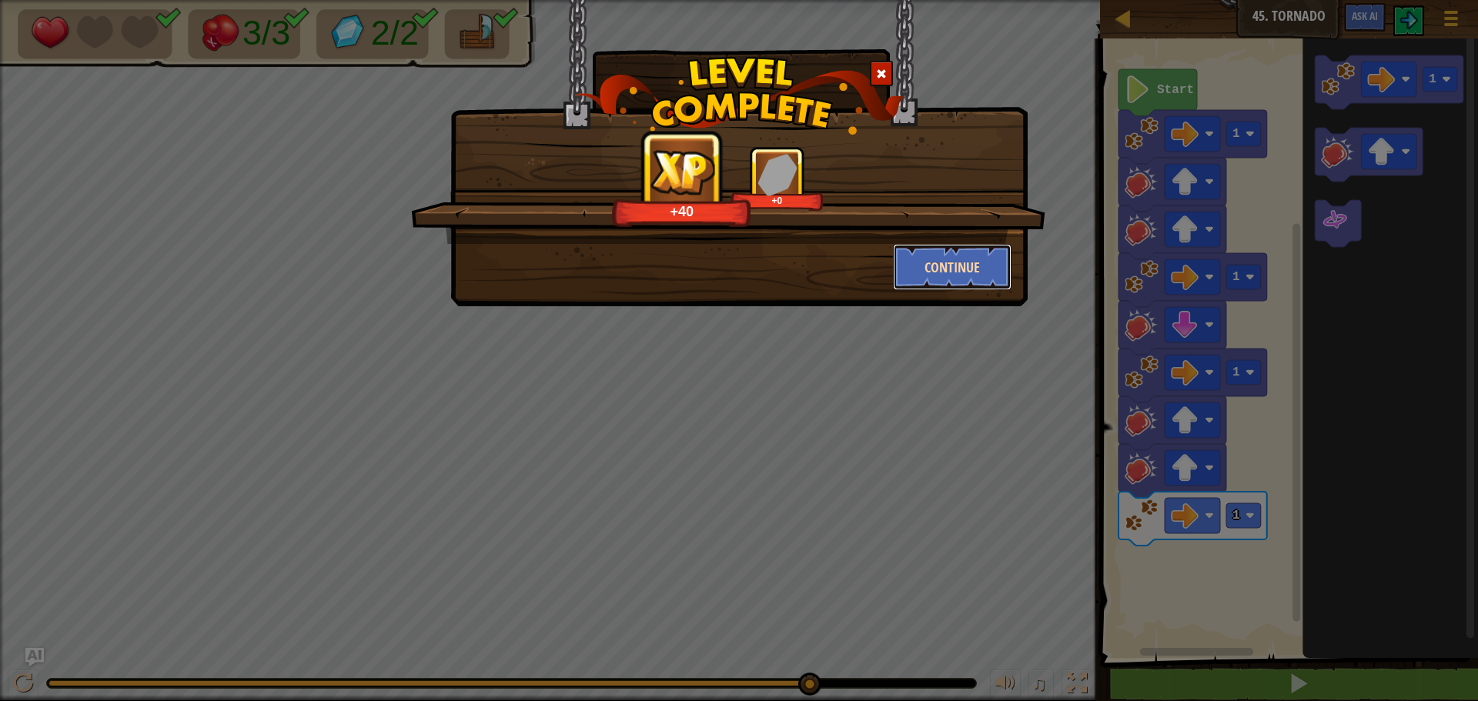
click at [910, 266] on button "Continue" at bounding box center [952, 267] width 119 height 46
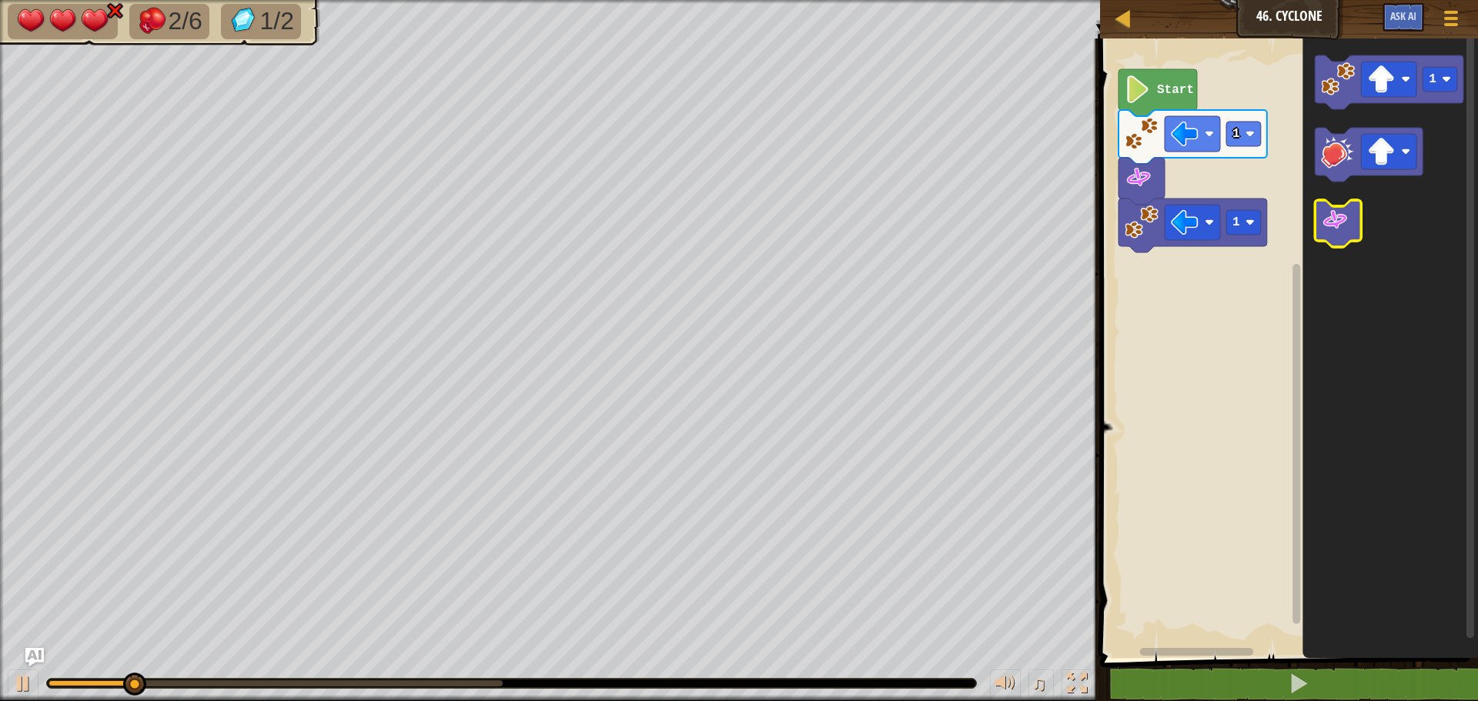
click at [1337, 231] on image "Blockly Workspace" at bounding box center [1335, 220] width 28 height 28
click at [1336, 171] on icon "Blockly Workspace" at bounding box center [1369, 155] width 108 height 54
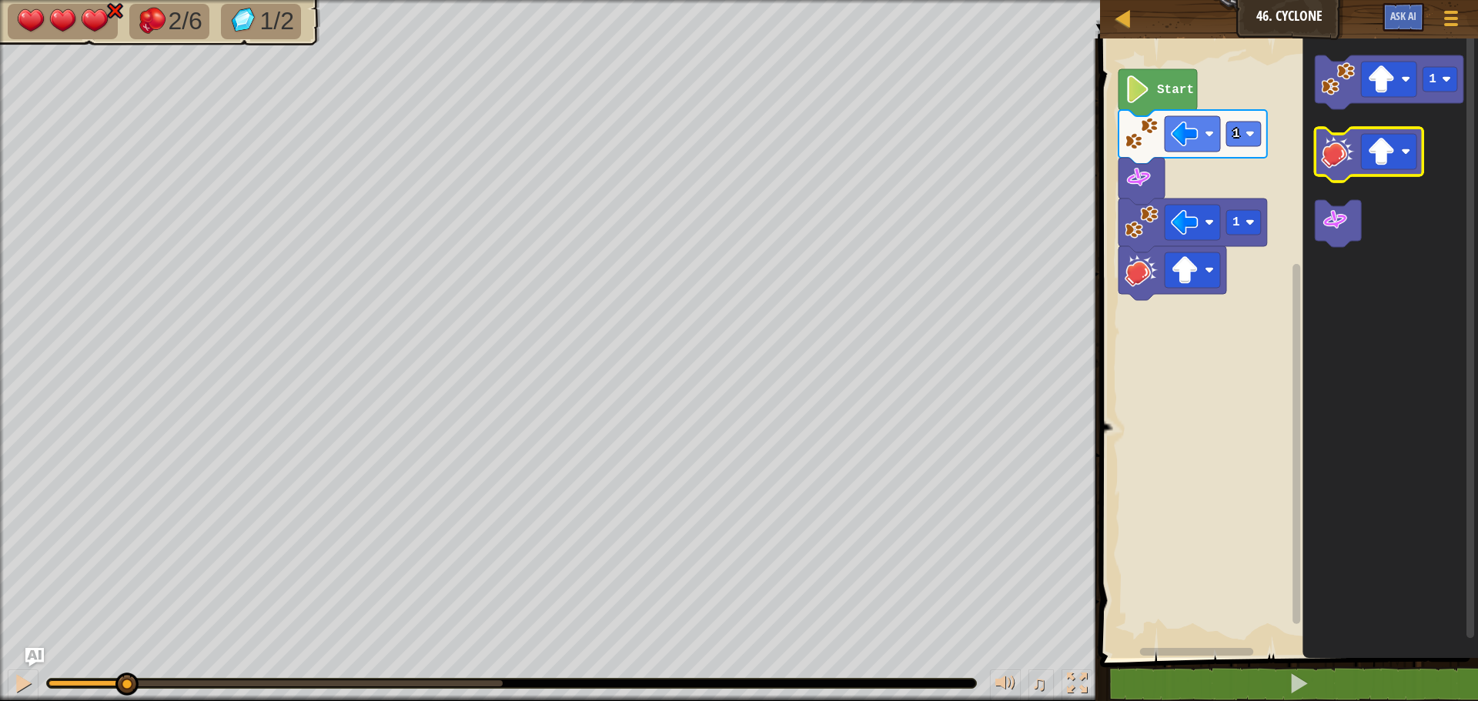
click at [1336, 171] on icon "Blockly Workspace" at bounding box center [1369, 155] width 108 height 54
click at [1335, 174] on icon "Blockly Workspace" at bounding box center [1369, 155] width 108 height 54
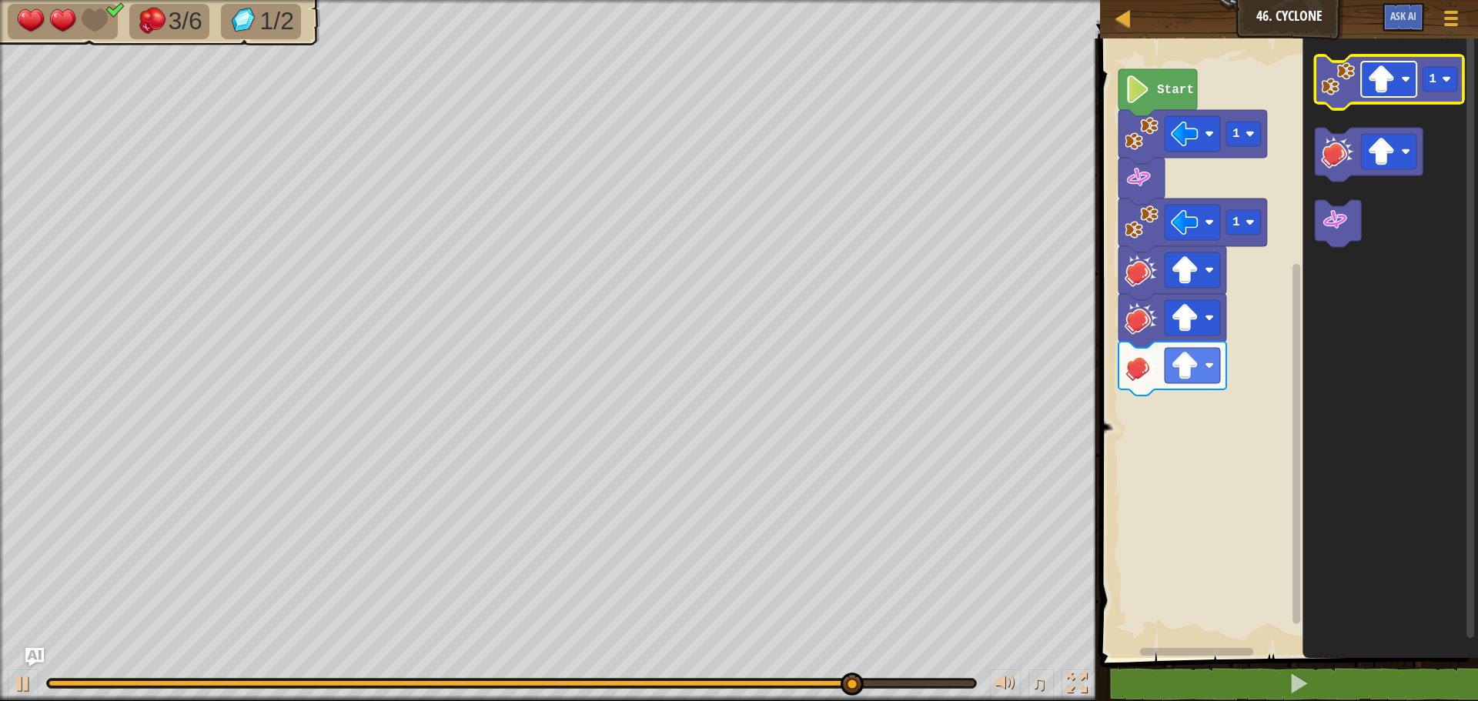
click at [1392, 79] on image "Blockly Workspace" at bounding box center [1381, 79] width 28 height 28
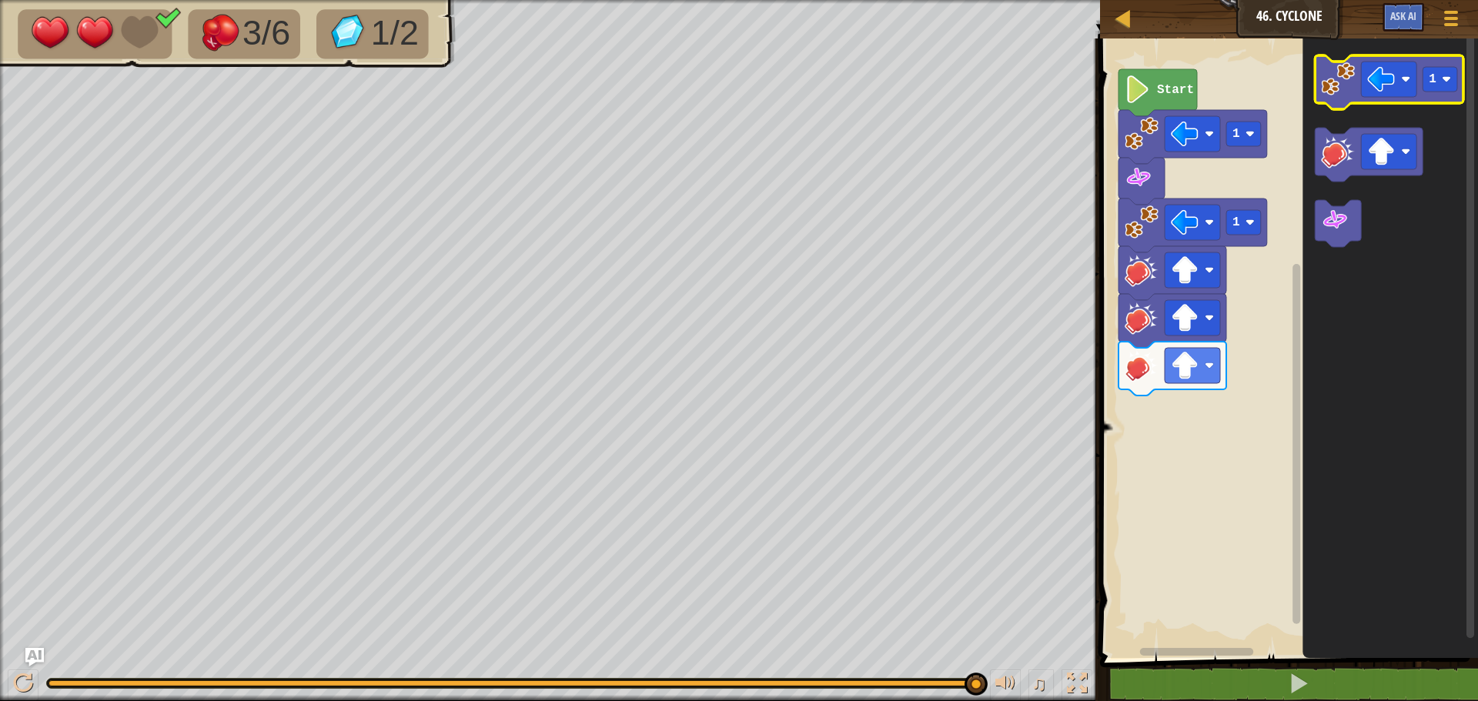
click at [1328, 72] on image "Blockly Workspace" at bounding box center [1338, 79] width 34 height 34
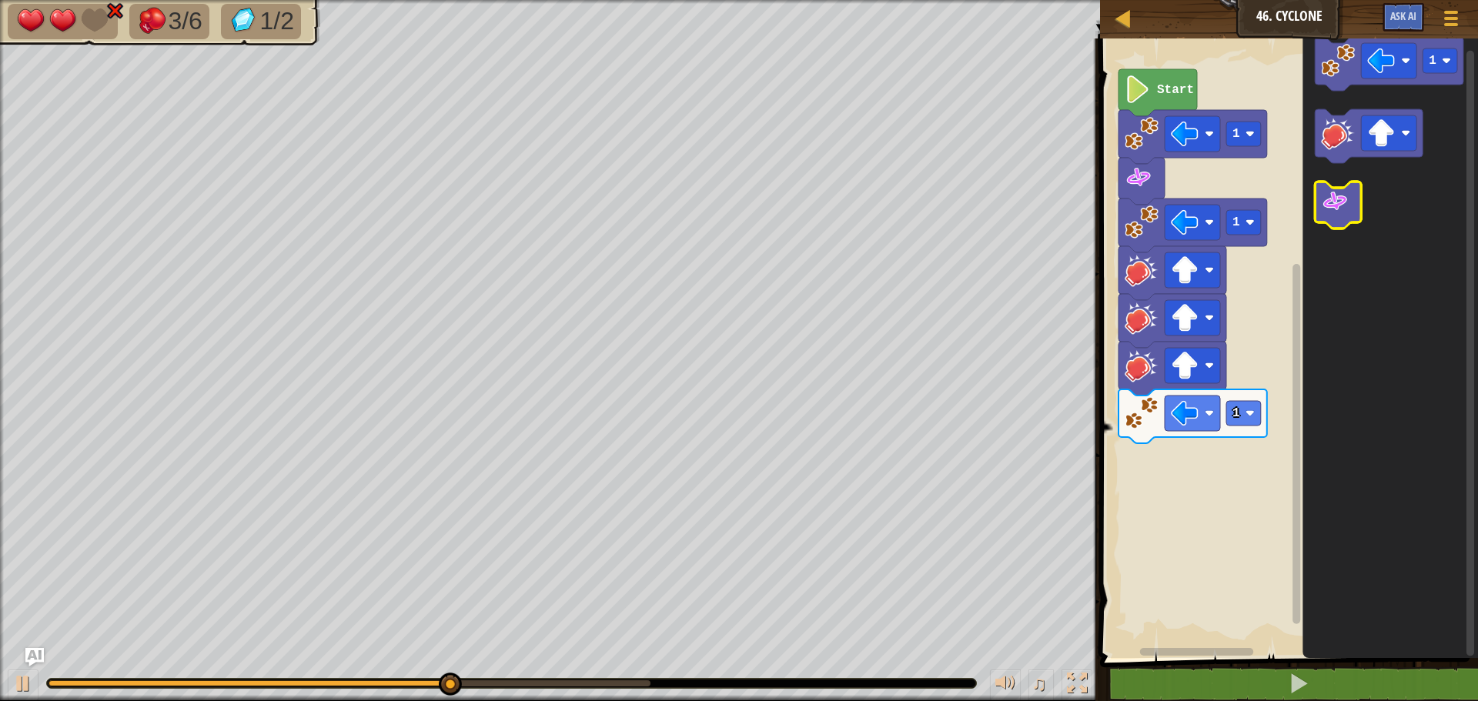
click at [1330, 215] on image "Blockly Workspace" at bounding box center [1335, 202] width 28 height 28
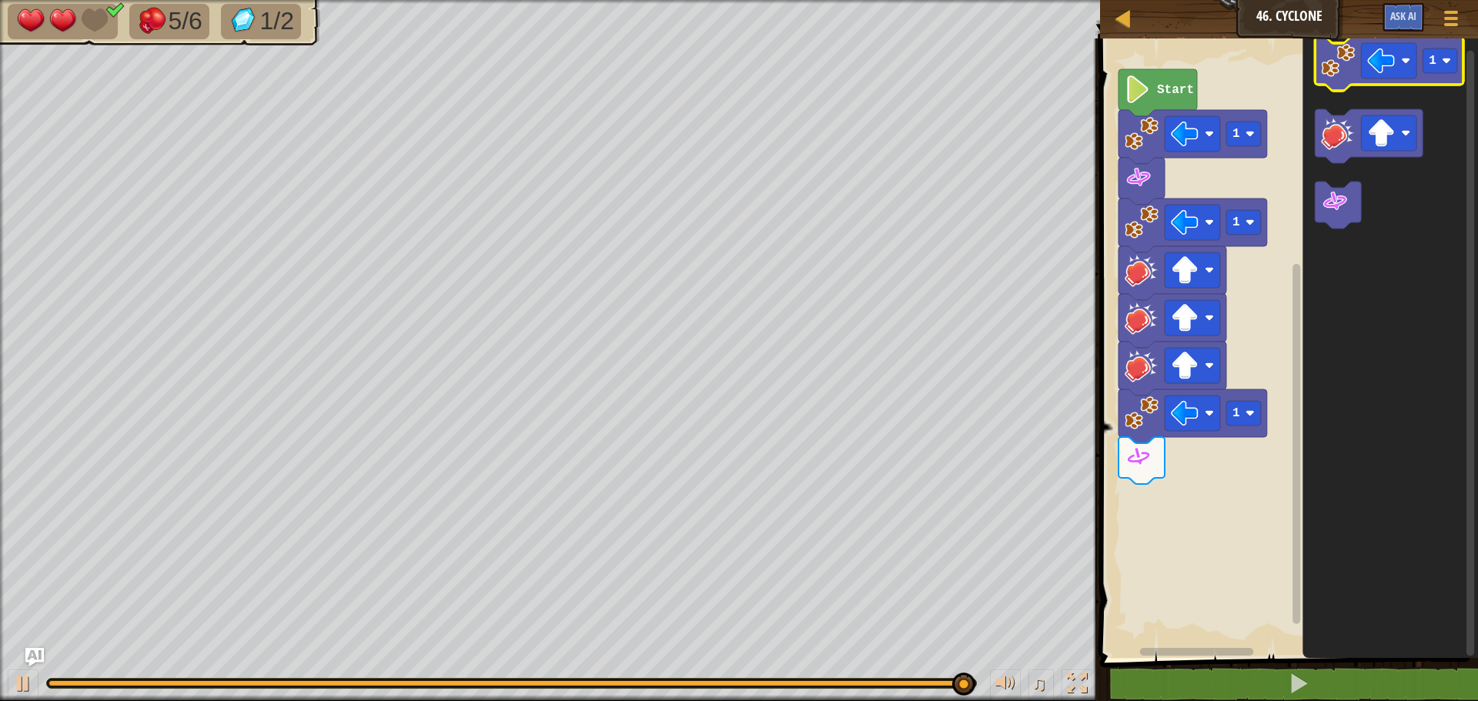
click at [1341, 75] on image "Blockly Workspace" at bounding box center [1338, 61] width 34 height 34
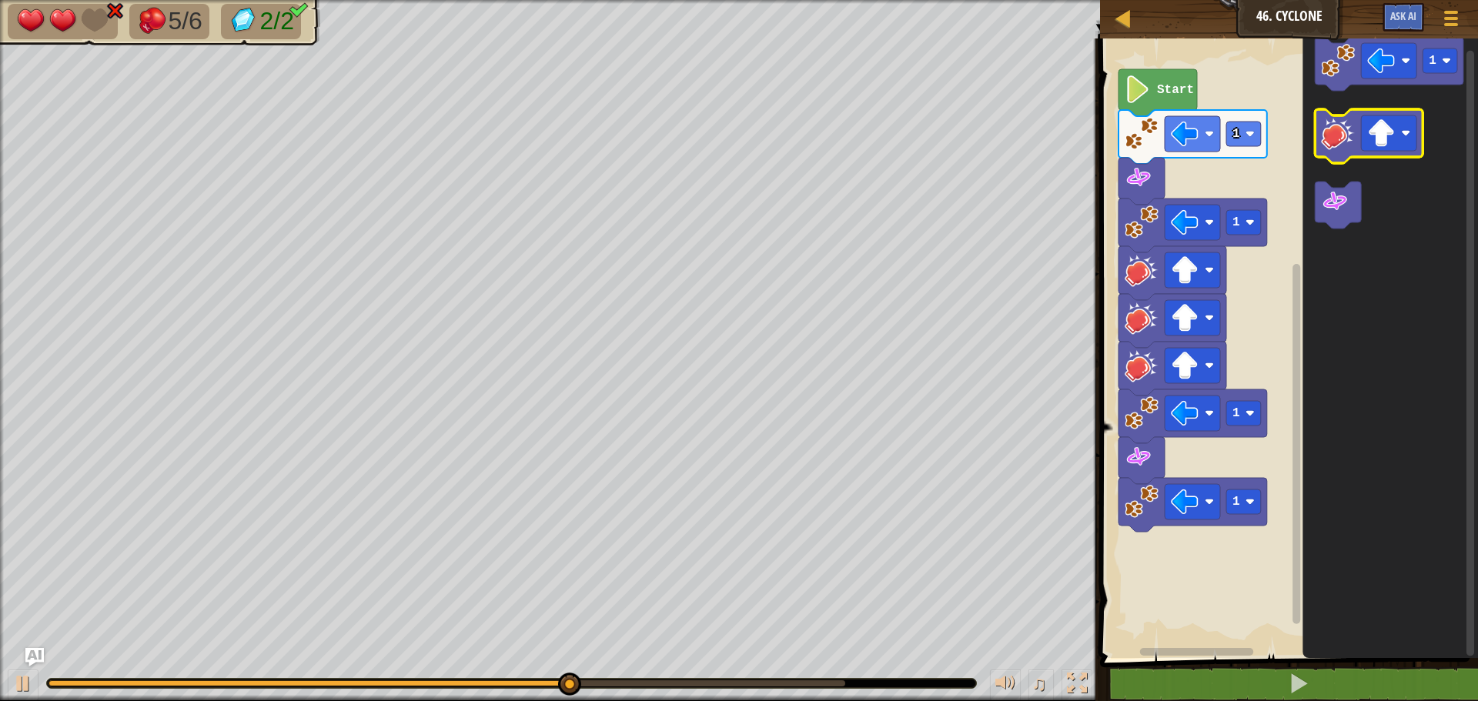
click at [1340, 145] on image "Blockly Workspace" at bounding box center [1338, 133] width 34 height 34
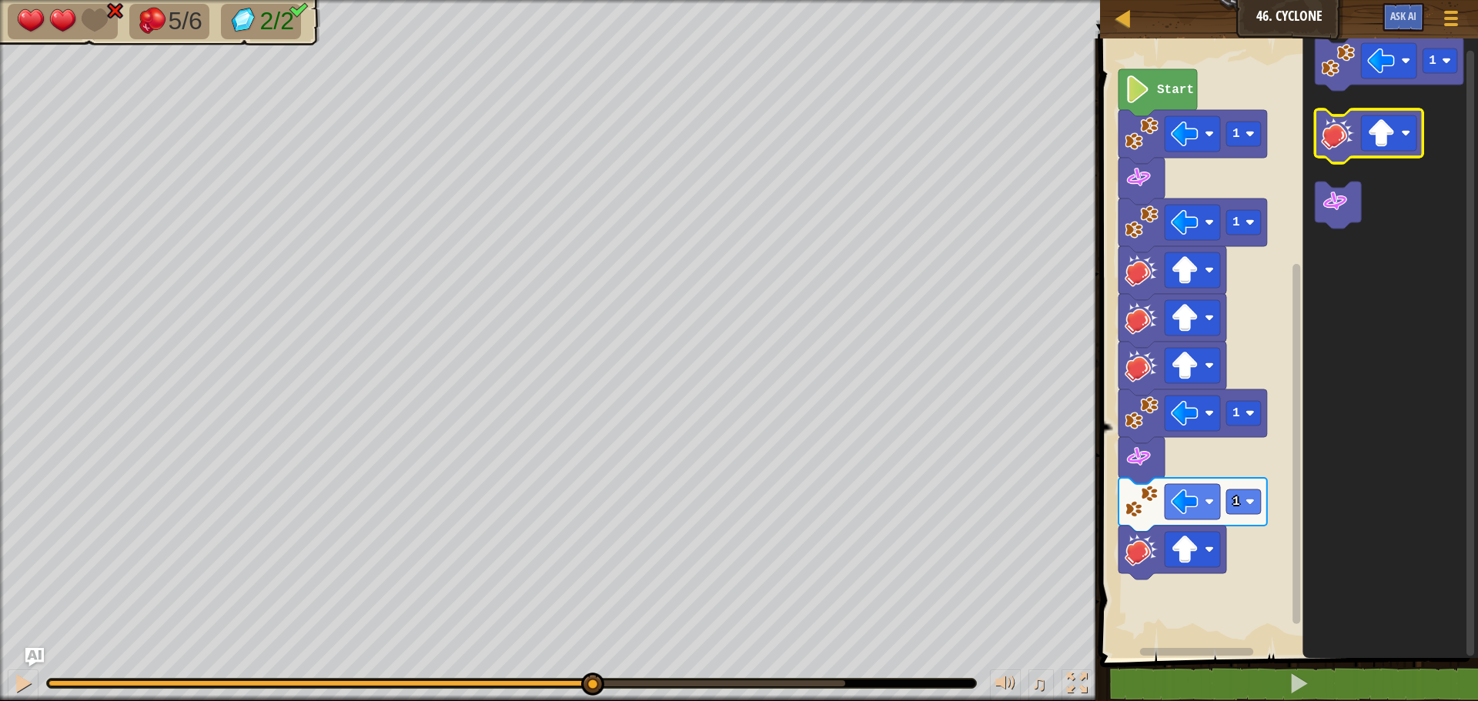
click at [1341, 145] on image "Blockly Workspace" at bounding box center [1338, 133] width 34 height 34
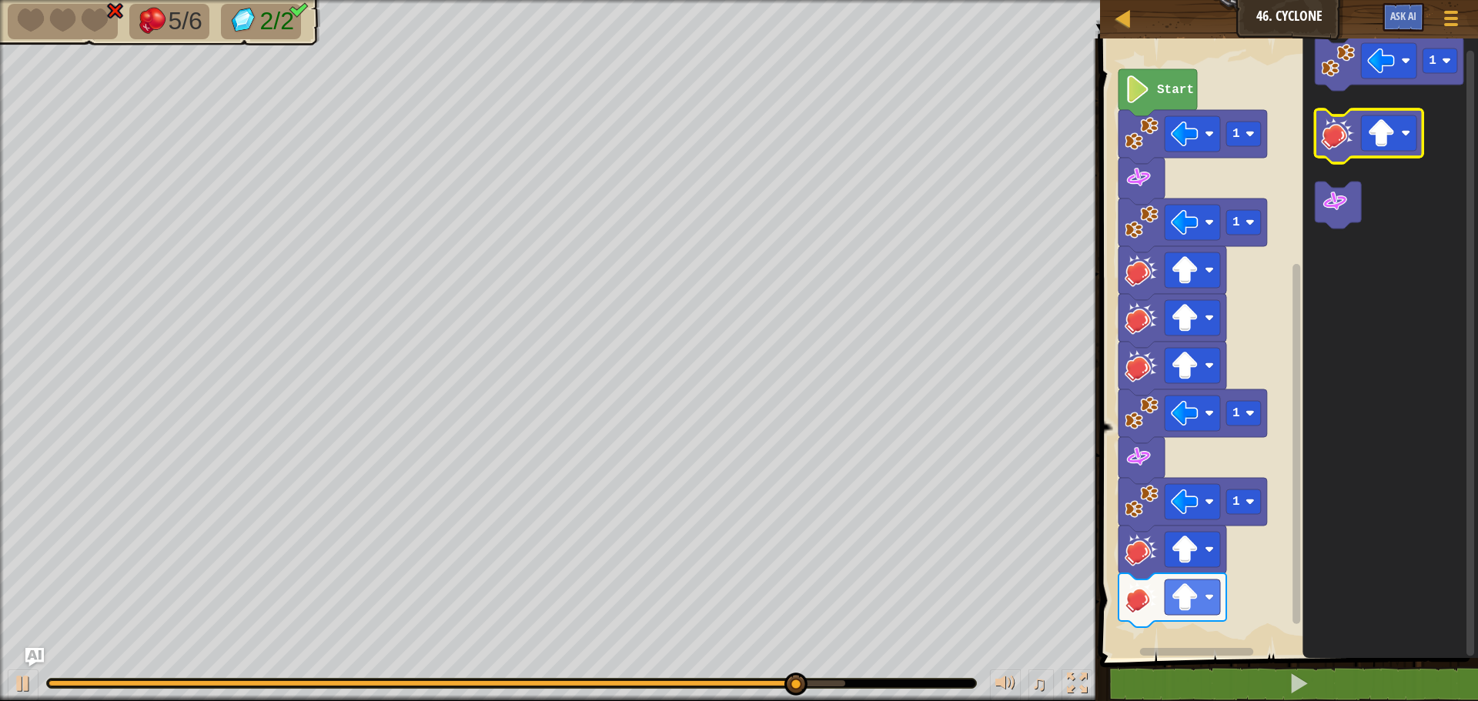
click at [1341, 145] on image "Blockly Workspace" at bounding box center [1338, 133] width 34 height 34
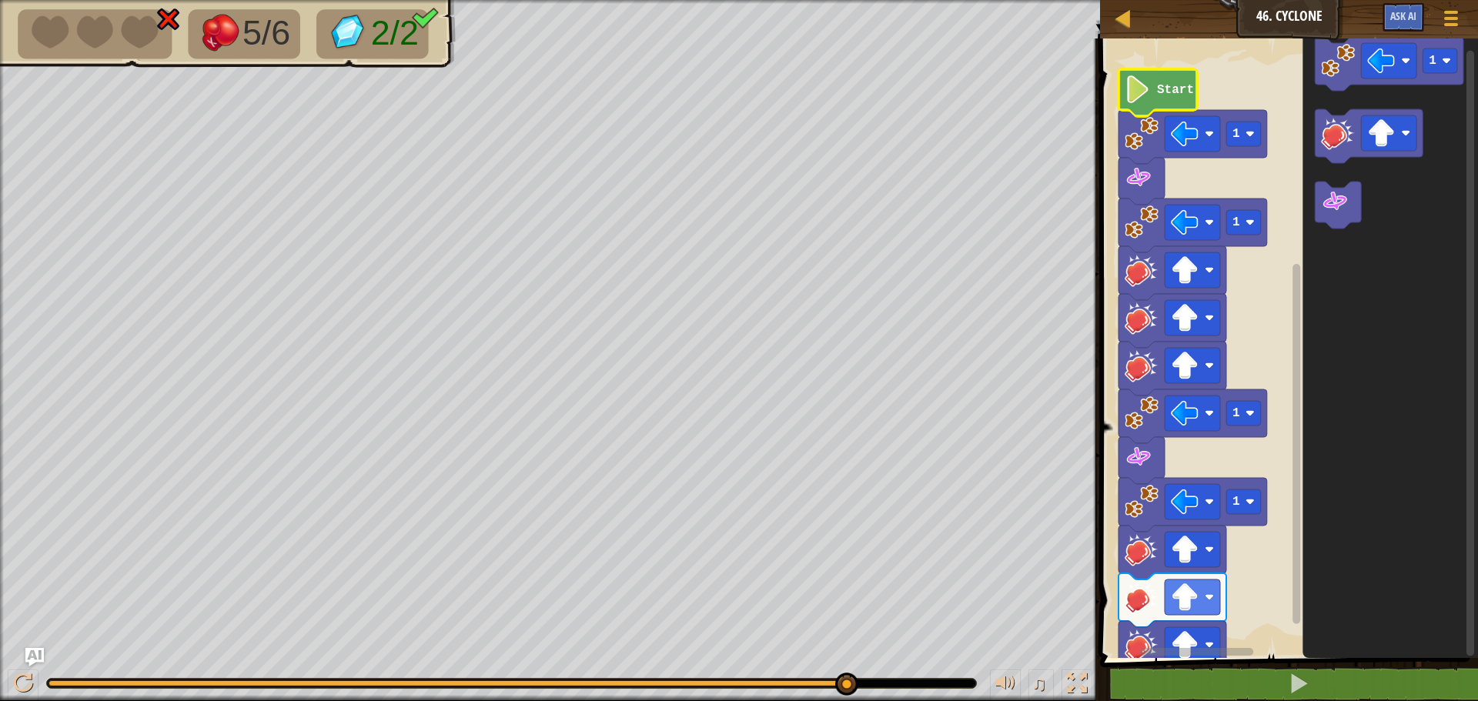
click at [1157, 92] on text "Start" at bounding box center [1175, 90] width 37 height 14
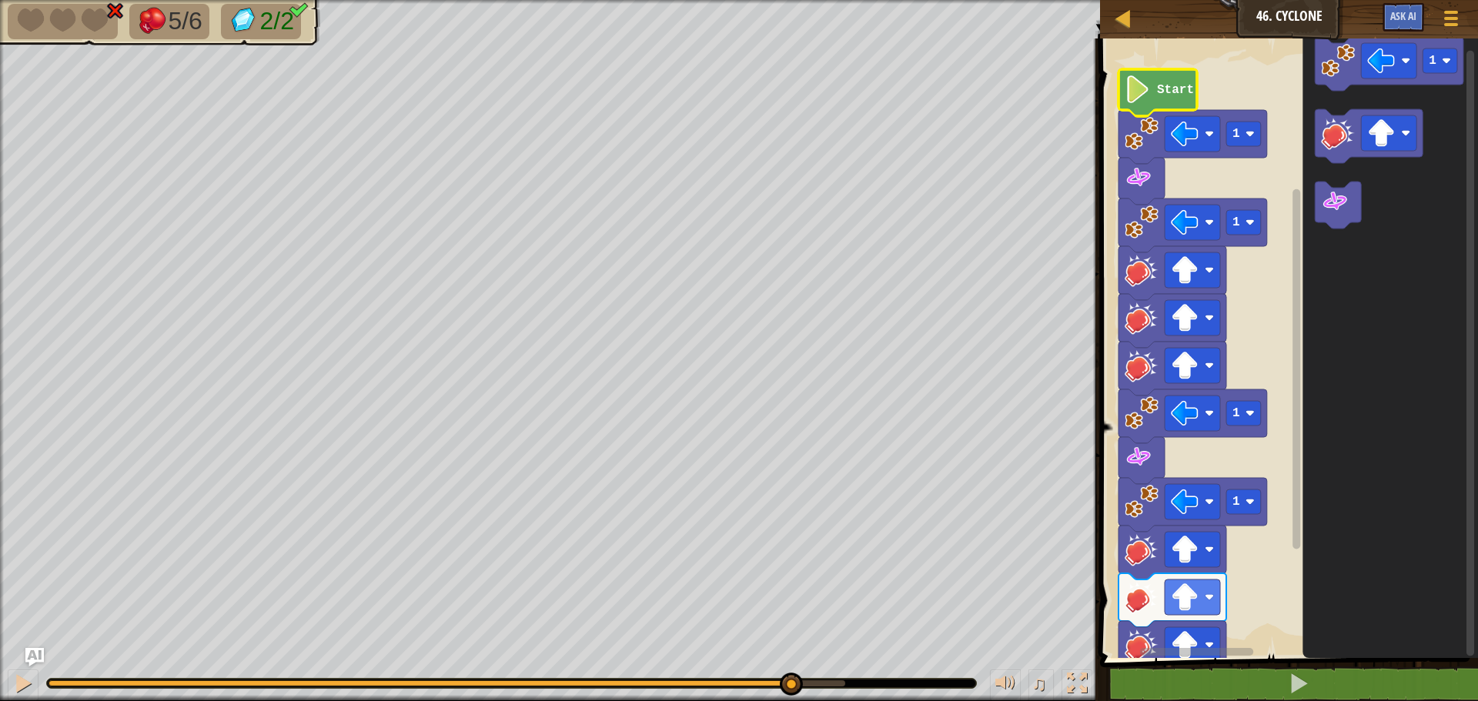
drag, startPoint x: 834, startPoint y: 687, endPoint x: 768, endPoint y: 698, distance: 67.2
click at [768, 698] on div "♫" at bounding box center [550, 679] width 1100 height 46
drag, startPoint x: 768, startPoint y: 698, endPoint x: 742, endPoint y: 701, distance: 26.3
click at [742, 0] on html "Map Junior 46. Cyclone Game Menu Ask AI 1 ההההההההההההההההההההההההההההההההההההה…" at bounding box center [739, 0] width 1478 height 0
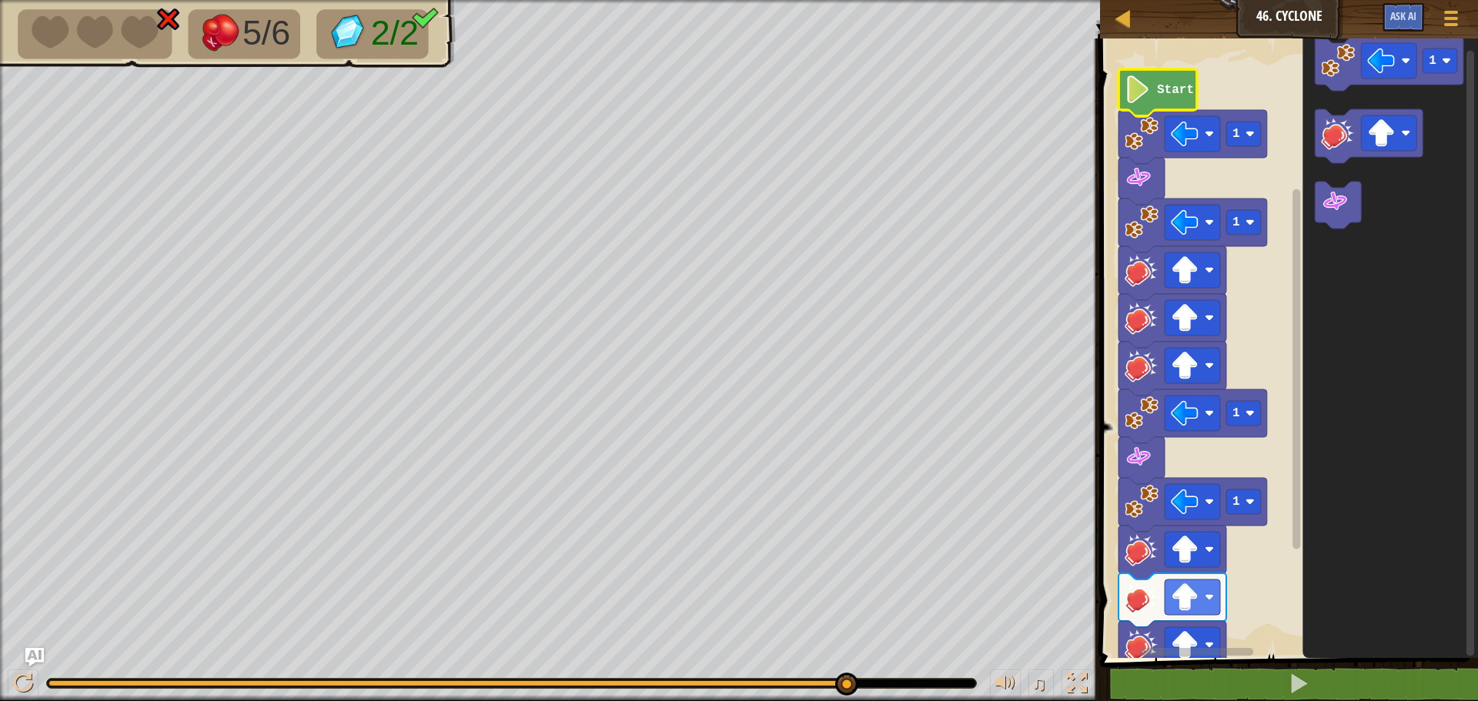
click at [986, 630] on div "5/6 2/2 ♫ Dragonling 0 x: 14 y: 22 No target action: die" at bounding box center [739, 350] width 1478 height 701
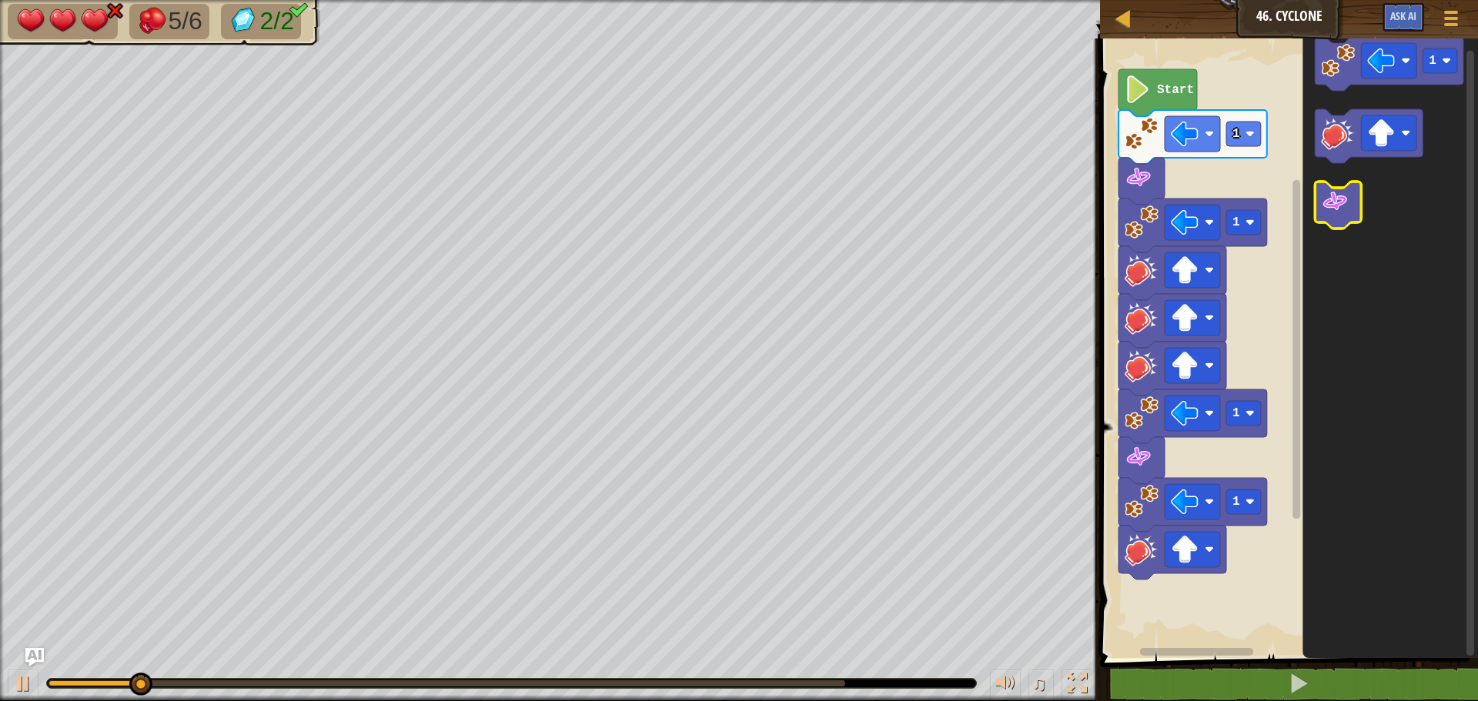
click at [1341, 222] on icon "Blockly Workspace" at bounding box center [1338, 205] width 46 height 47
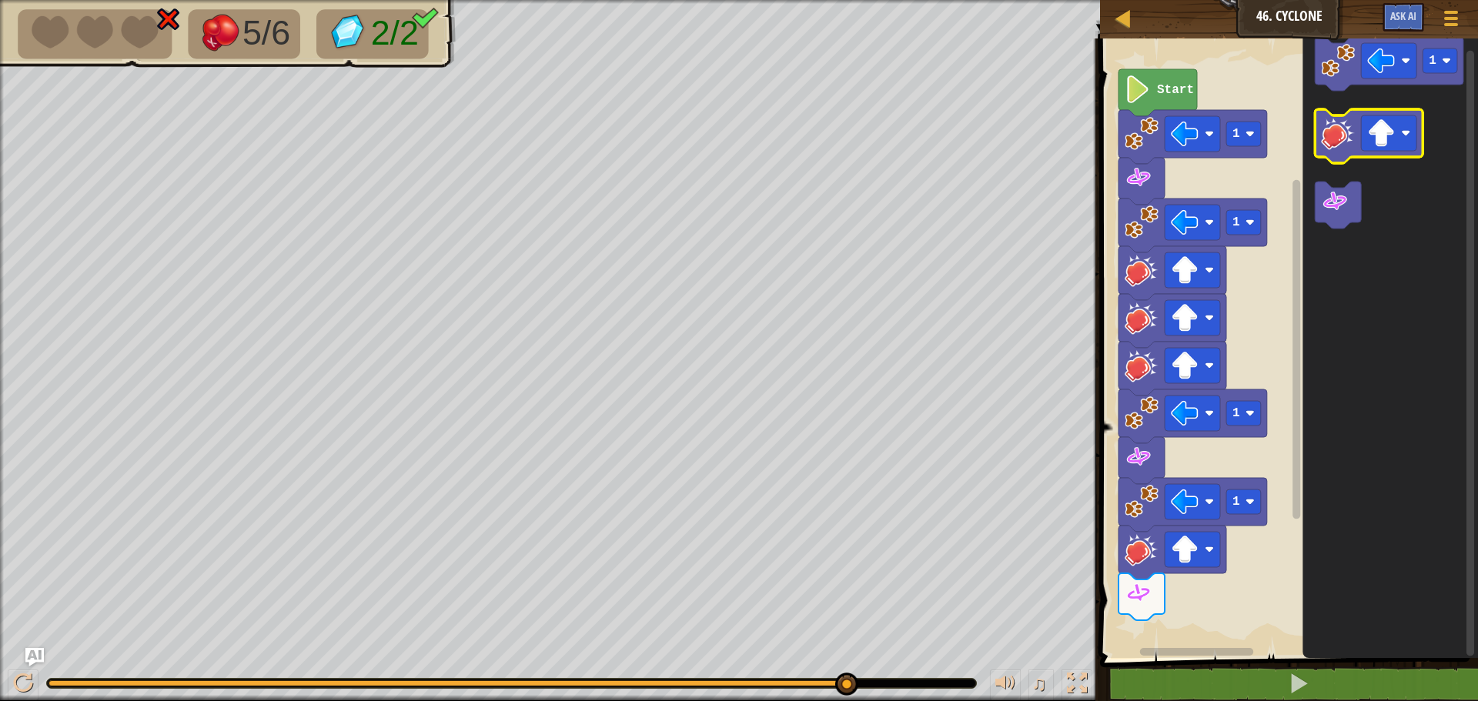
click at [1338, 133] on image "Blockly Workspace" at bounding box center [1338, 133] width 34 height 34
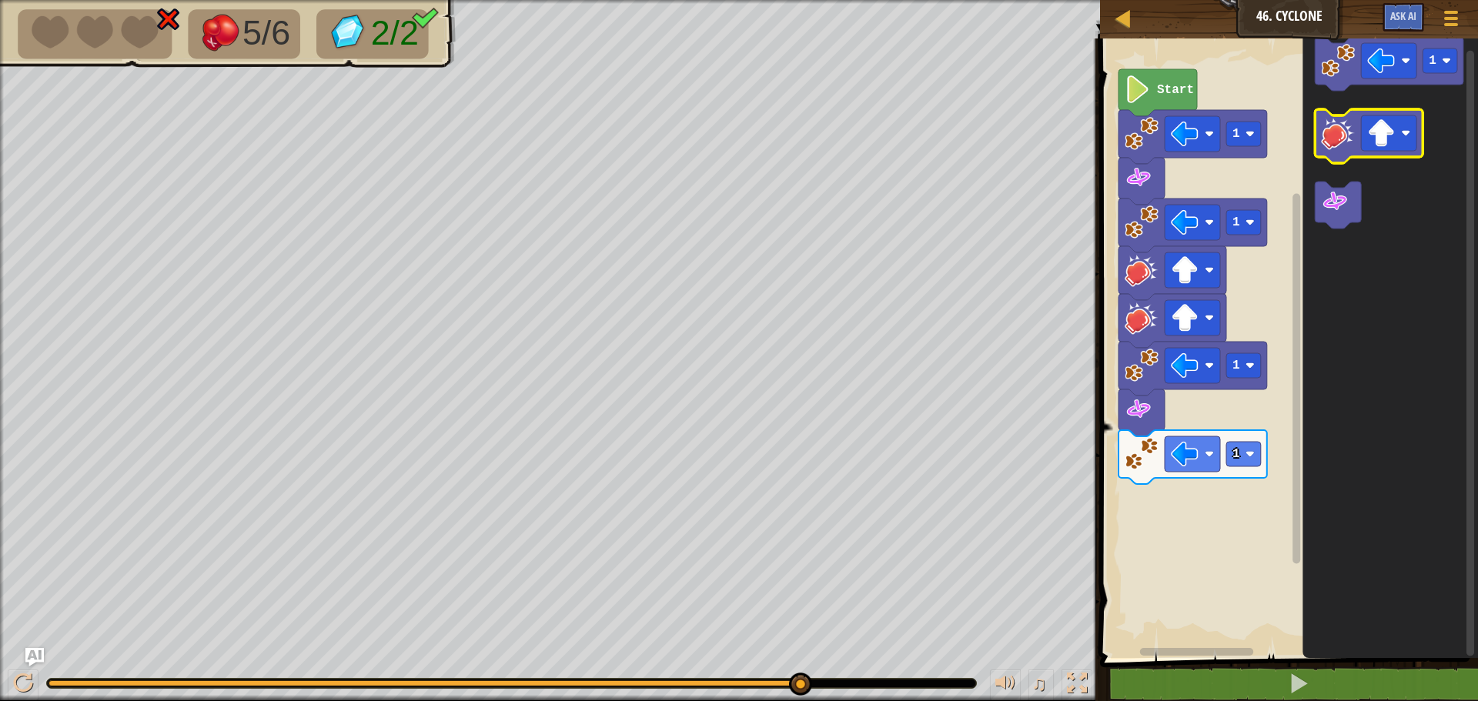
click at [1334, 139] on image "Blockly Workspace" at bounding box center [1338, 133] width 34 height 34
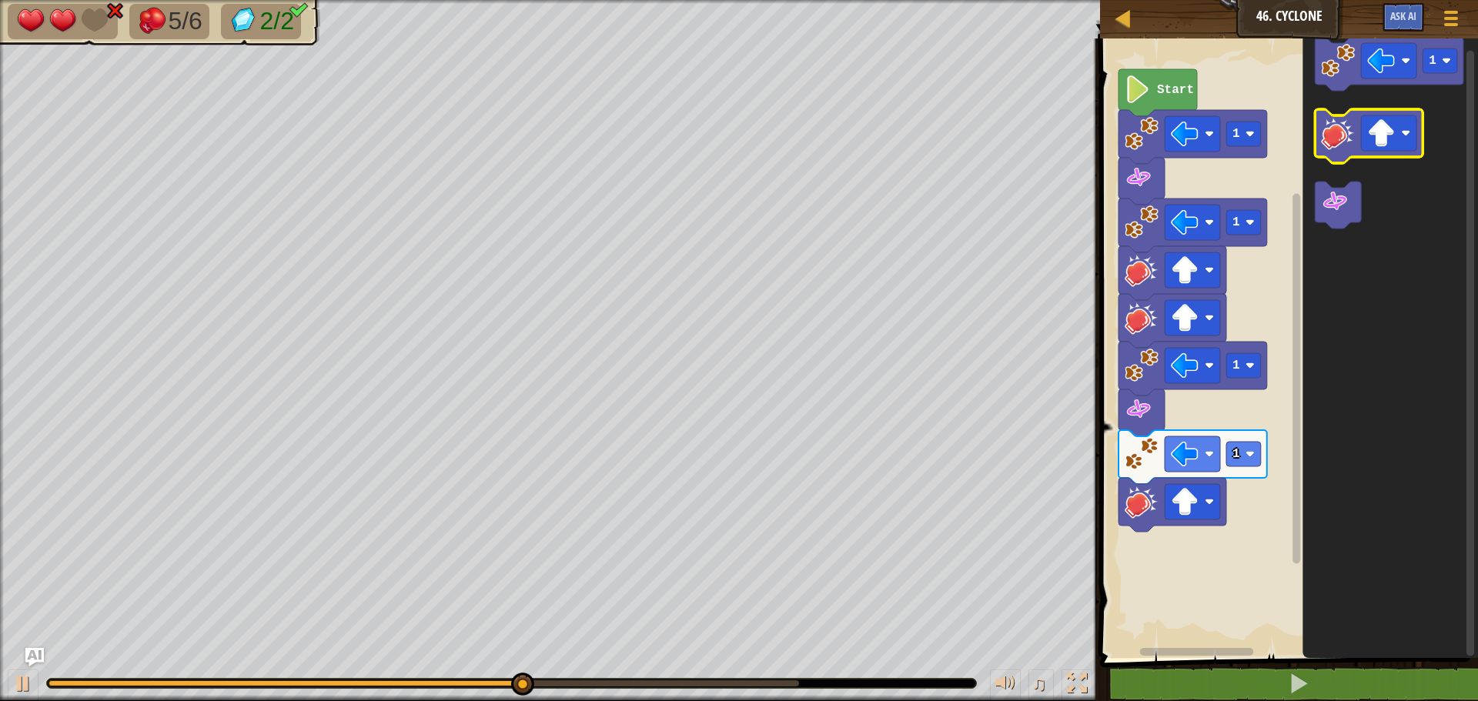
click at [1334, 139] on image "Blockly Workspace" at bounding box center [1338, 133] width 34 height 34
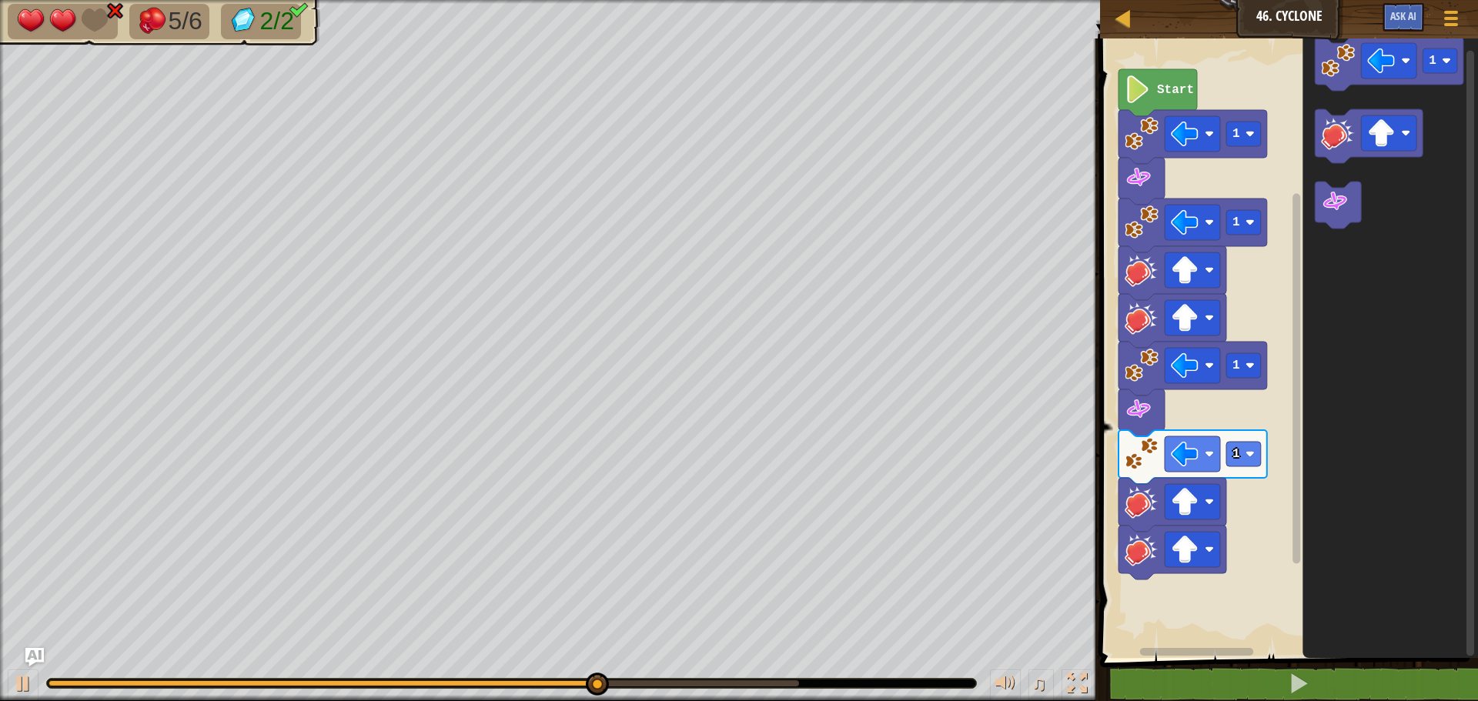
click at [1319, 165] on icon "Blockly Workspace" at bounding box center [1389, 344] width 175 height 627
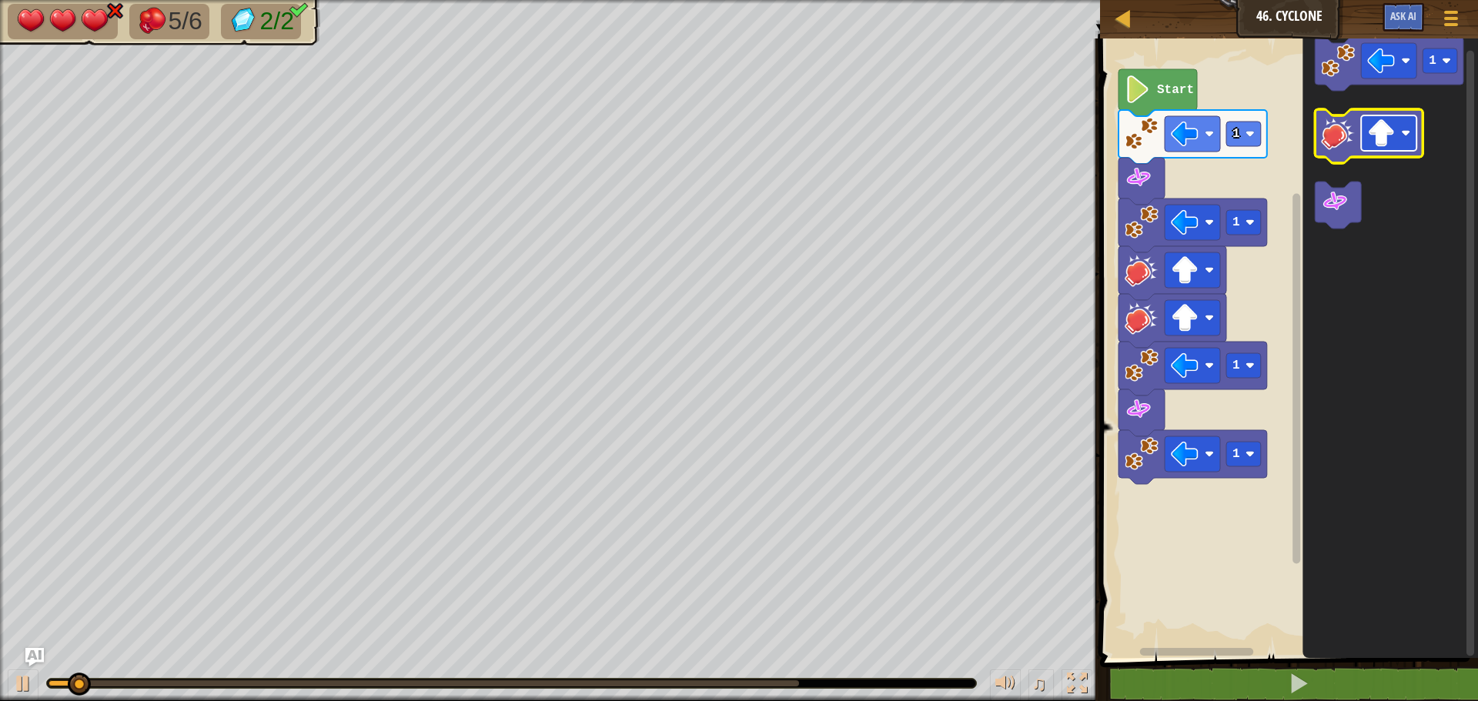
click at [1378, 128] on image "Blockly Workspace" at bounding box center [1381, 133] width 28 height 28
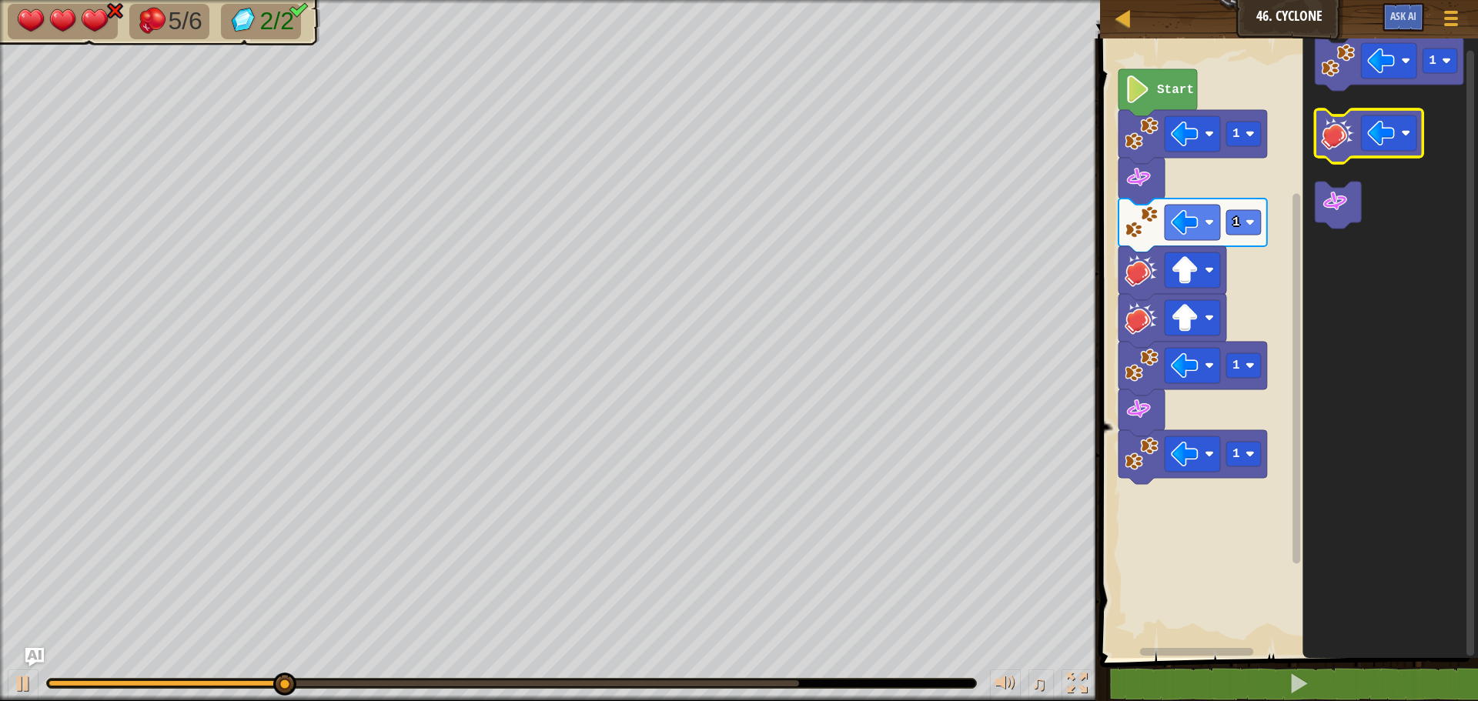
click at [1341, 149] on image "Blockly Workspace" at bounding box center [1338, 133] width 34 height 34
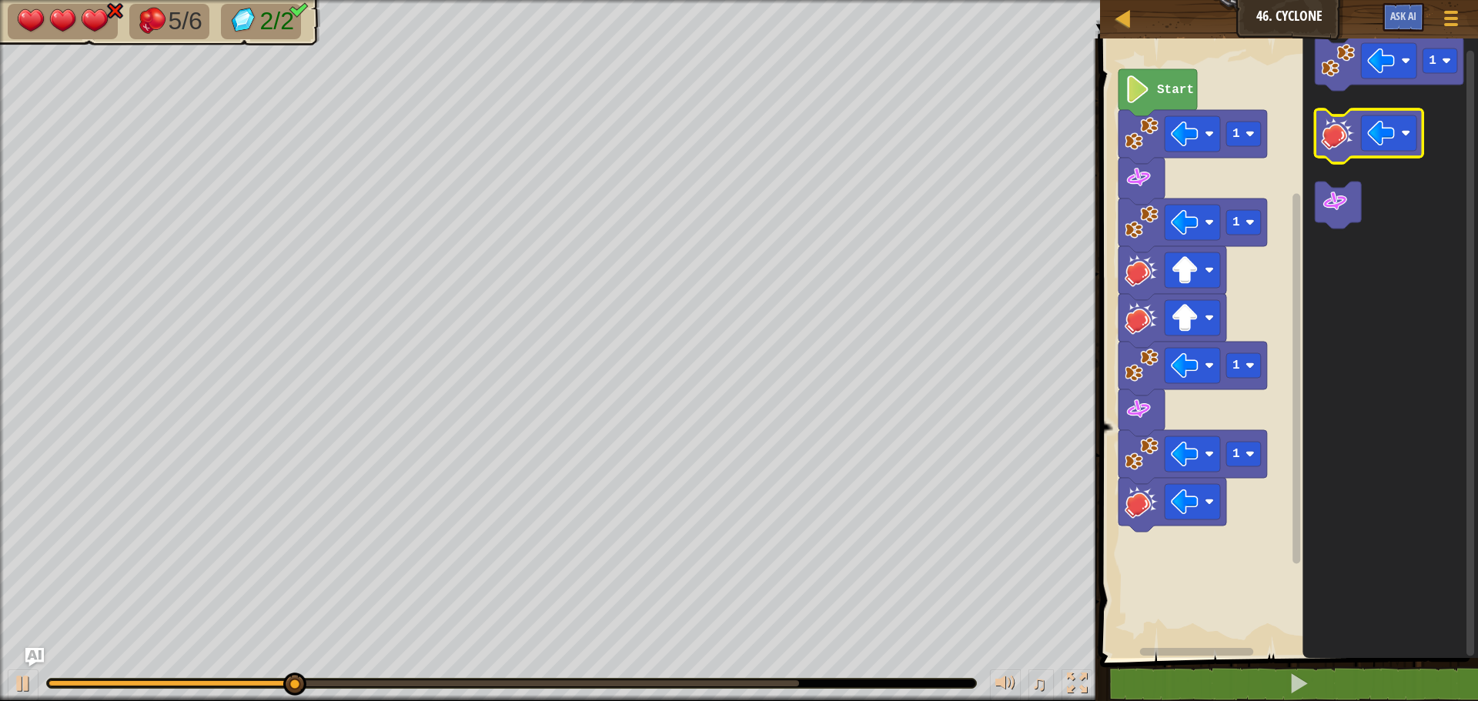
click at [1341, 149] on image "Blockly Workspace" at bounding box center [1338, 133] width 34 height 34
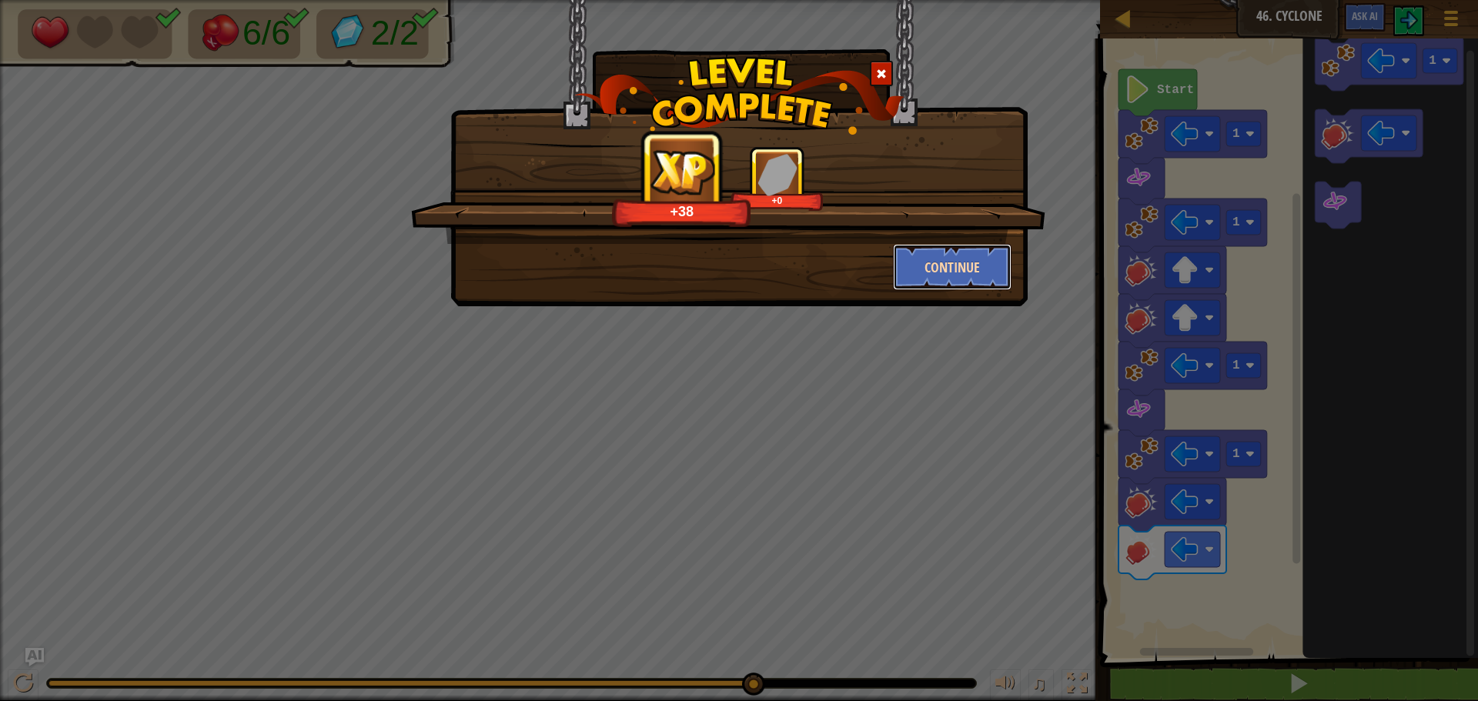
click at [937, 268] on button "Continue" at bounding box center [952, 267] width 119 height 46
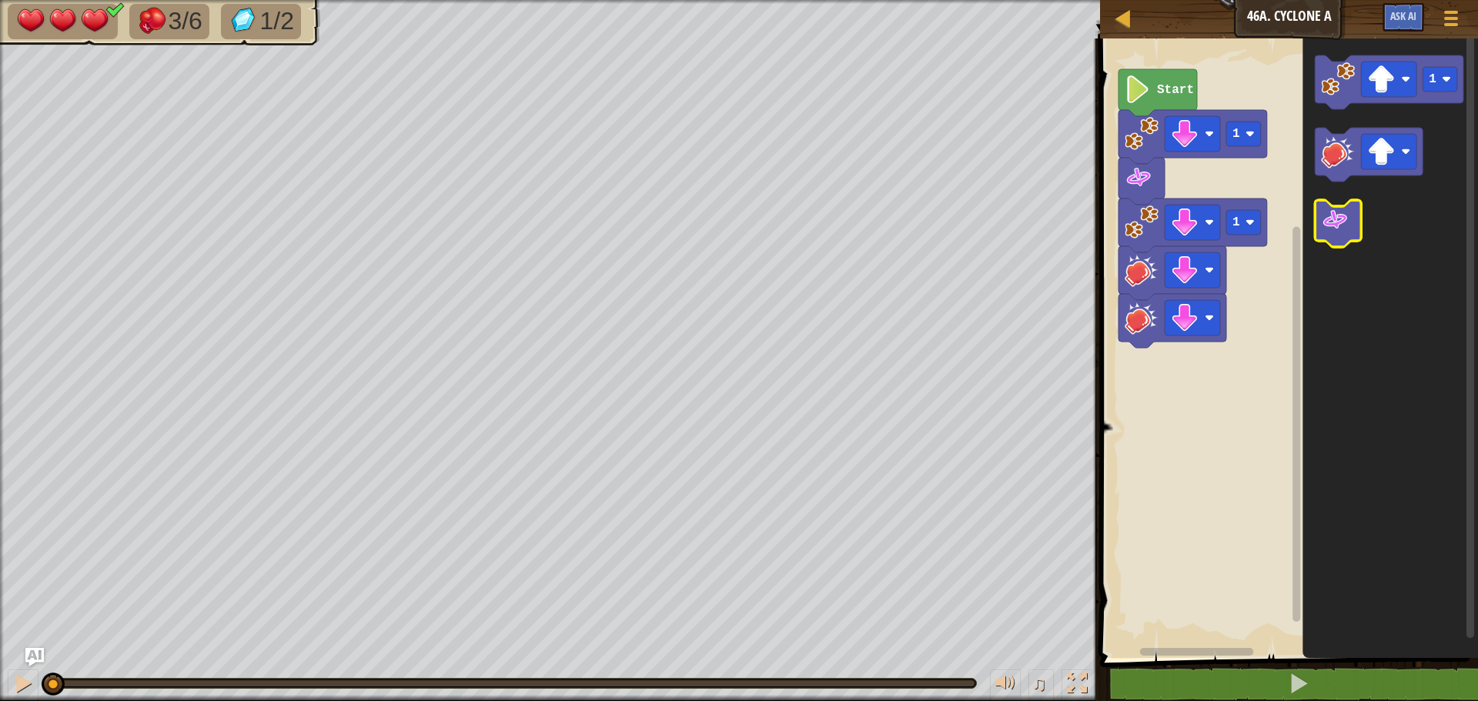
click at [1346, 251] on icon "1" at bounding box center [1389, 344] width 175 height 627
click at [1344, 231] on image "Blockly Workspace" at bounding box center [1335, 220] width 28 height 28
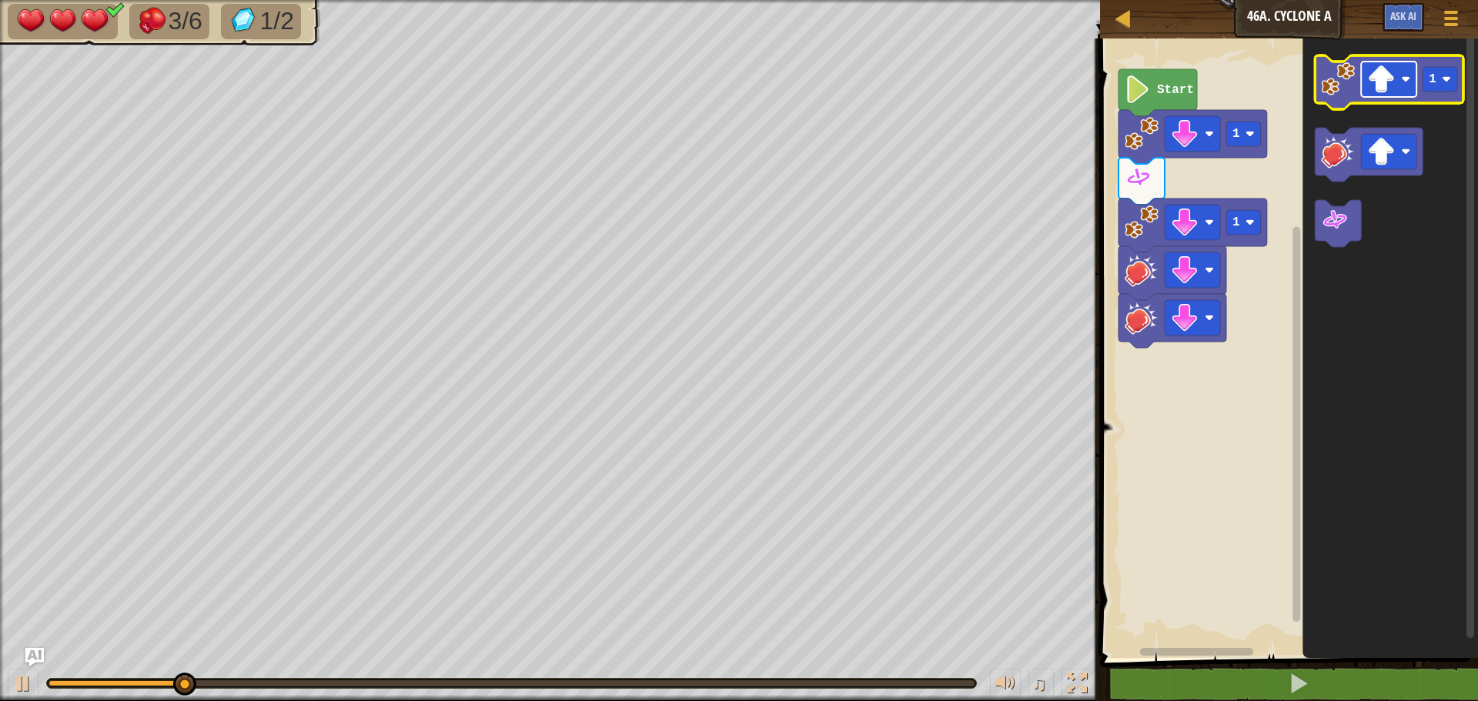
click at [1388, 83] on image "Blockly Workspace" at bounding box center [1381, 79] width 28 height 28
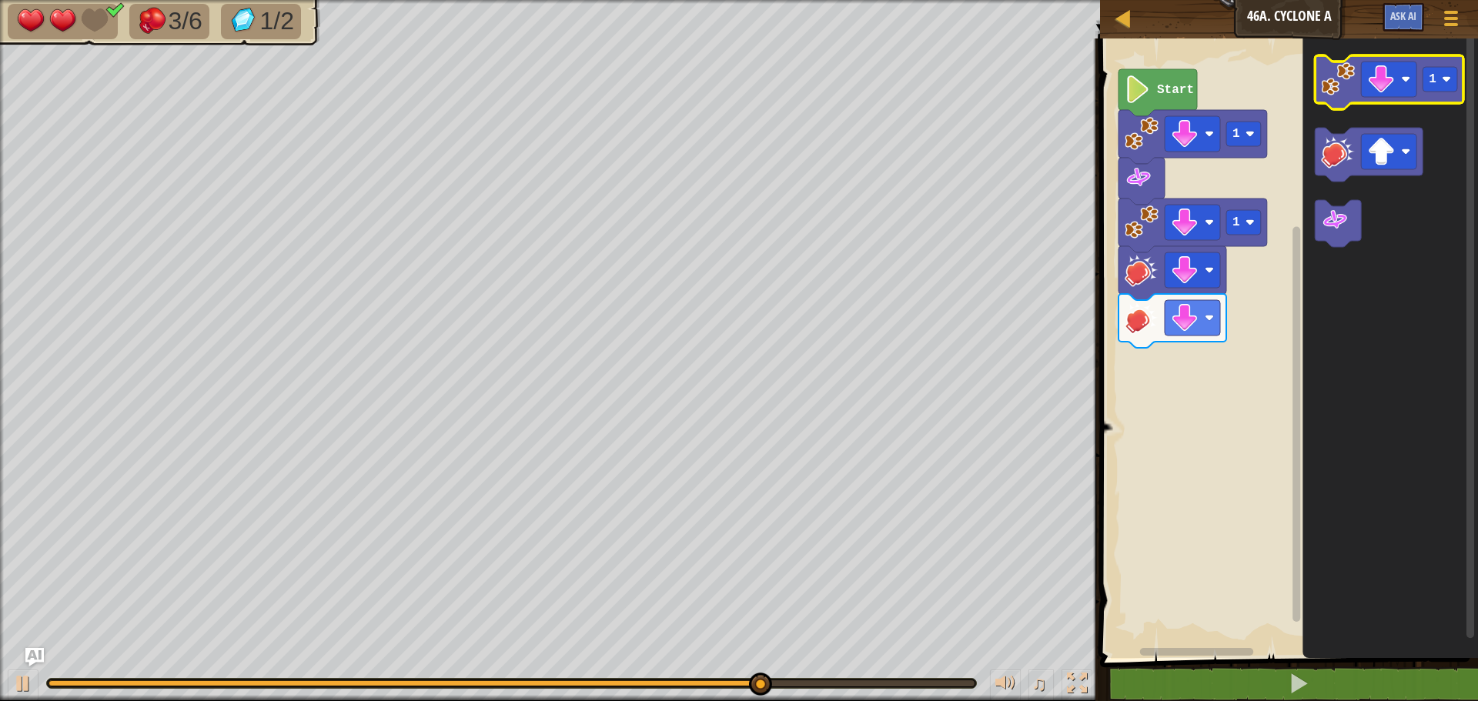
click at [1348, 87] on image "Blockly Workspace" at bounding box center [1338, 79] width 34 height 34
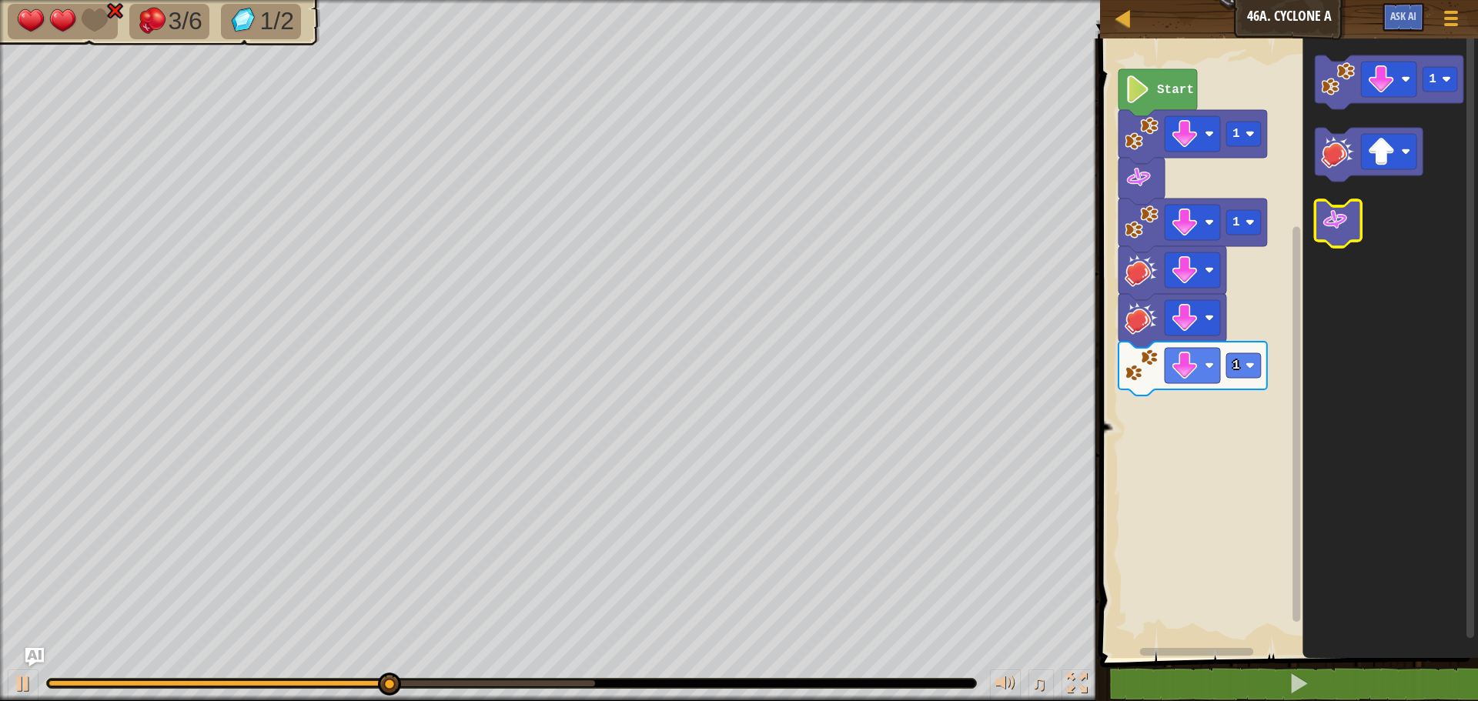
click at [1339, 238] on icon "Blockly Workspace" at bounding box center [1338, 223] width 46 height 47
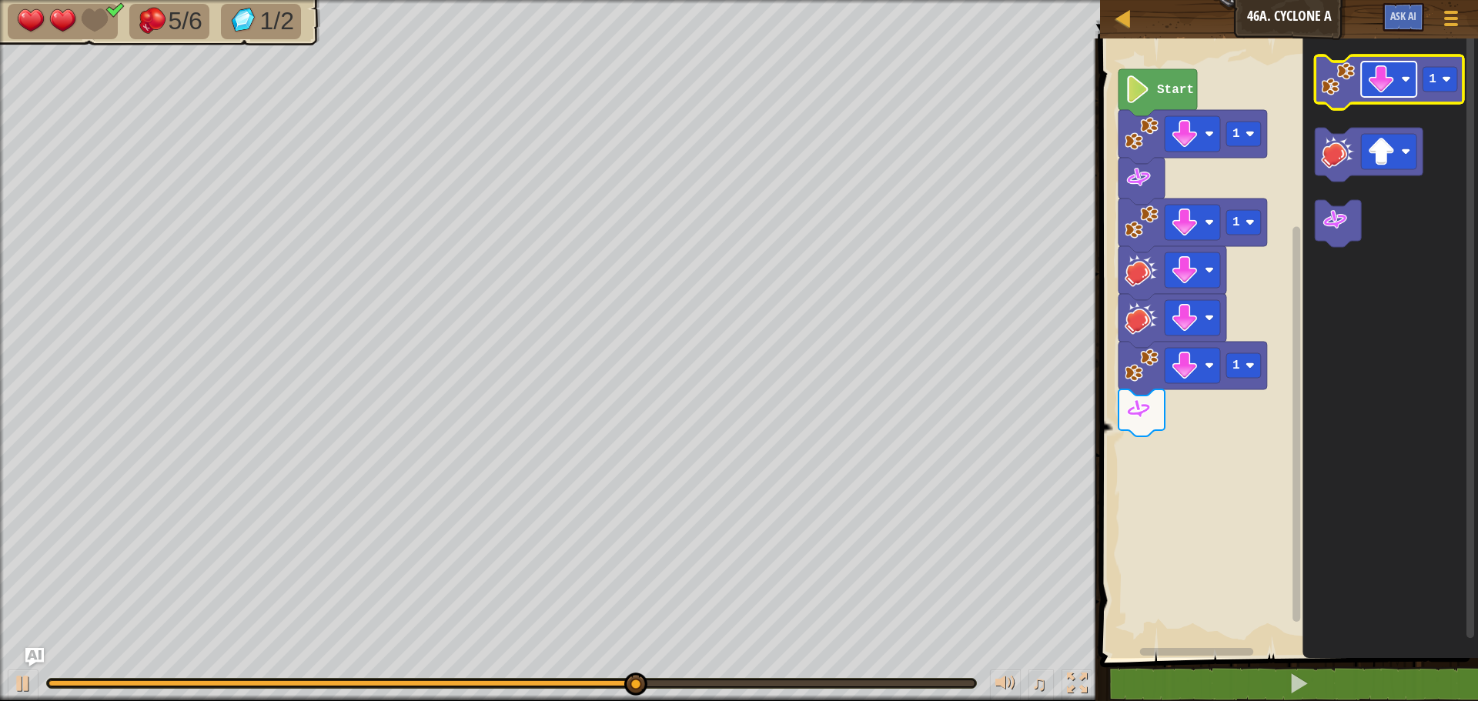
click at [1389, 79] on image "Blockly Workspace" at bounding box center [1381, 79] width 28 height 28
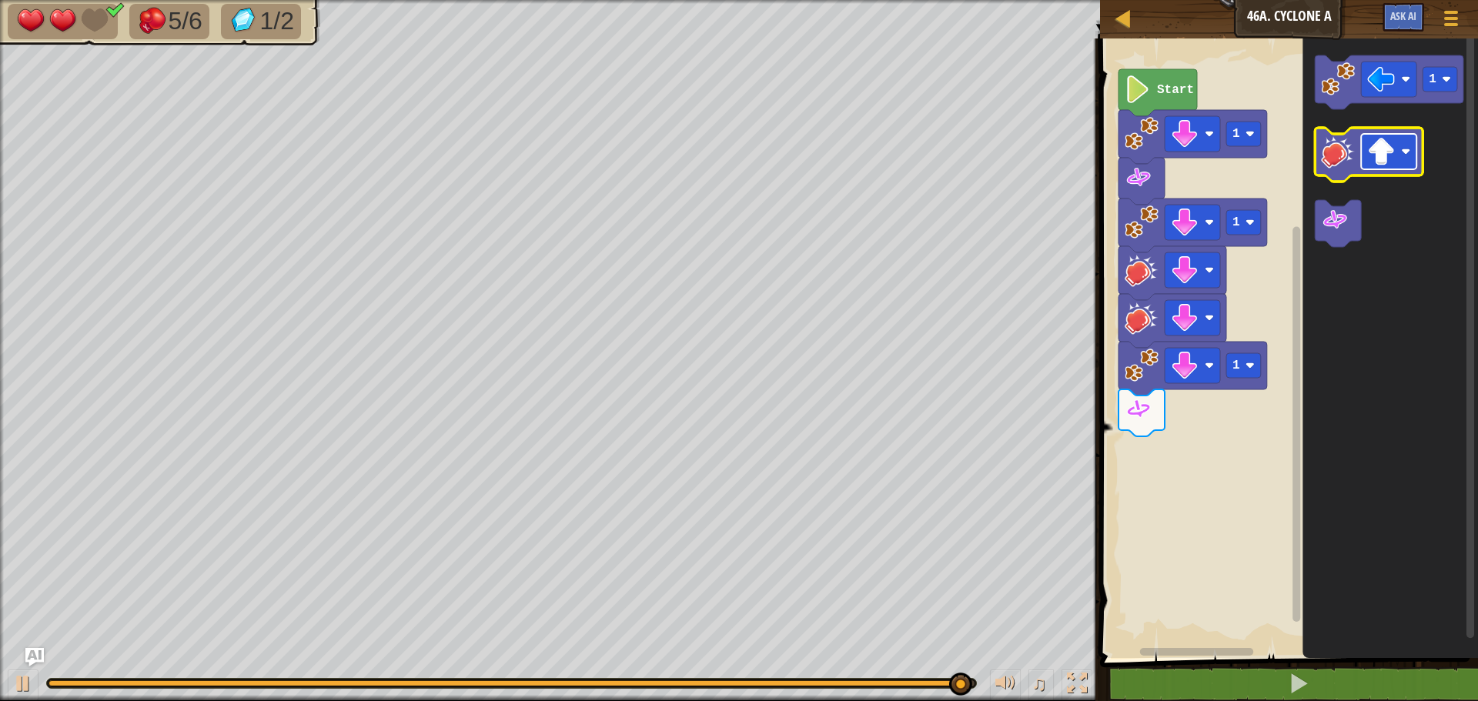
click at [1382, 162] on image "Blockly Workspace" at bounding box center [1381, 152] width 28 height 28
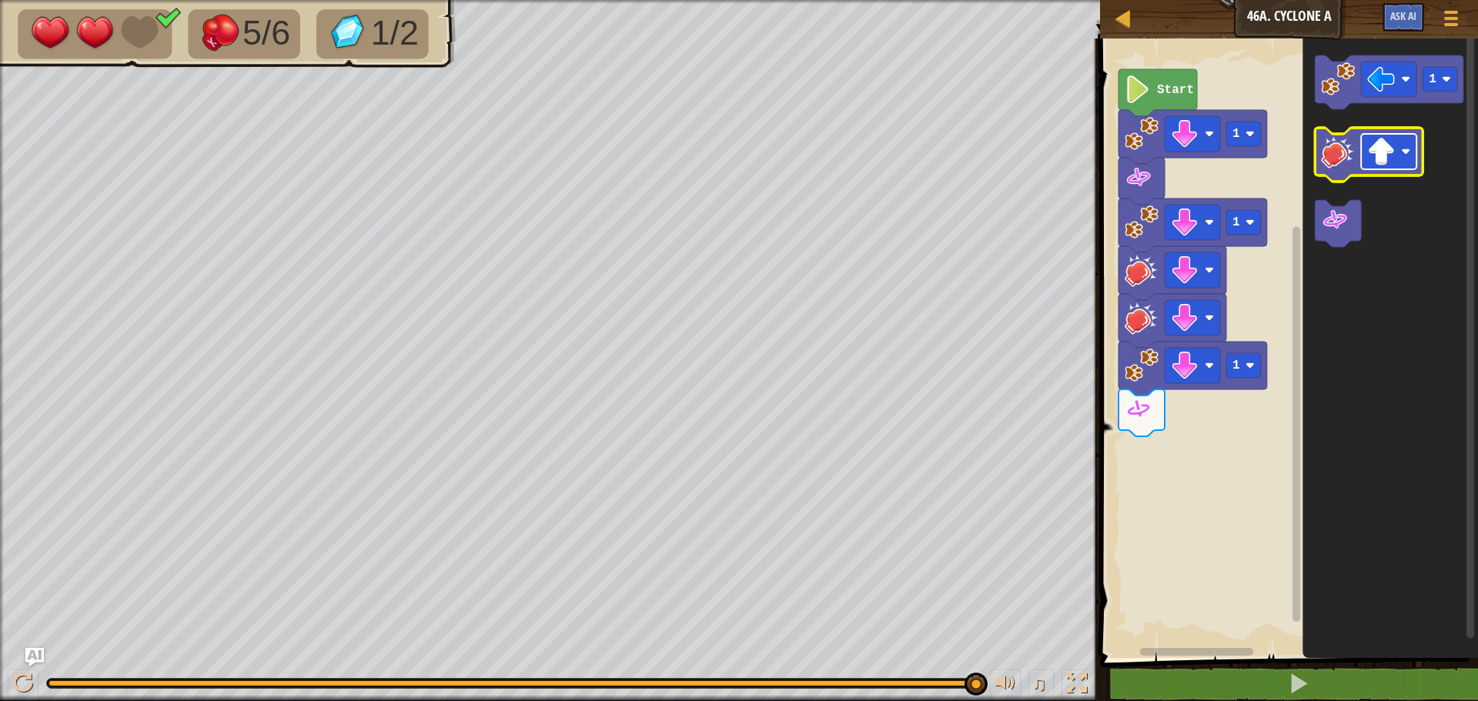
click at [1382, 136] on rect "Blockly Workspace" at bounding box center [1388, 151] width 55 height 35
click at [1341, 81] on image "Blockly Workspace" at bounding box center [1338, 79] width 34 height 34
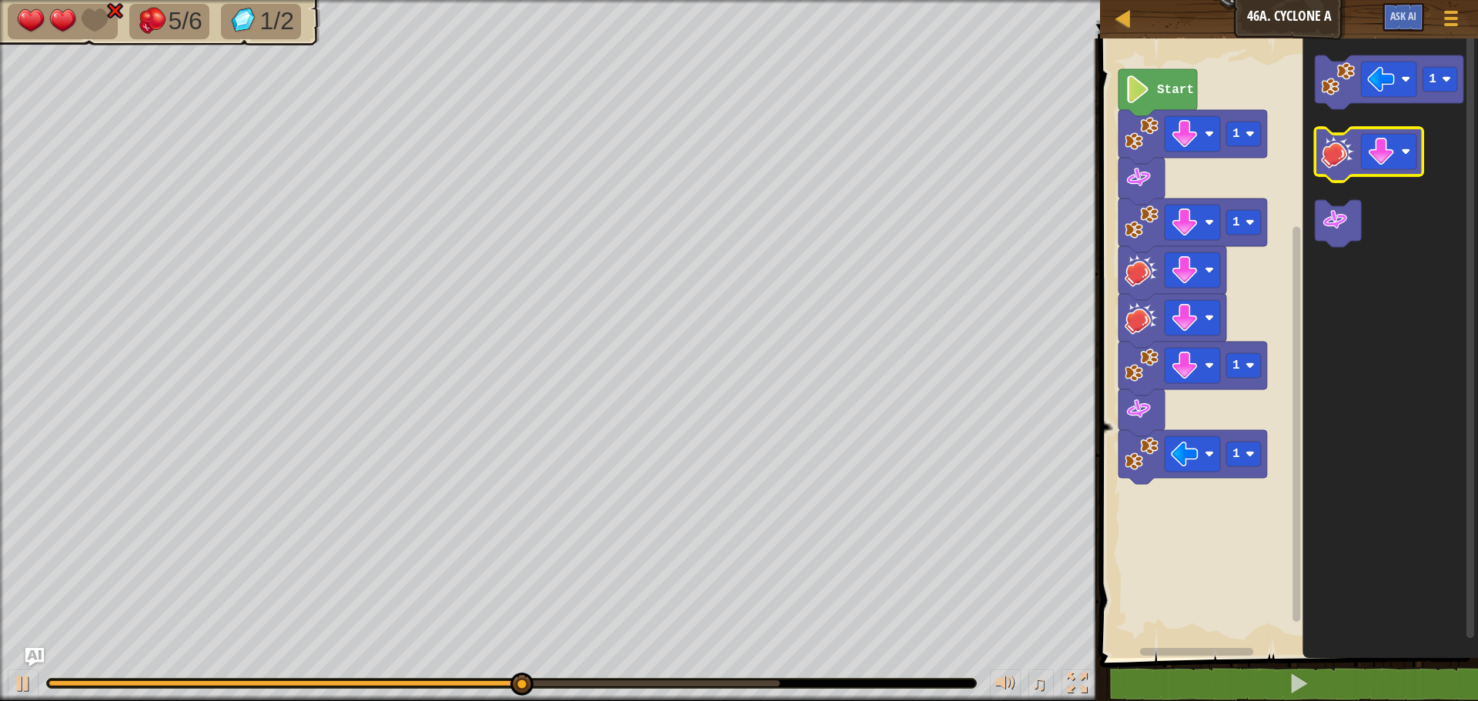
click at [1343, 135] on image "Blockly Workspace" at bounding box center [1338, 152] width 34 height 34
click at [1343, 139] on image "Blockly Workspace" at bounding box center [1338, 152] width 34 height 34
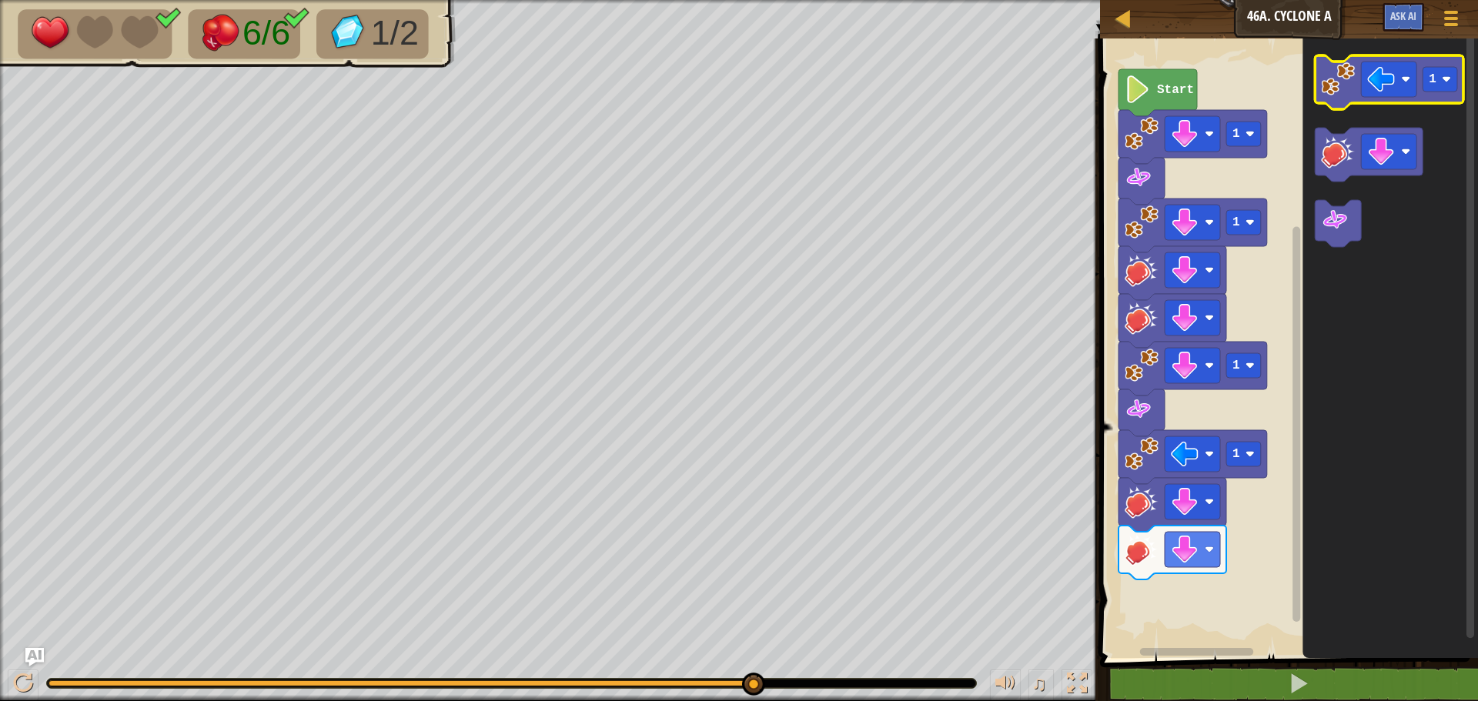
click at [1333, 82] on image "Blockly Workspace" at bounding box center [1338, 79] width 34 height 34
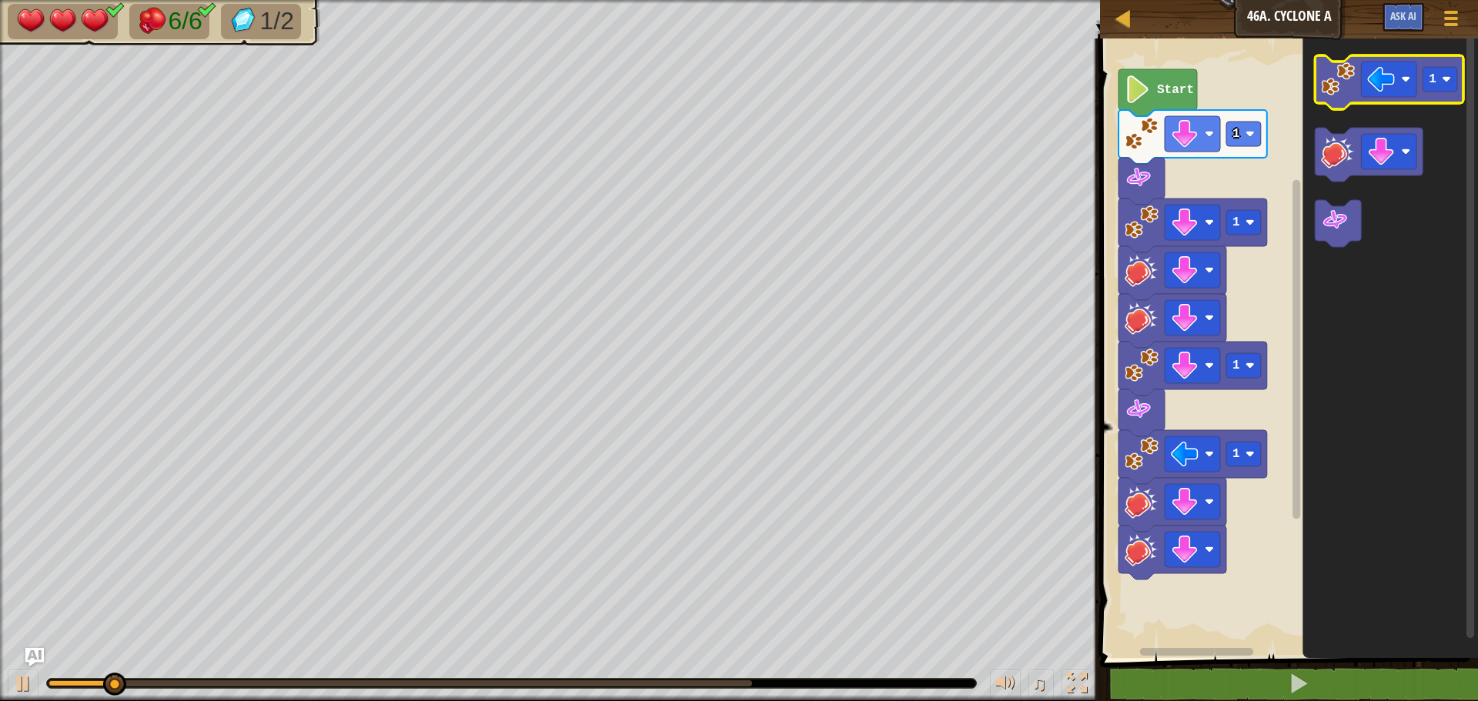
click at [1384, 100] on icon "Blockly Workspace" at bounding box center [1389, 82] width 149 height 54
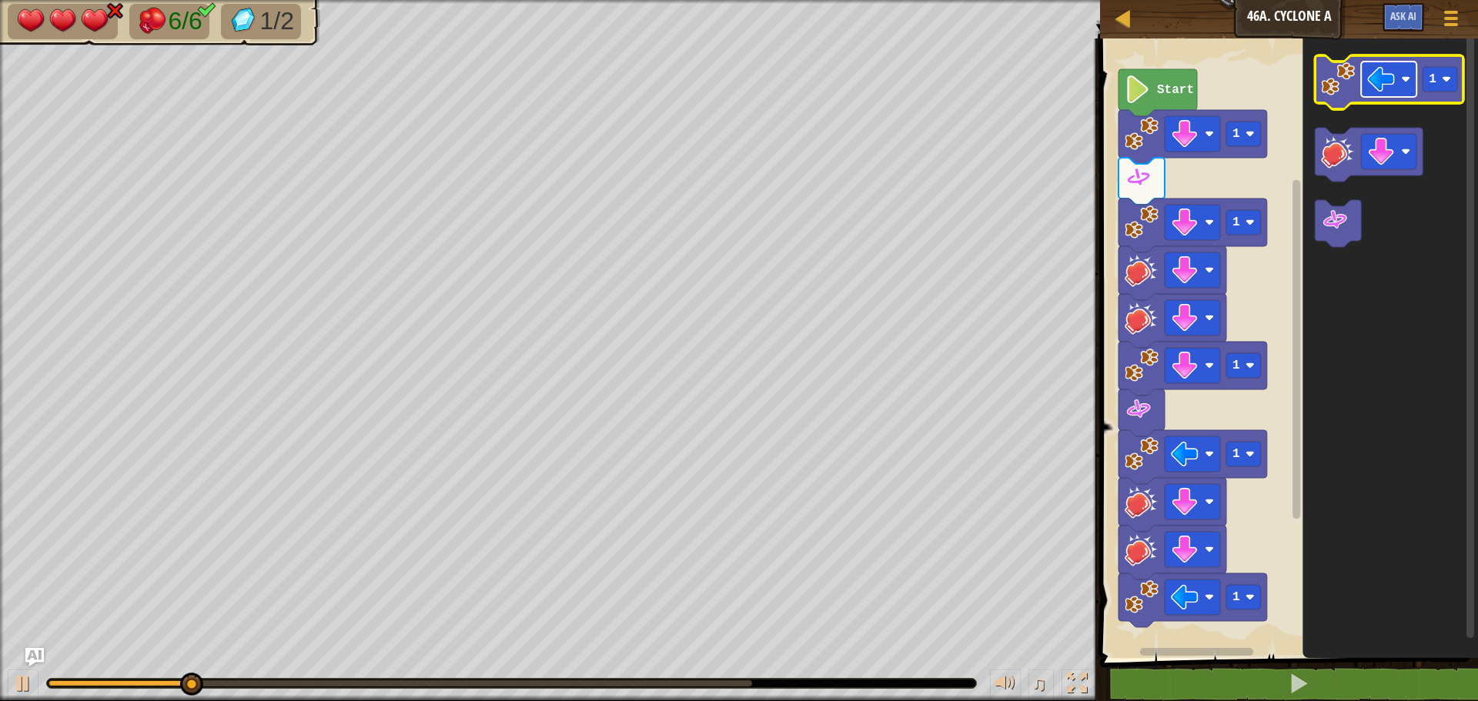
click at [1382, 82] on image "Blockly Workspace" at bounding box center [1381, 79] width 28 height 28
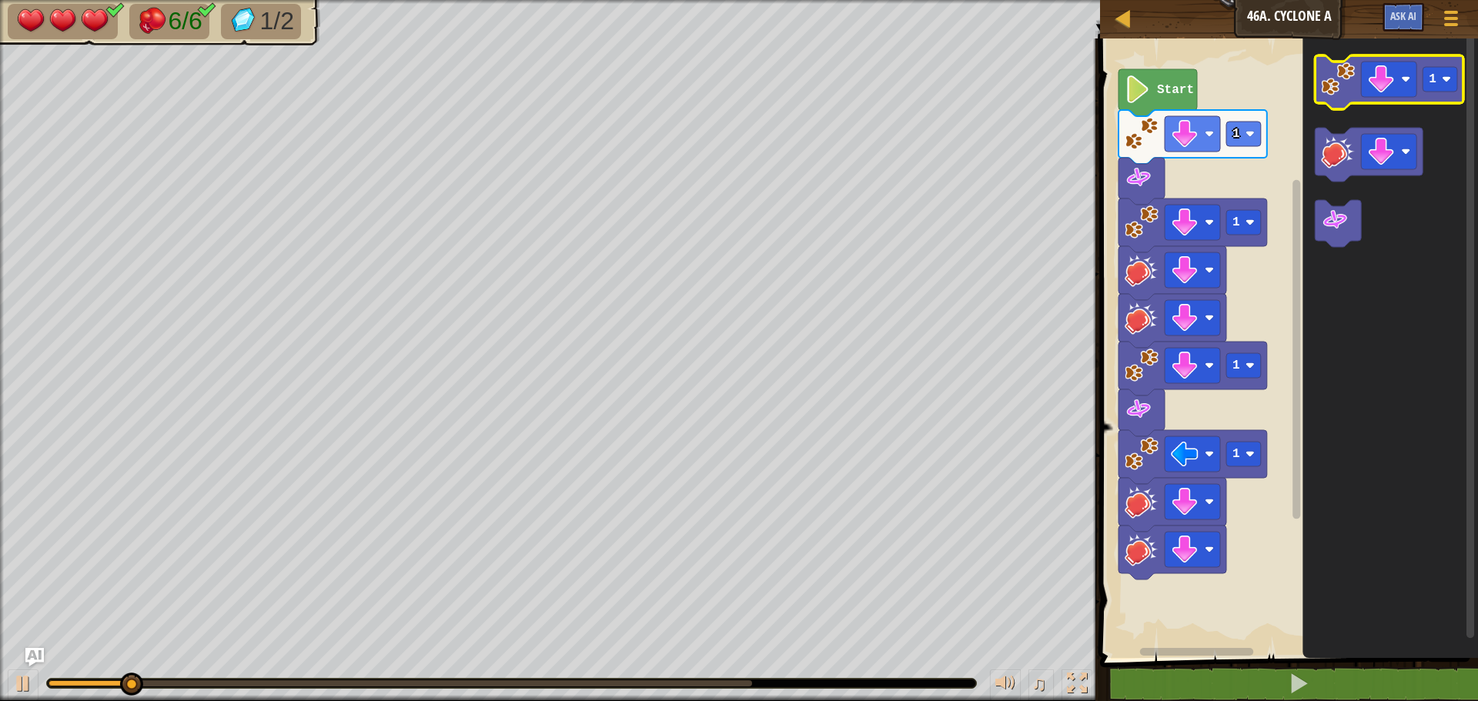
click at [1337, 81] on image "Blockly Workspace" at bounding box center [1338, 79] width 34 height 34
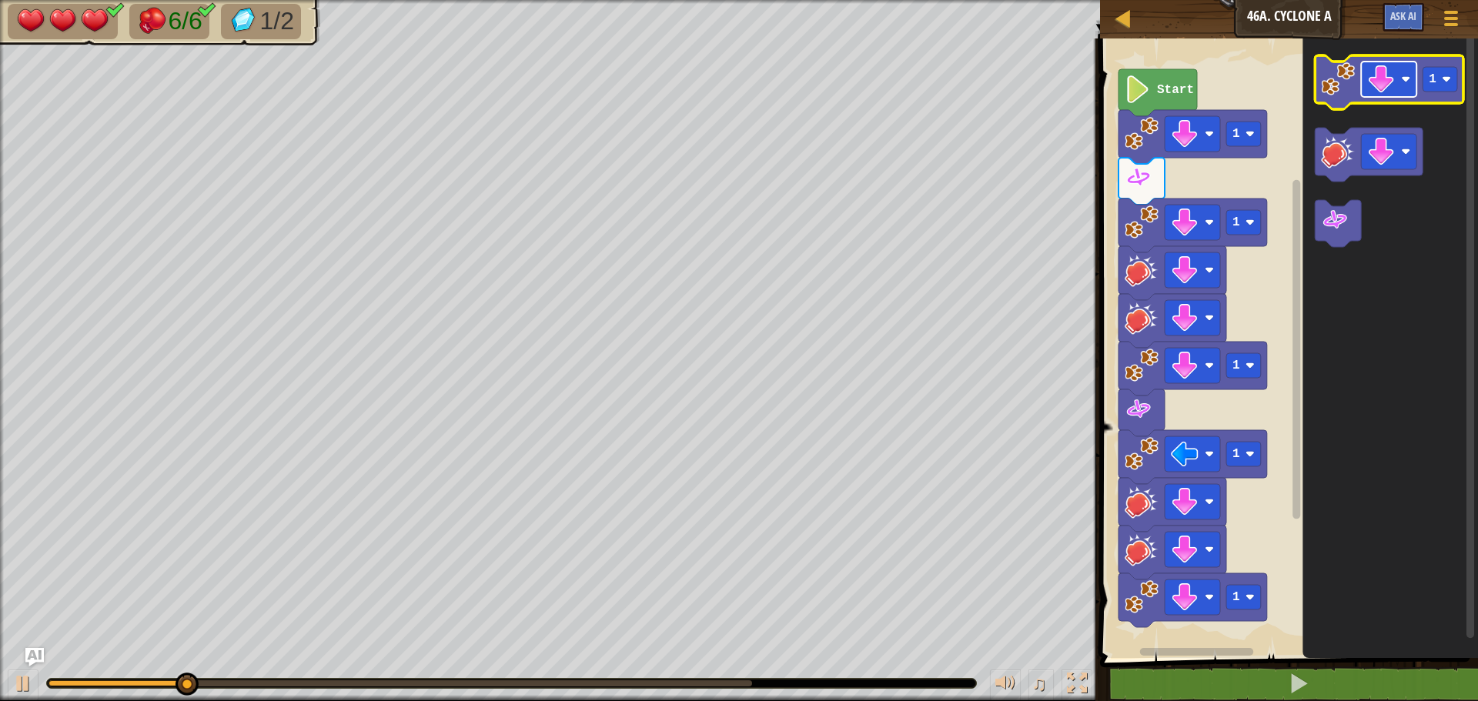
click at [1383, 89] on image "Blockly Workspace" at bounding box center [1381, 79] width 28 height 28
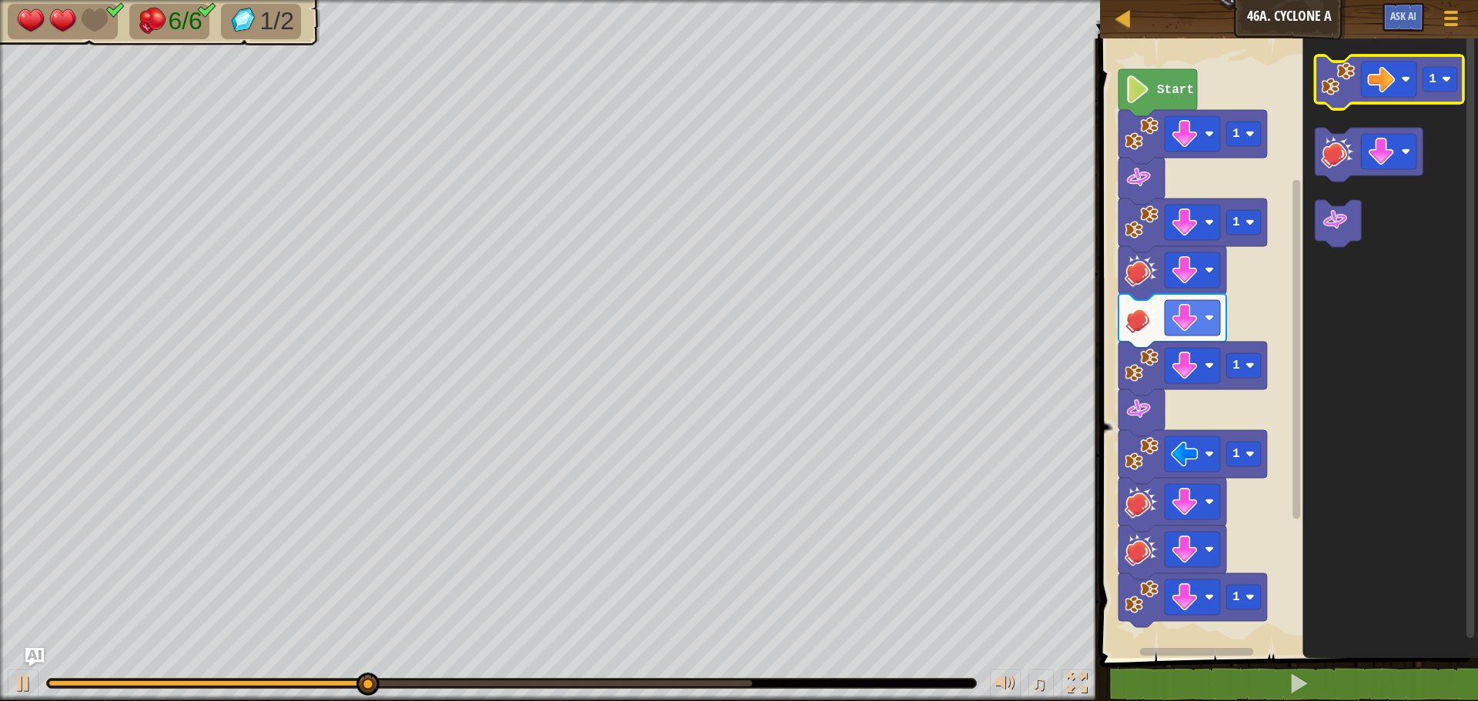
click at [1330, 68] on image "Blockly Workspace" at bounding box center [1338, 79] width 34 height 34
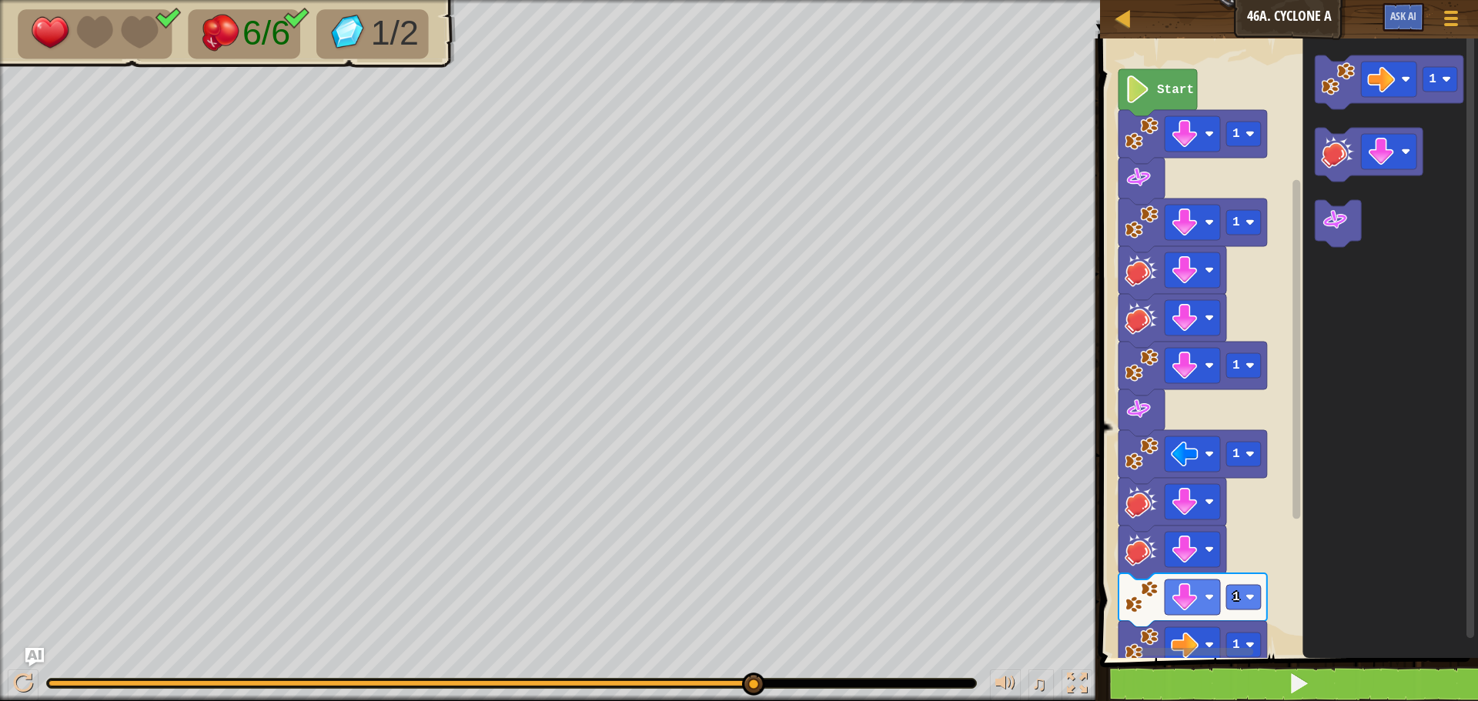
drag, startPoint x: 760, startPoint y: 689, endPoint x: 1191, endPoint y: 676, distance: 430.4
click at [1216, 677] on button at bounding box center [1298, 684] width 383 height 35
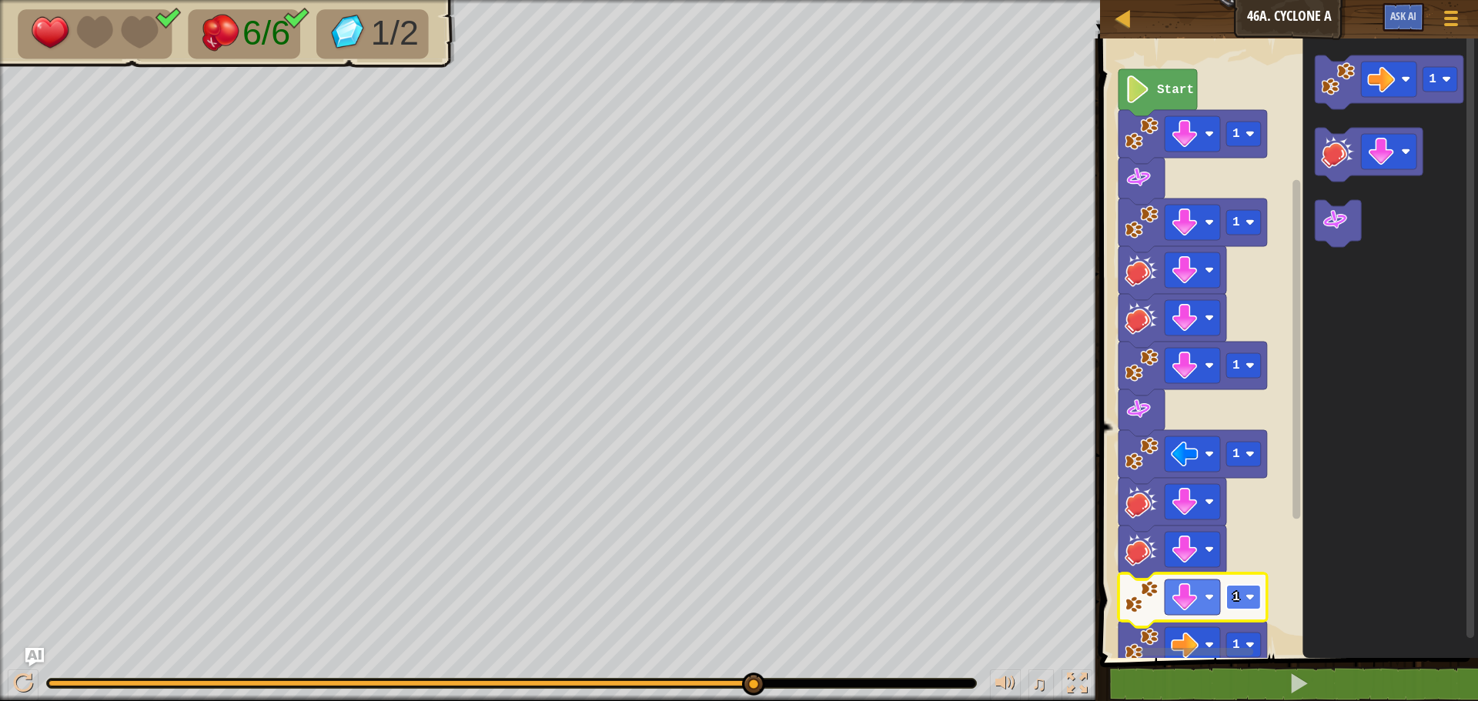
click at [1250, 603] on rect "Blockly Workspace" at bounding box center [1243, 597] width 35 height 25
click at [1239, 605] on rect "Blockly Workspace" at bounding box center [1243, 597] width 35 height 25
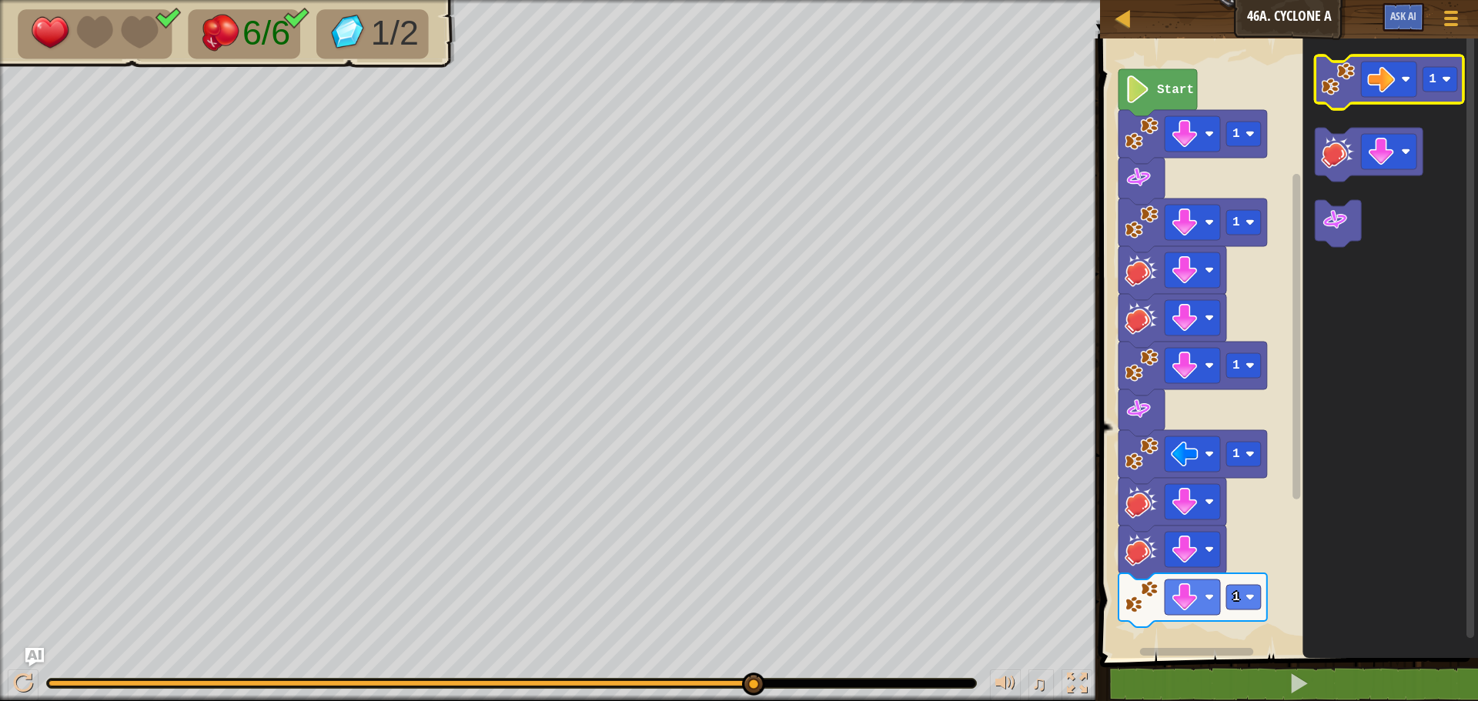
click at [1358, 92] on icon "Blockly Workspace" at bounding box center [1389, 82] width 149 height 54
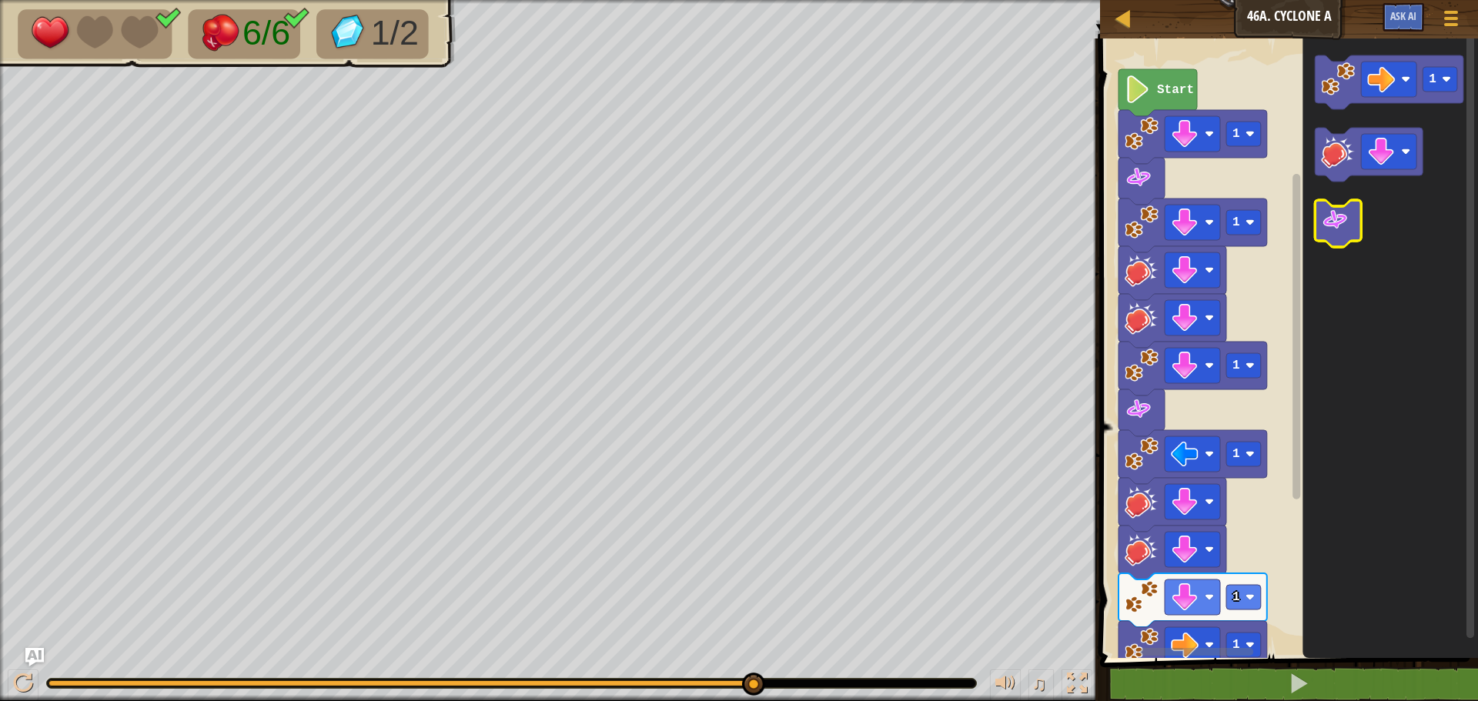
click at [1341, 226] on image "Blockly Workspace" at bounding box center [1335, 220] width 28 height 28
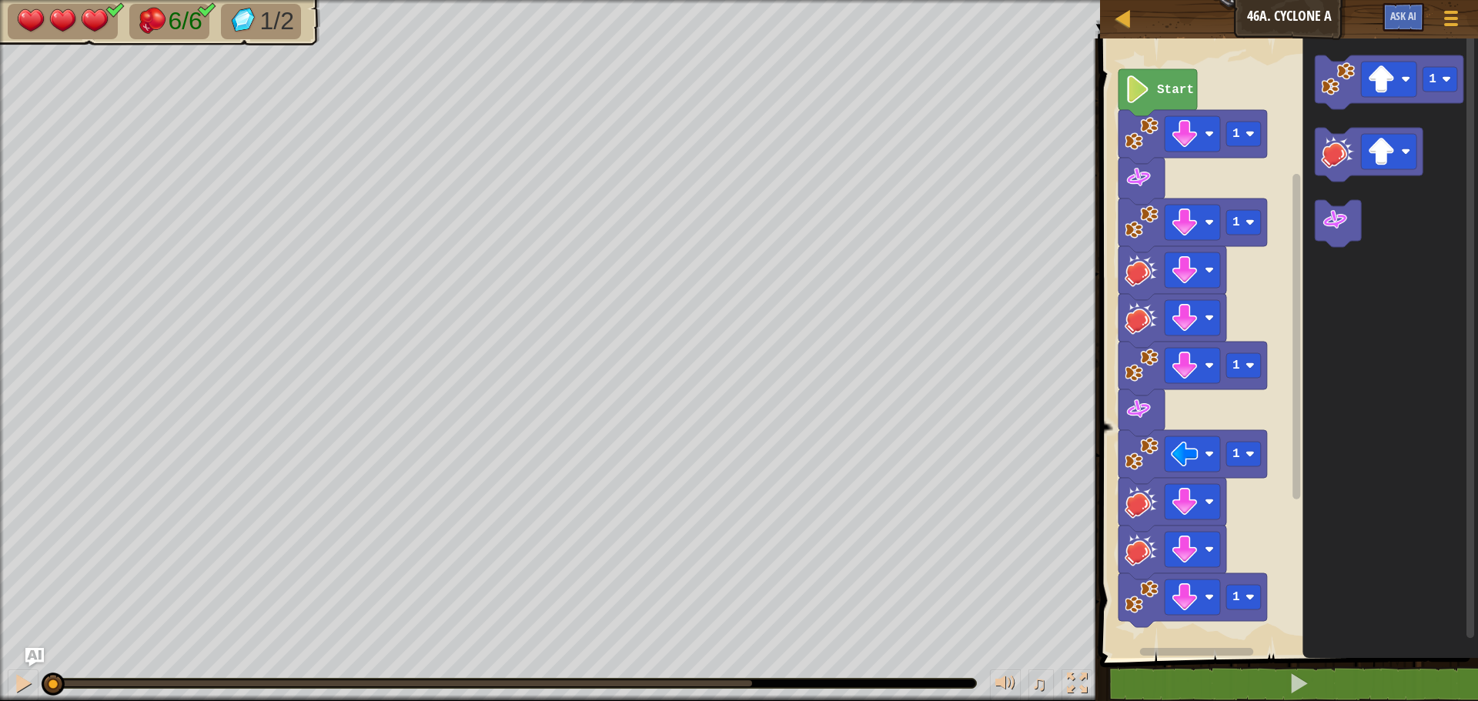
click at [1358, 663] on span at bounding box center [1290, 327] width 390 height 682
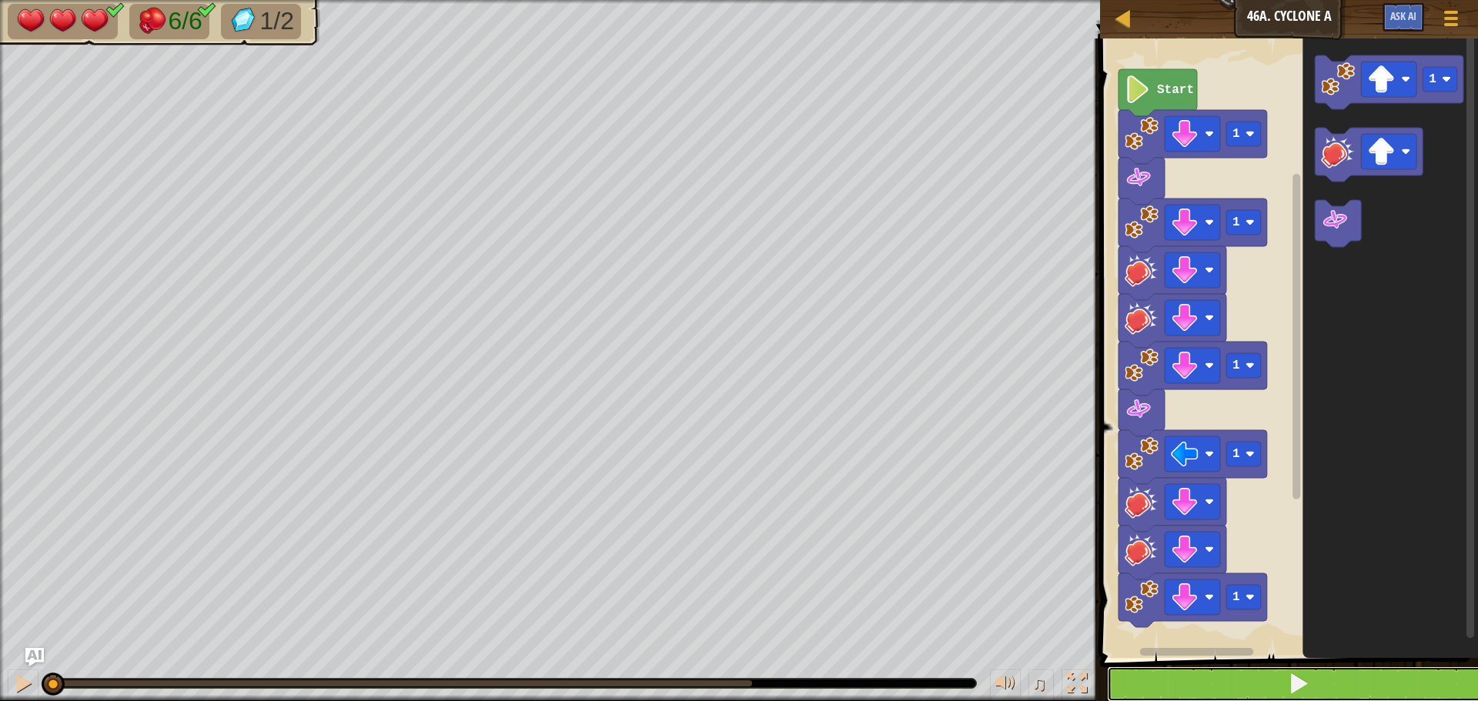
click at [1341, 674] on button at bounding box center [1298, 684] width 383 height 35
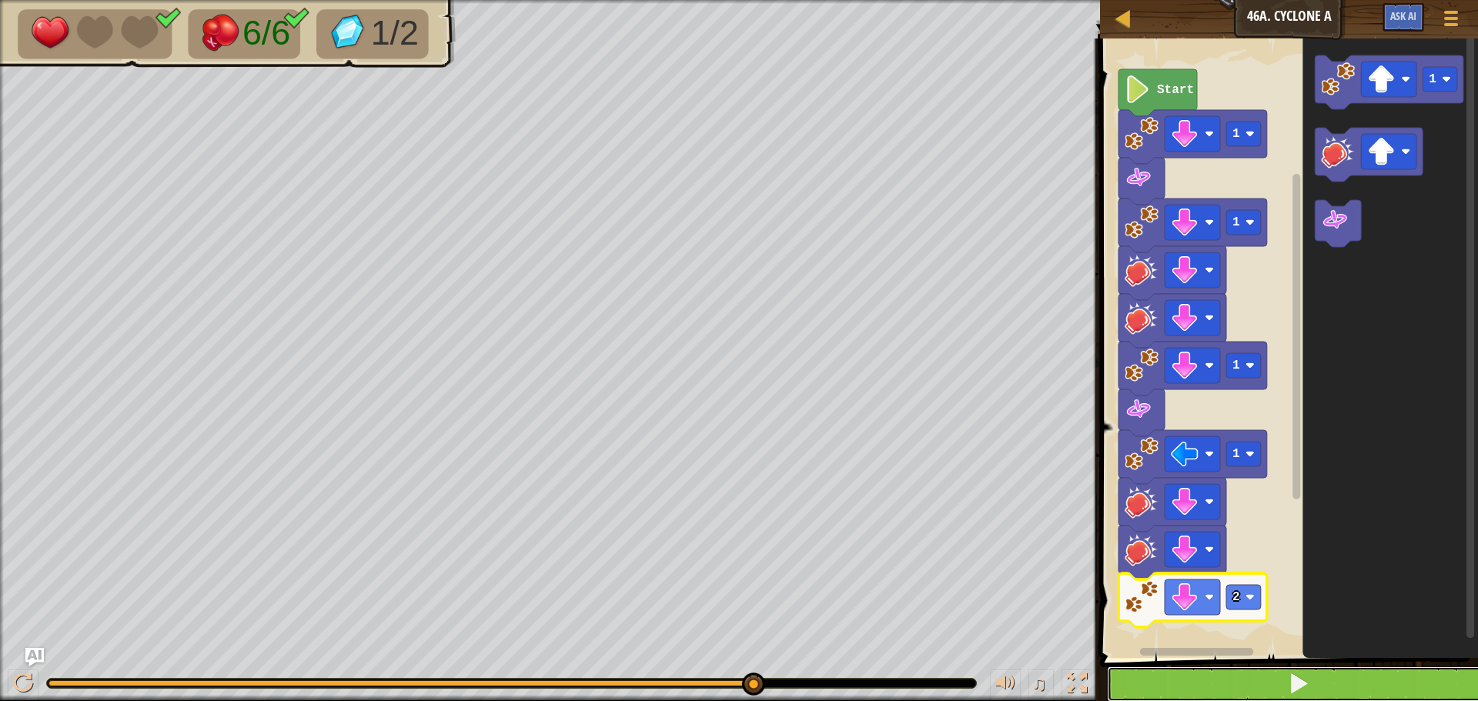
click at [1271, 690] on button at bounding box center [1298, 684] width 383 height 35
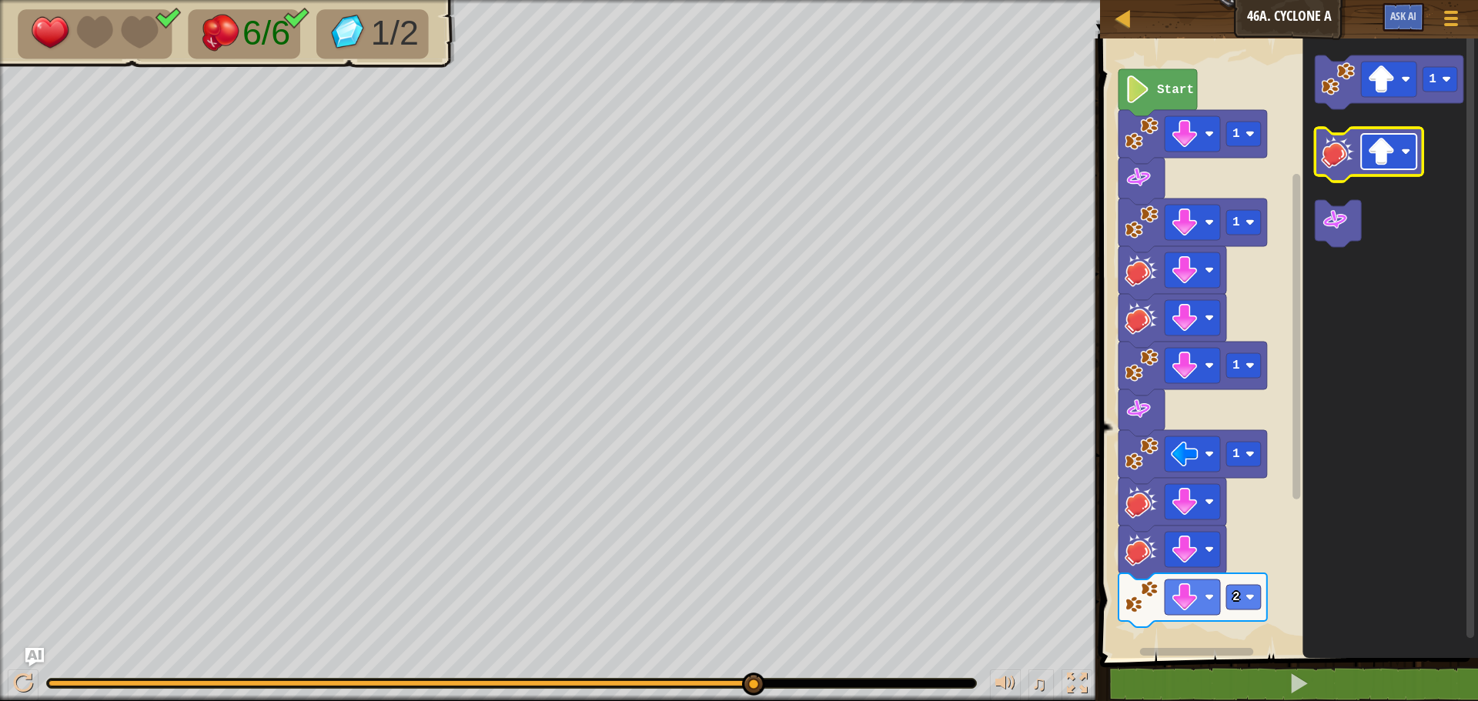
click at [1389, 160] on image "Blockly Workspace" at bounding box center [1381, 152] width 28 height 28
click at [1300, 450] on div "Start 1 1 1 1 2 1" at bounding box center [1286, 344] width 383 height 627
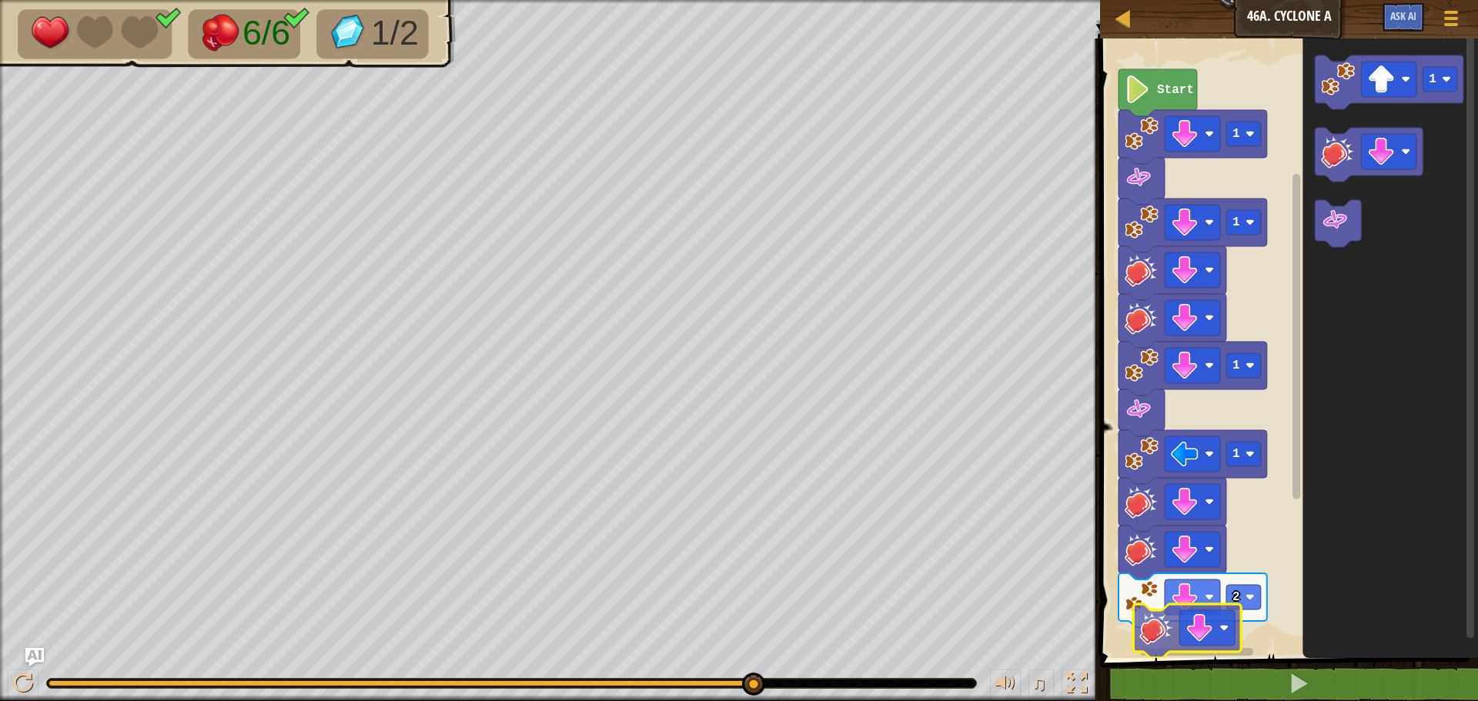
click at [1176, 656] on div "Start 1 1 1 1 2 1" at bounding box center [1286, 344] width 383 height 627
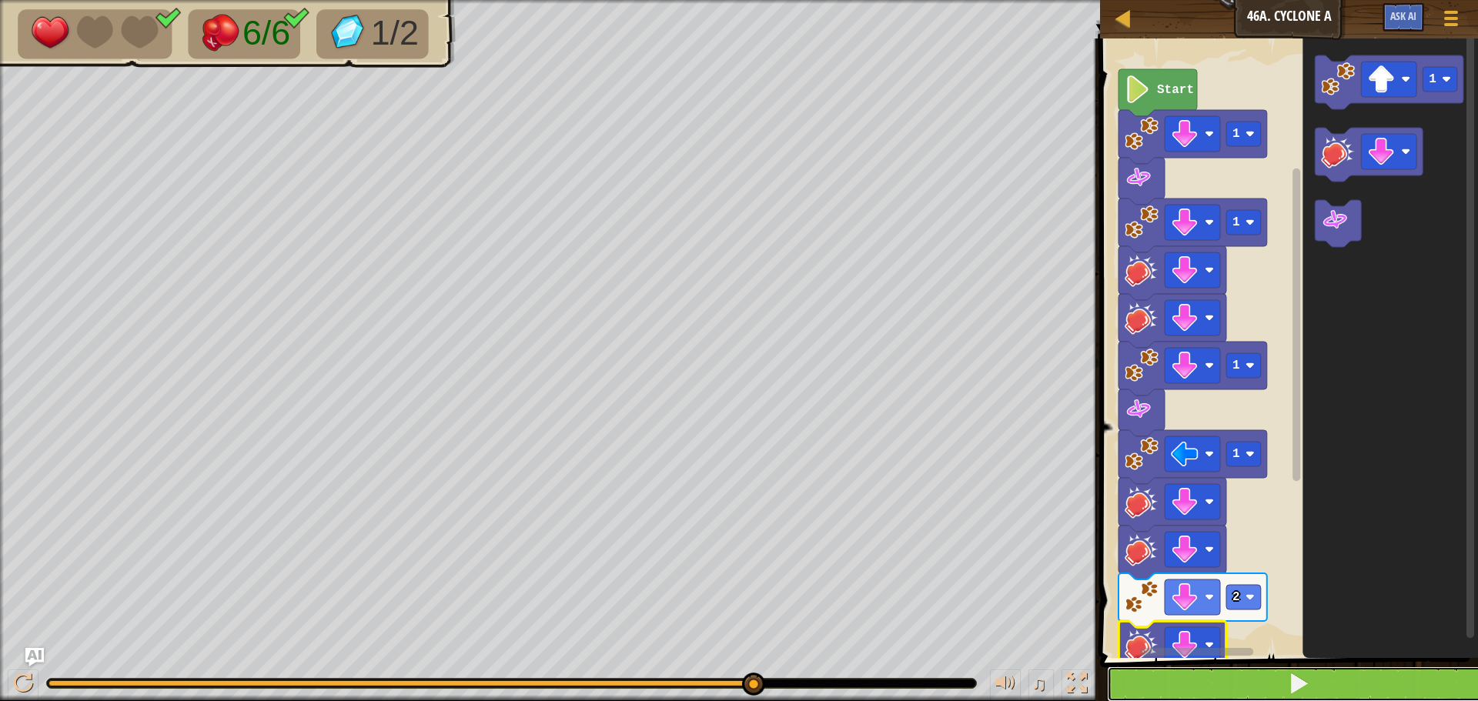
click at [1142, 677] on button at bounding box center [1298, 684] width 383 height 35
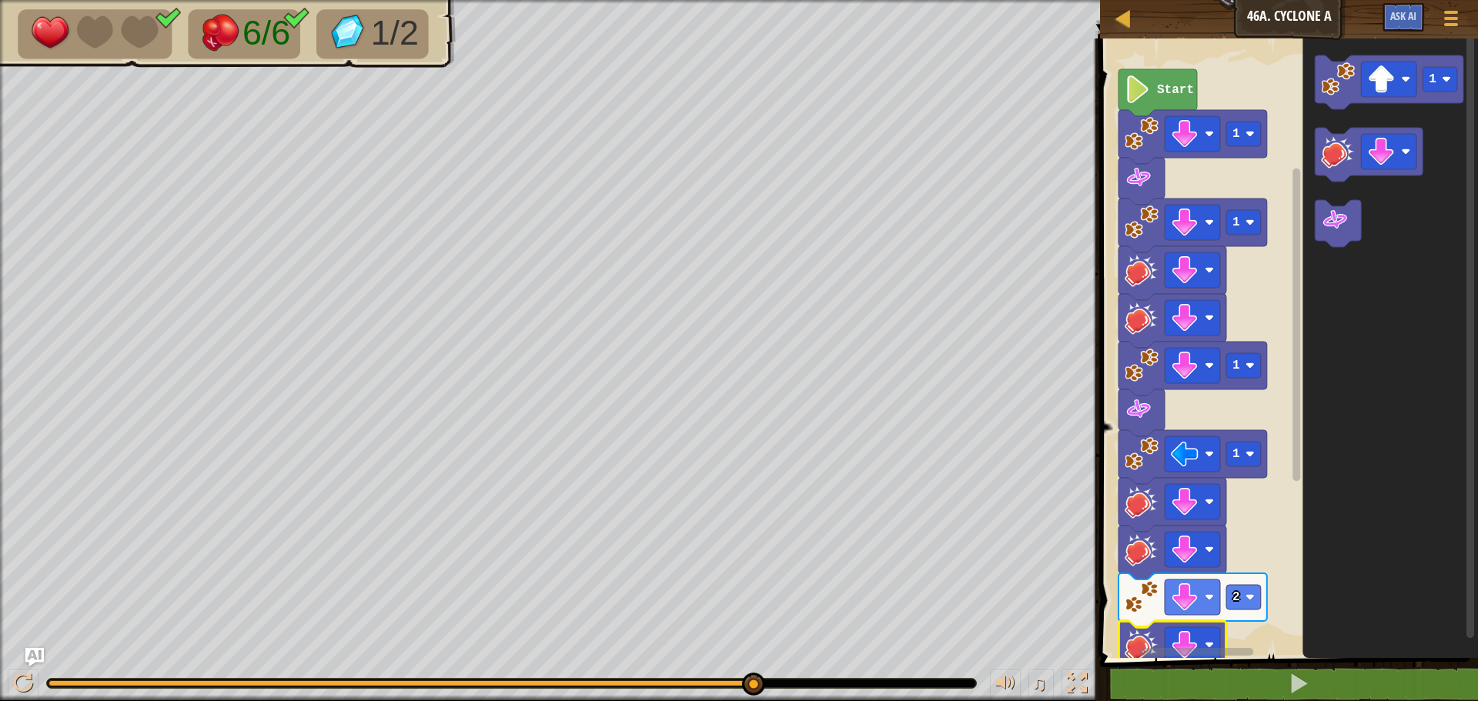
click at [1141, 648] on rect "Blockly Workspace" at bounding box center [1193, 652] width 195 height 12
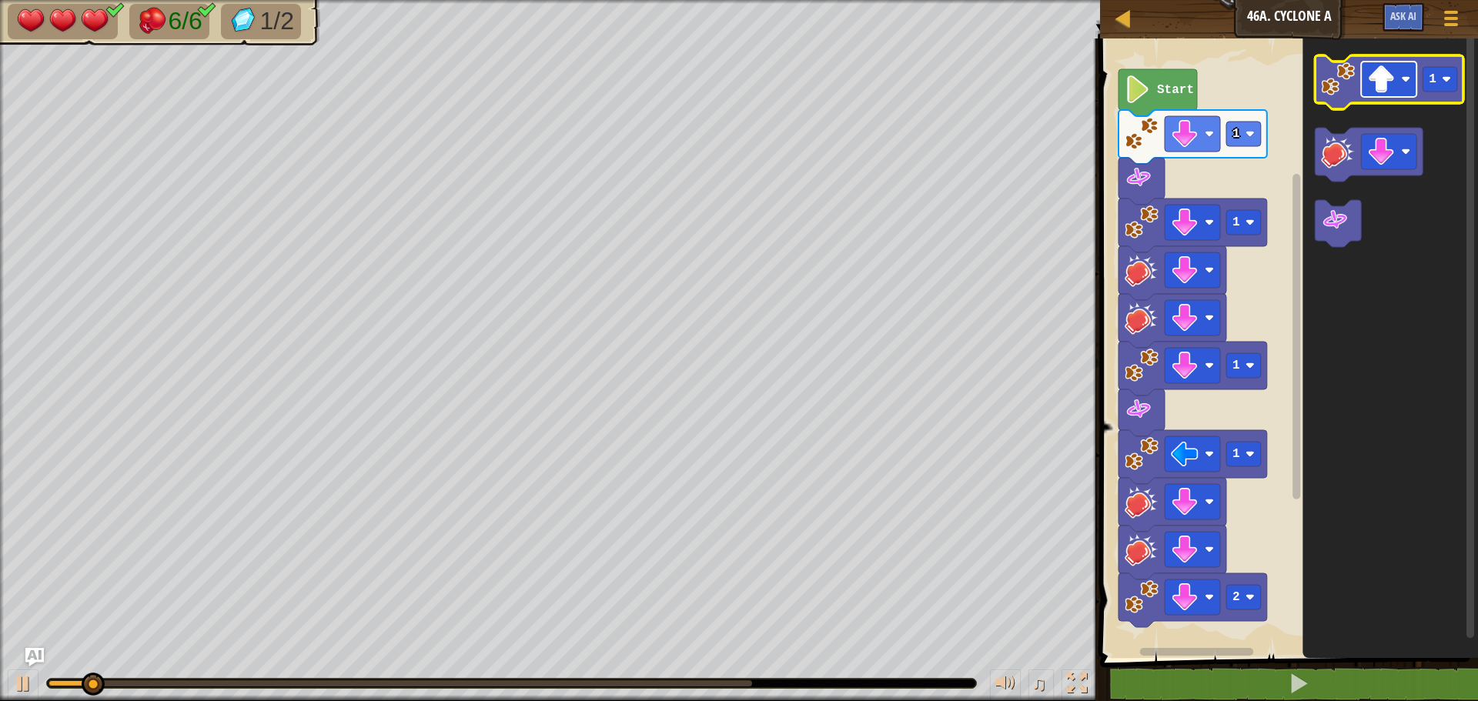
click at [1381, 83] on image "Blockly Workspace" at bounding box center [1381, 79] width 28 height 28
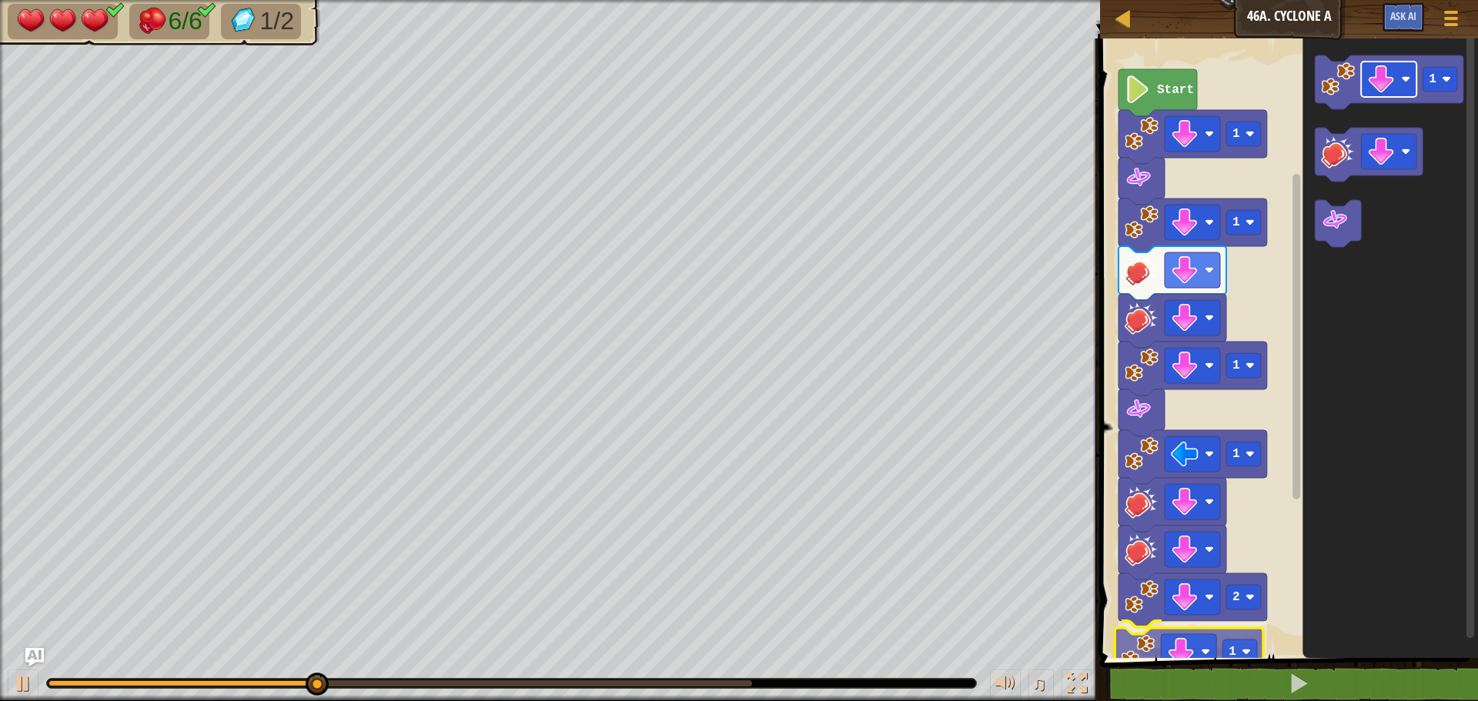
click at [1182, 656] on div "Start 1 1 1 1 2 1 1 1" at bounding box center [1286, 344] width 383 height 627
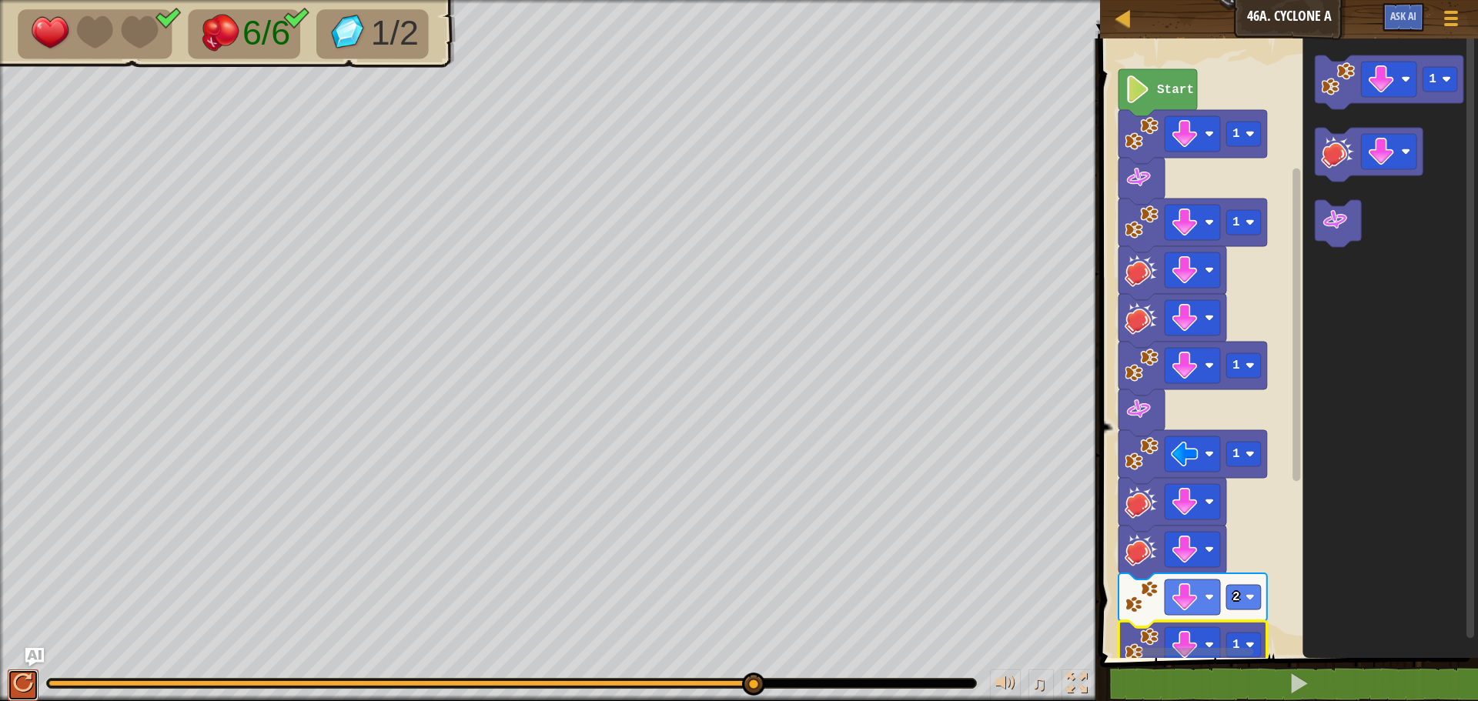
click at [18, 684] on div at bounding box center [23, 683] width 20 height 20
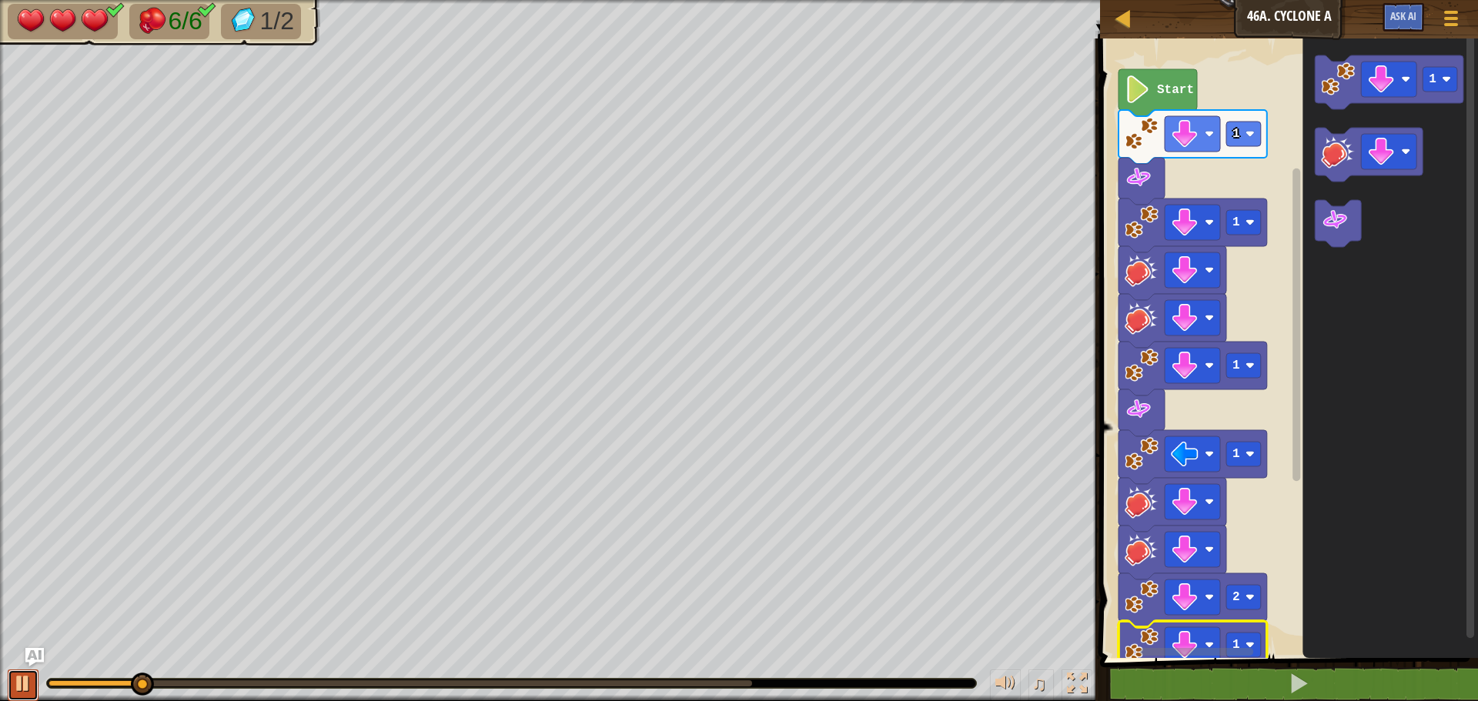
click at [31, 689] on div at bounding box center [23, 683] width 20 height 20
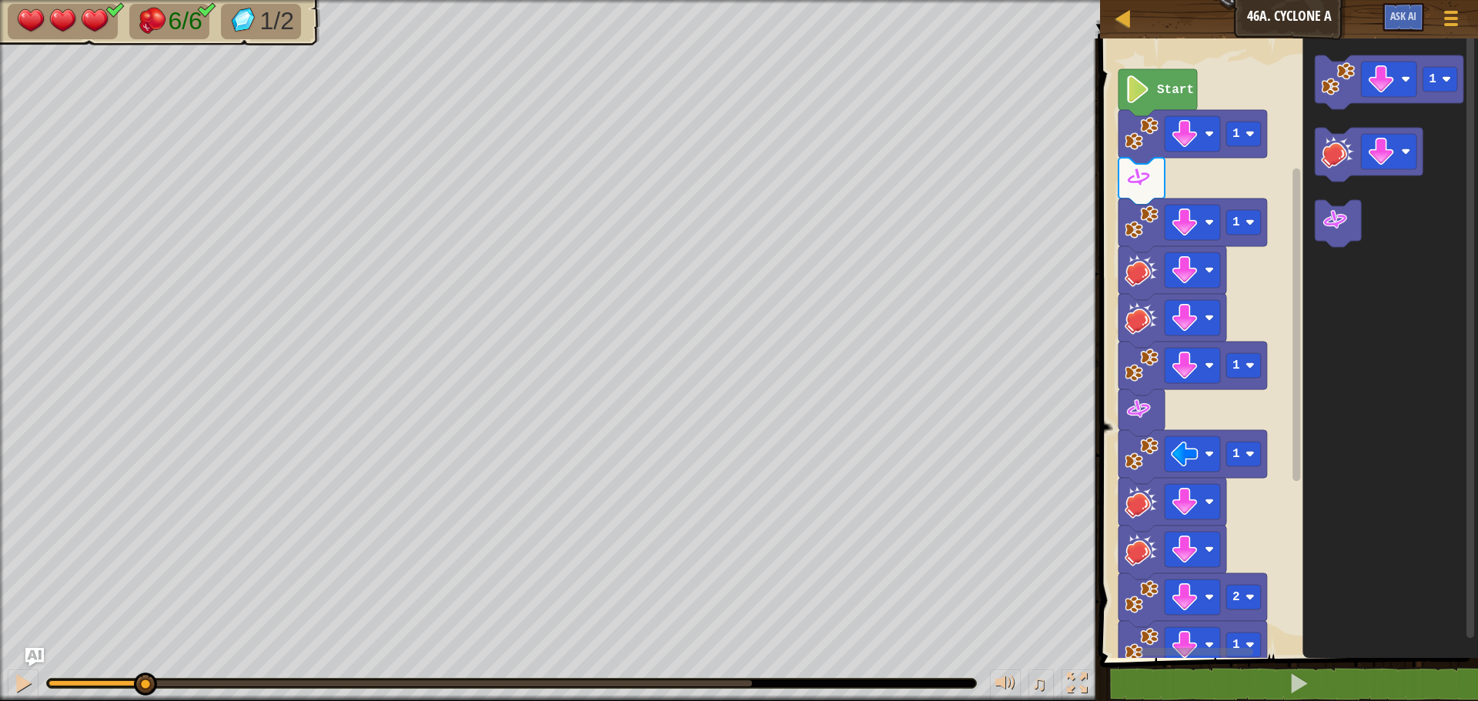
click at [1153, 683] on div "1 2 3 4 5 6 7 8 9 10 11 12 go ( 'down' , 1 ) spin ( ) go ( 'down' , 1 ) hit ( '…" at bounding box center [1286, 400] width 383 height 708
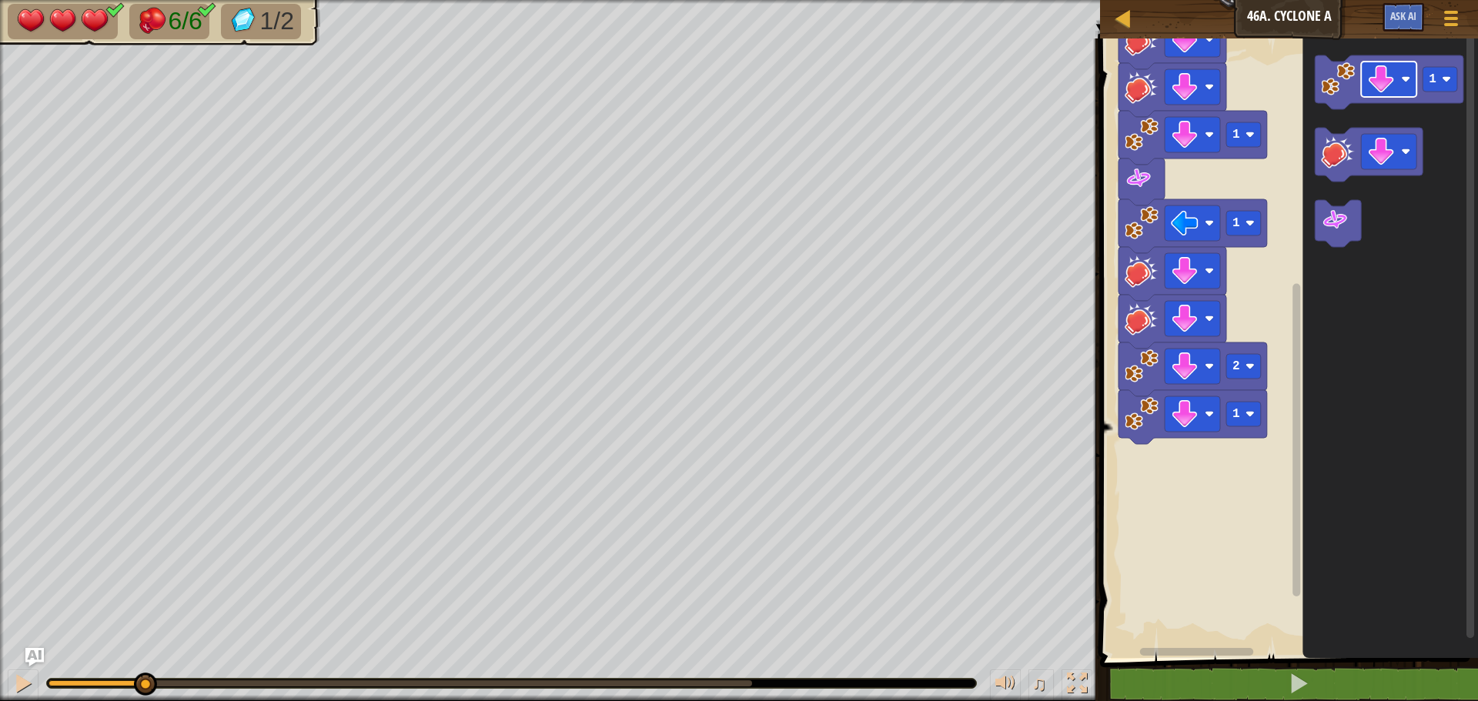
click at [1325, 360] on icon "1" at bounding box center [1389, 344] width 175 height 627
click at [1171, 494] on div "Start 1 1 1 1 2 1 1 1 1" at bounding box center [1286, 344] width 383 height 627
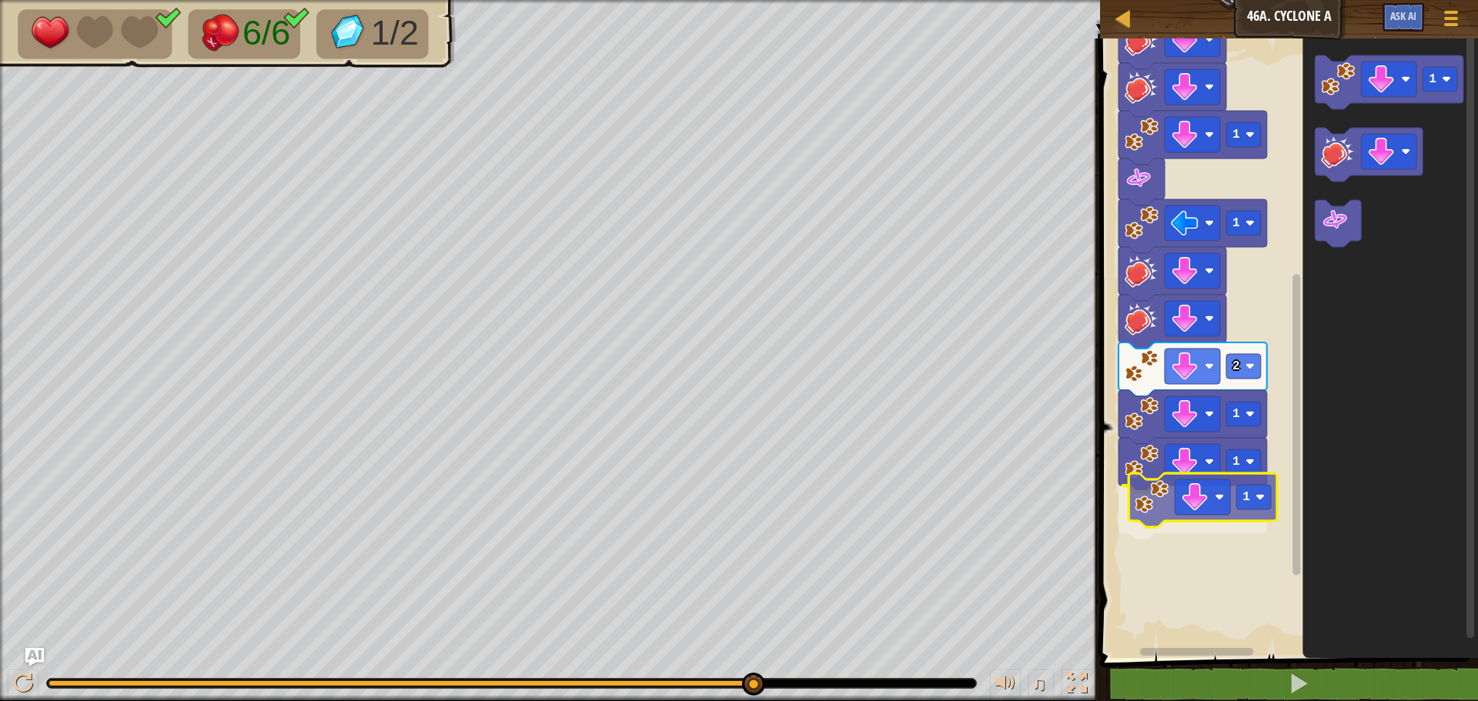
click at [1208, 518] on div "Start 1 1 1 1 2 1 1 1 1 1" at bounding box center [1286, 344] width 383 height 627
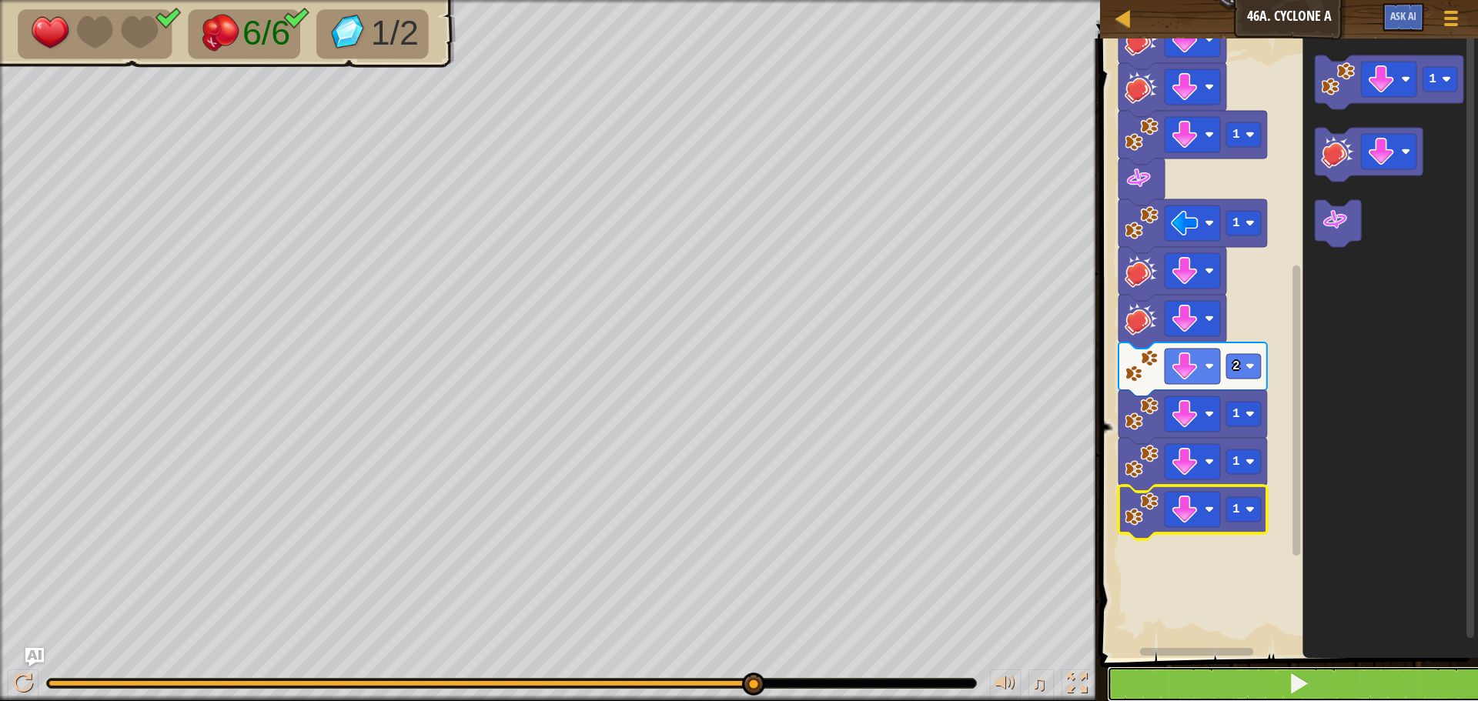
click at [1321, 678] on button at bounding box center [1298, 684] width 383 height 35
